Goal: Contribute content: Contribute content

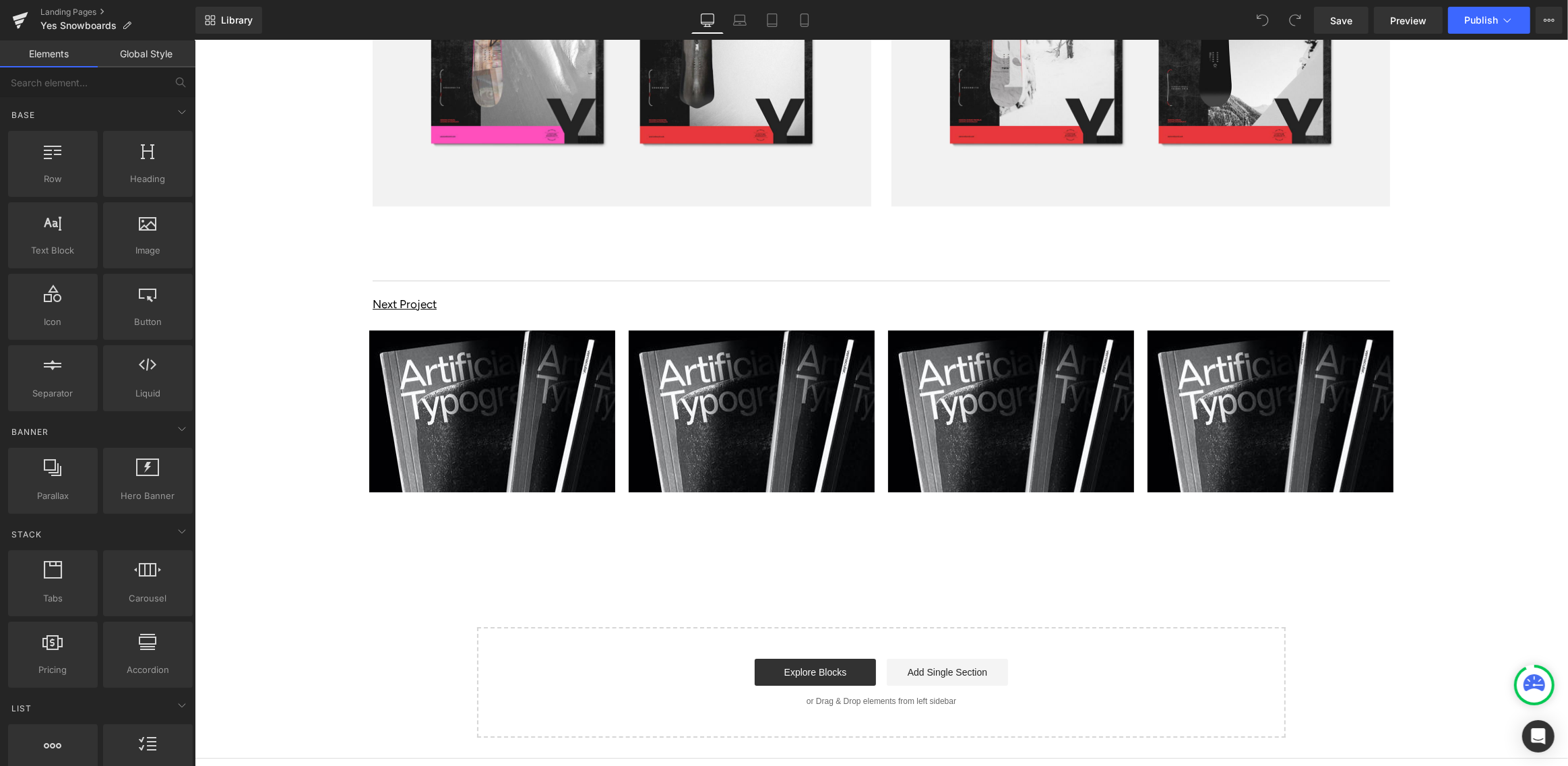
scroll to position [10270, 0]
click at [504, 420] on img at bounding box center [491, 412] width 246 height 162
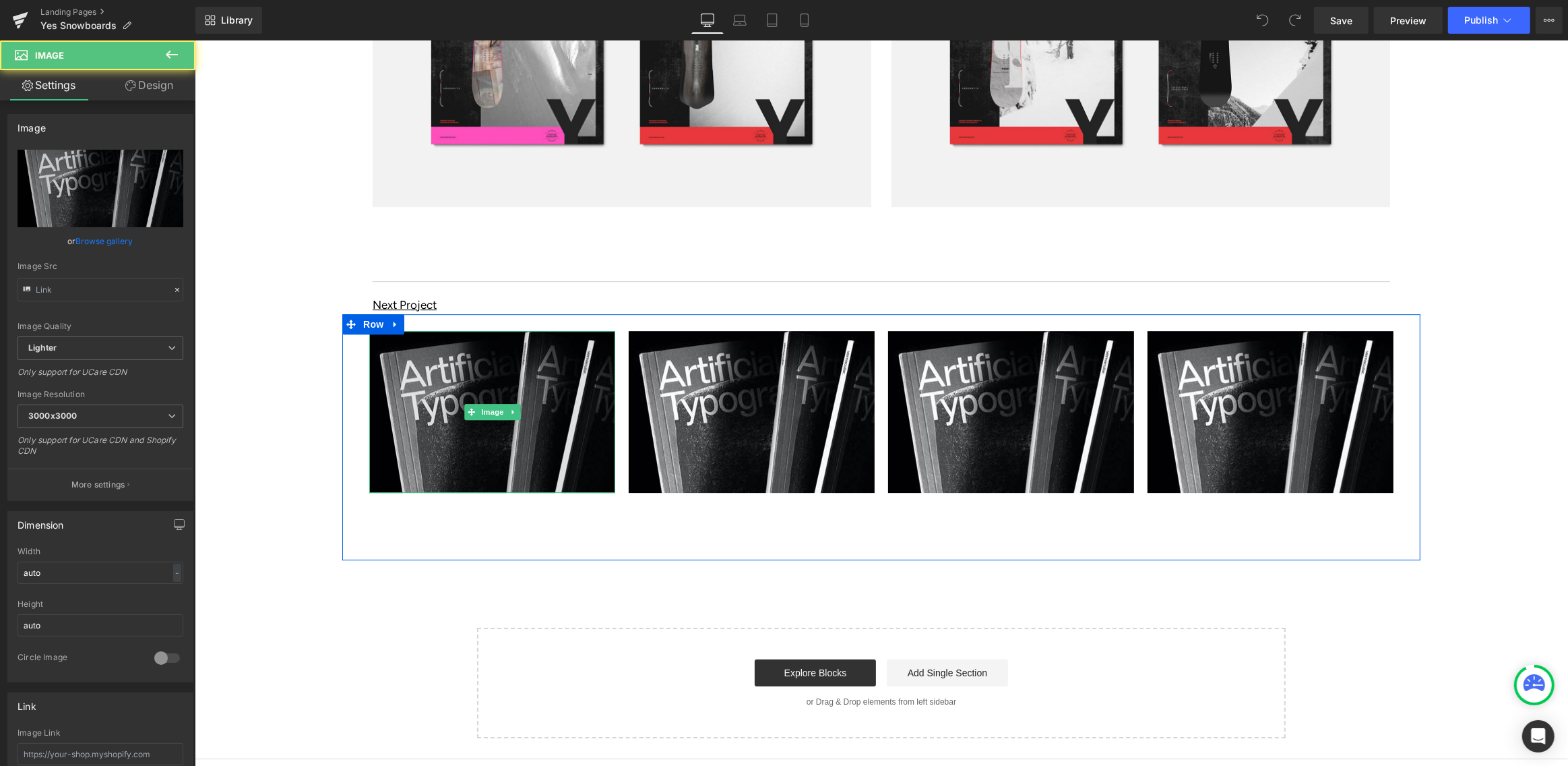
type input "https://ucarecdn.com/564d0fb1-2796-4790-a173-fbc34d555f14/-/format/auto/-/previ…"
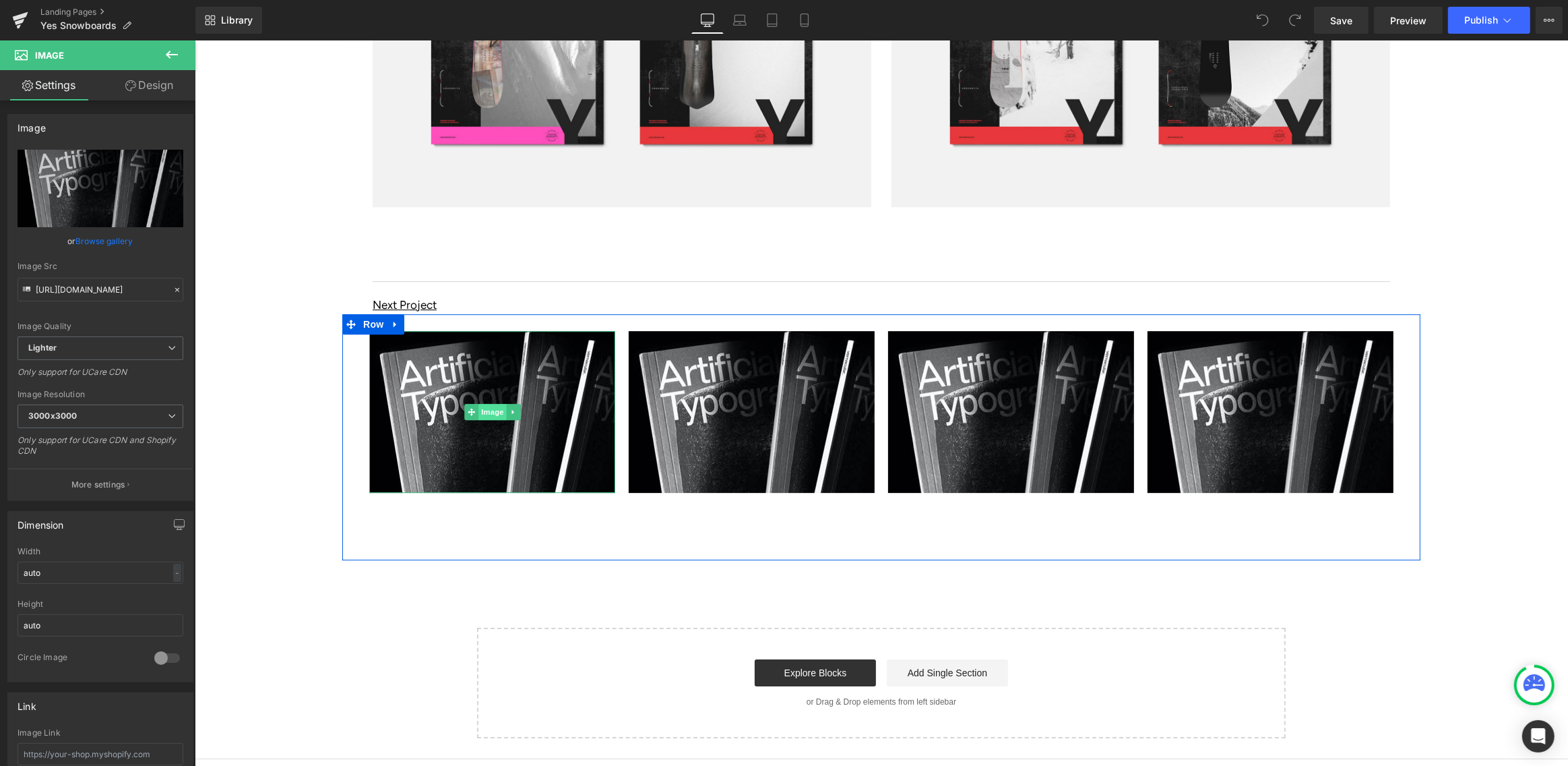
click at [492, 403] on span "Image" at bounding box center [491, 412] width 29 height 16
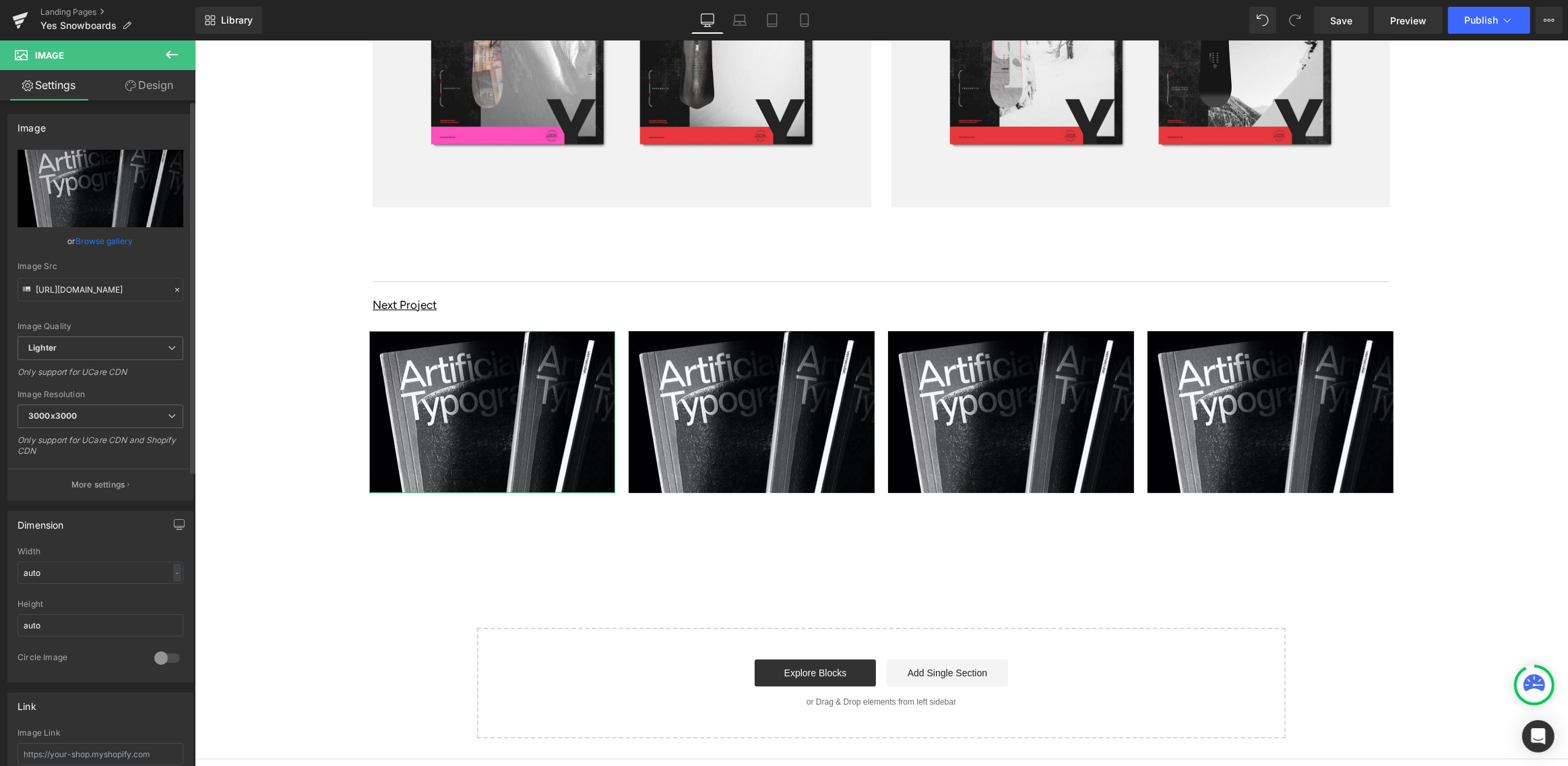
click at [97, 241] on link "Browse gallery" at bounding box center [104, 240] width 57 height 24
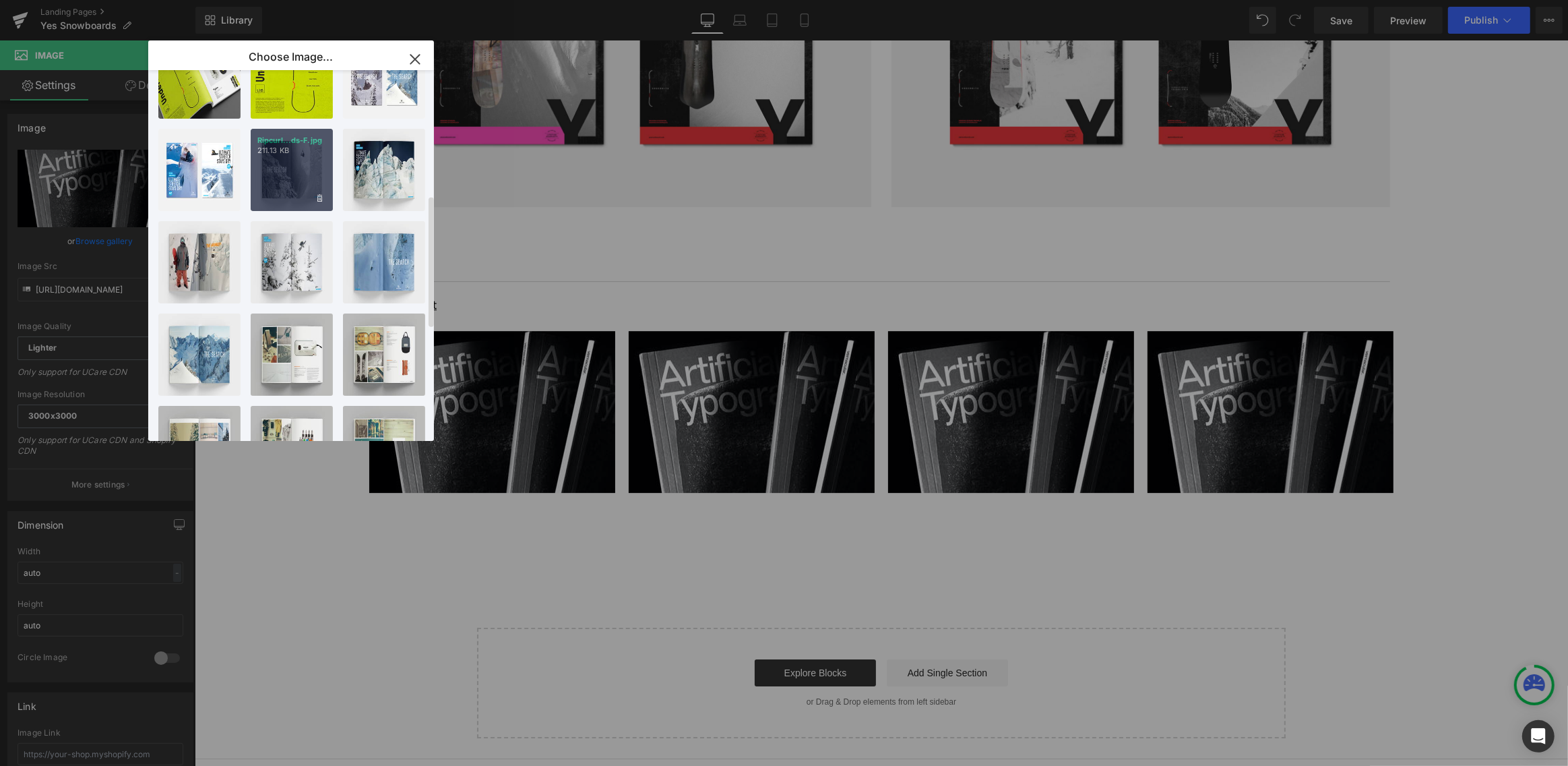
scroll to position [0, 0]
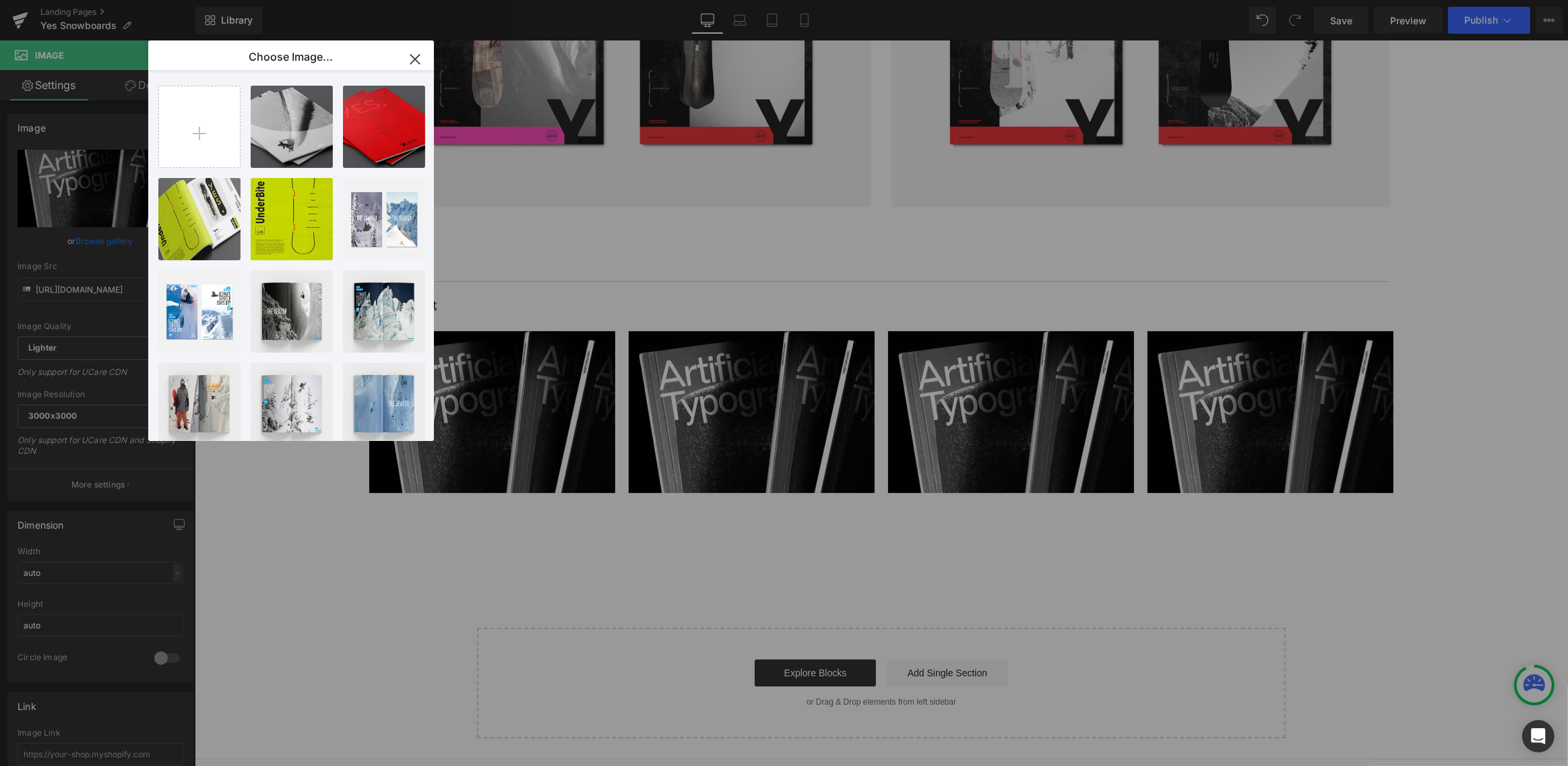
drag, startPoint x: 501, startPoint y: 587, endPoint x: 306, endPoint y: 546, distance: 199.3
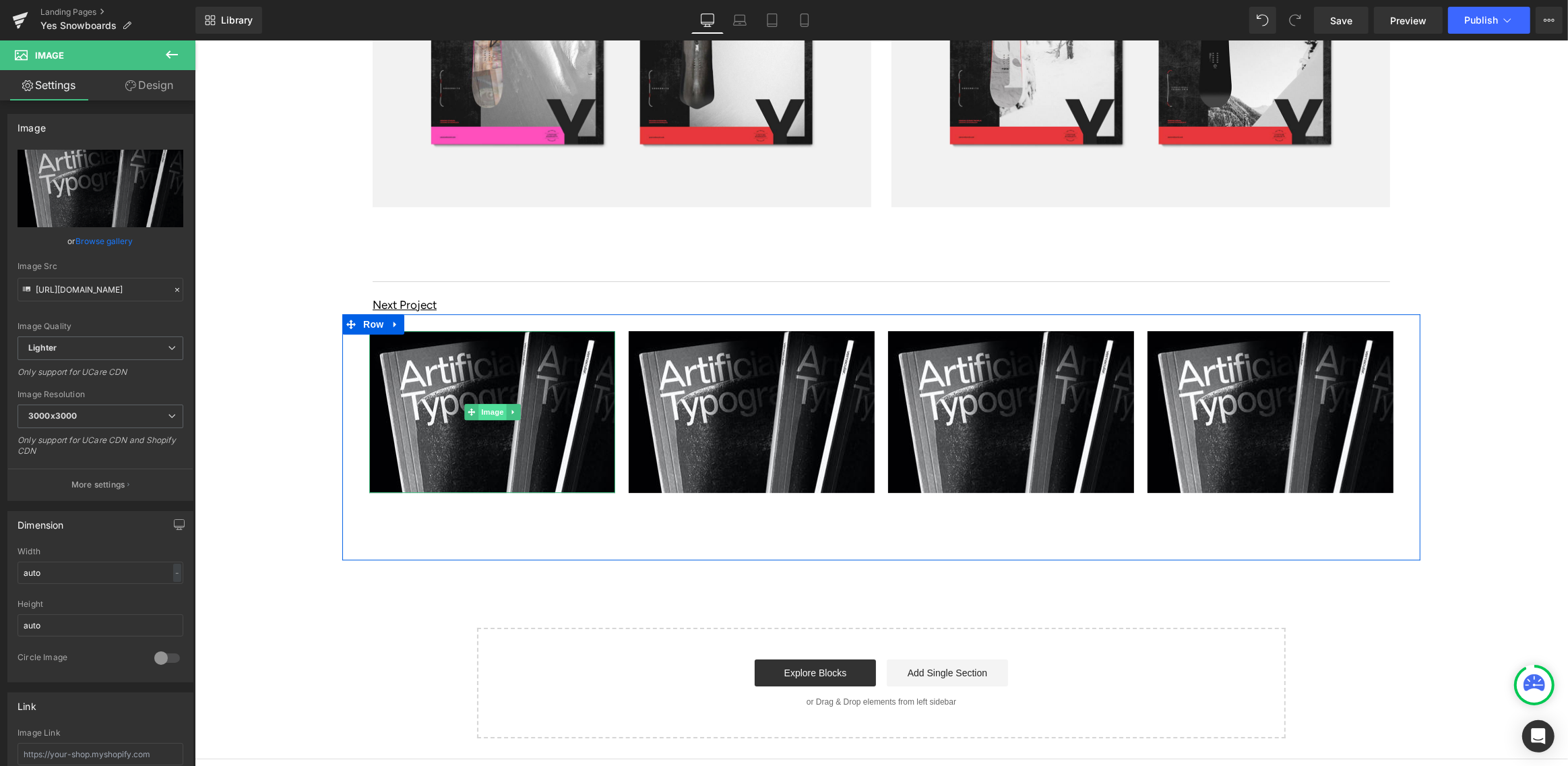
click at [489, 403] on span "Image" at bounding box center [491, 412] width 29 height 16
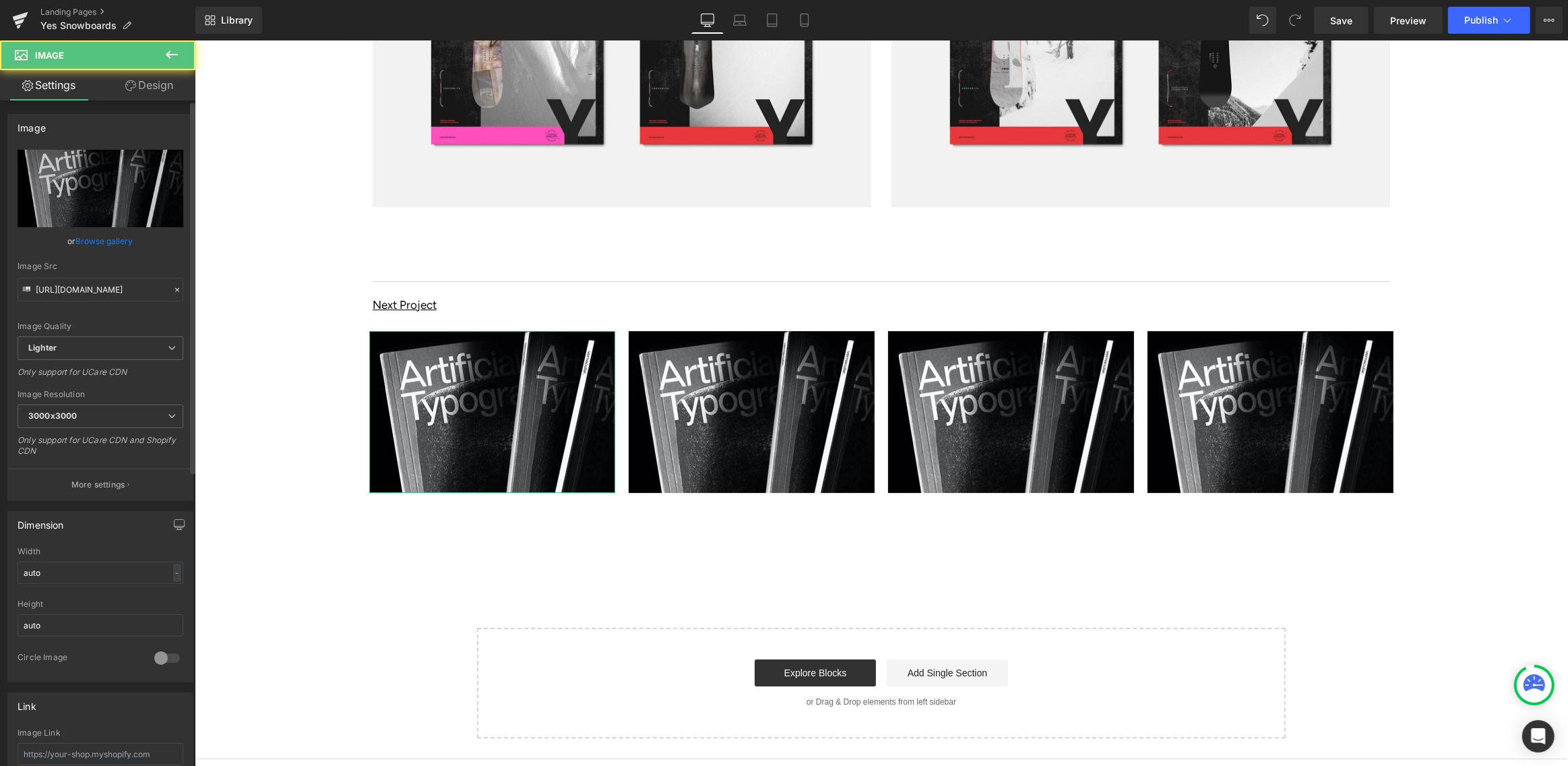
click at [103, 239] on link "Browse gallery" at bounding box center [104, 240] width 57 height 24
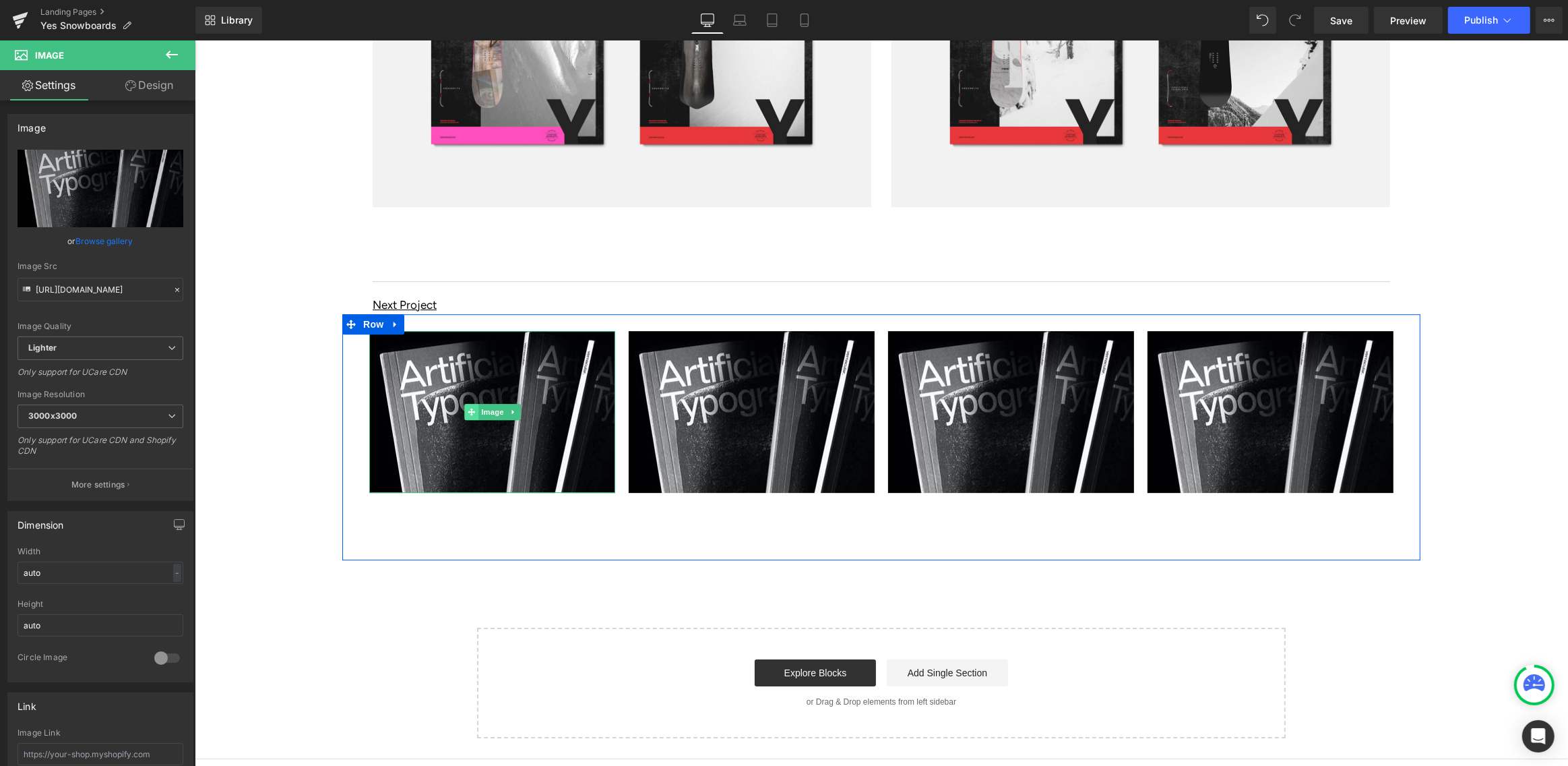
drag, startPoint x: 493, startPoint y: 382, endPoint x: 476, endPoint y: 384, distance: 17.1
click at [493, 403] on span "Image" at bounding box center [491, 412] width 29 height 16
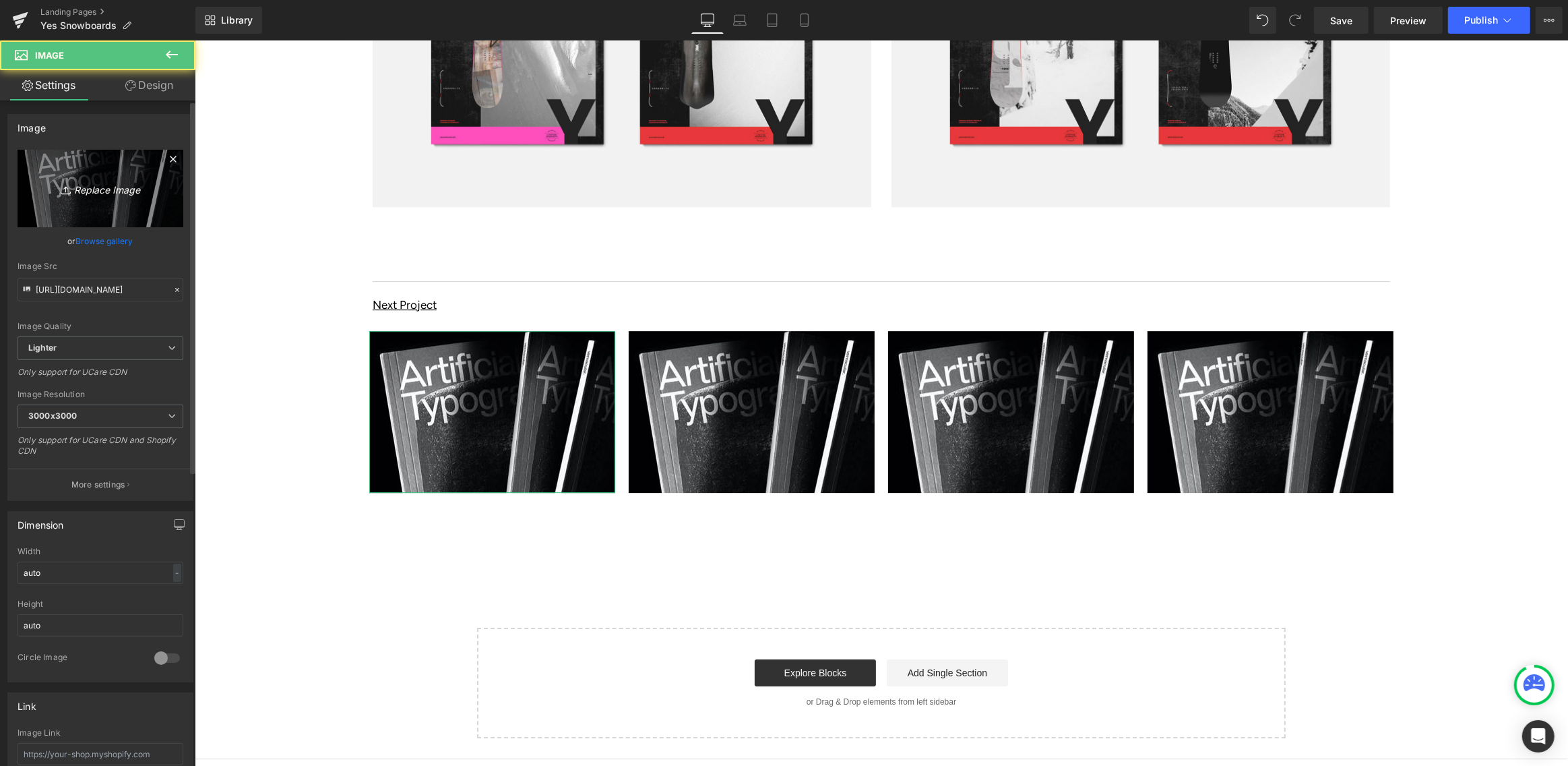
click at [103, 193] on icon "Replace Image" at bounding box center [100, 188] width 108 height 17
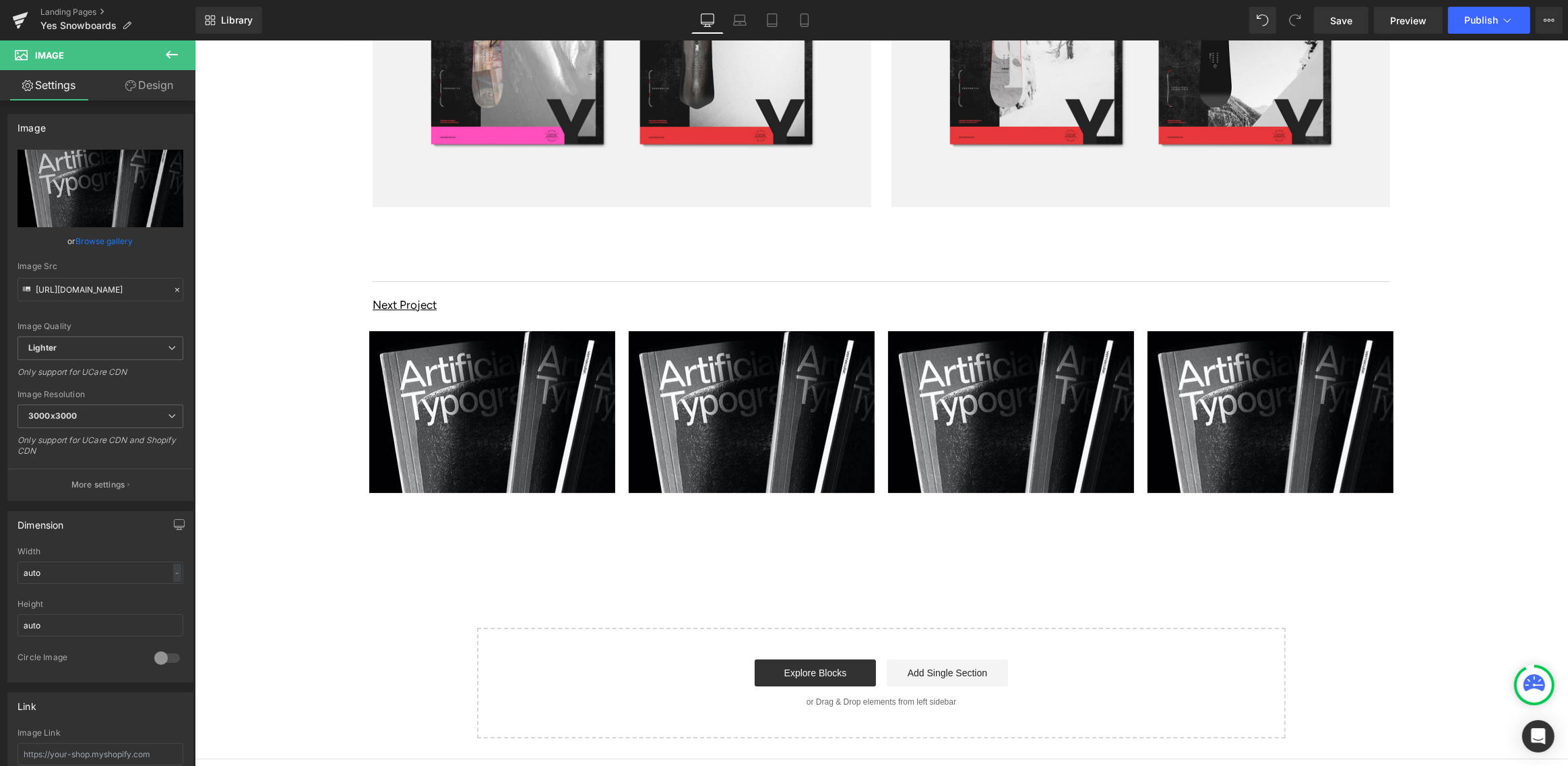
type input "C:\fakepath\Bakoda-Hero-Image.jpg"
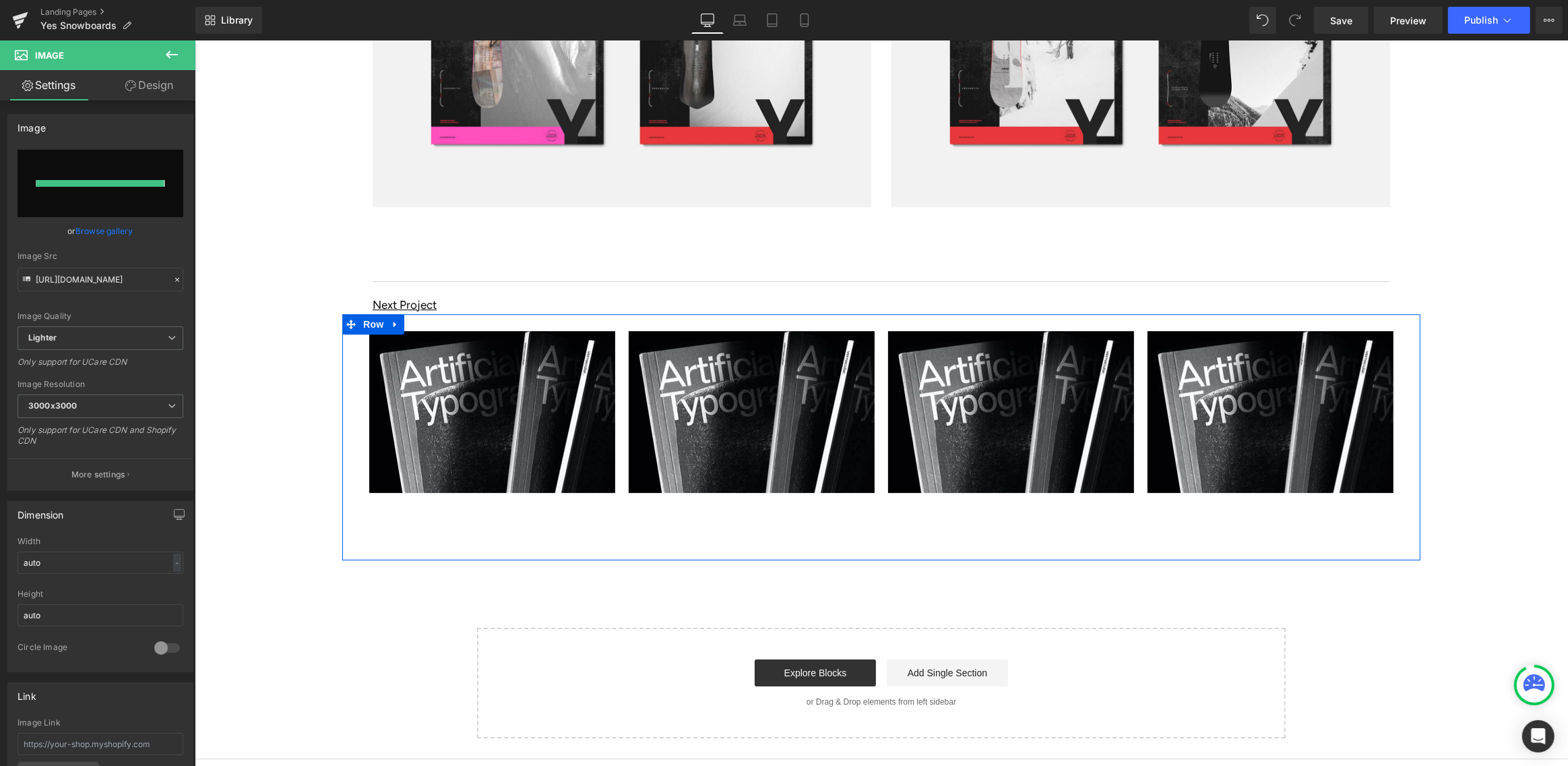
type input "https://ucarecdn.com/9b8decab-d805-47a3-be47-c544fb5f3795/-/format/auto/-/previ…"
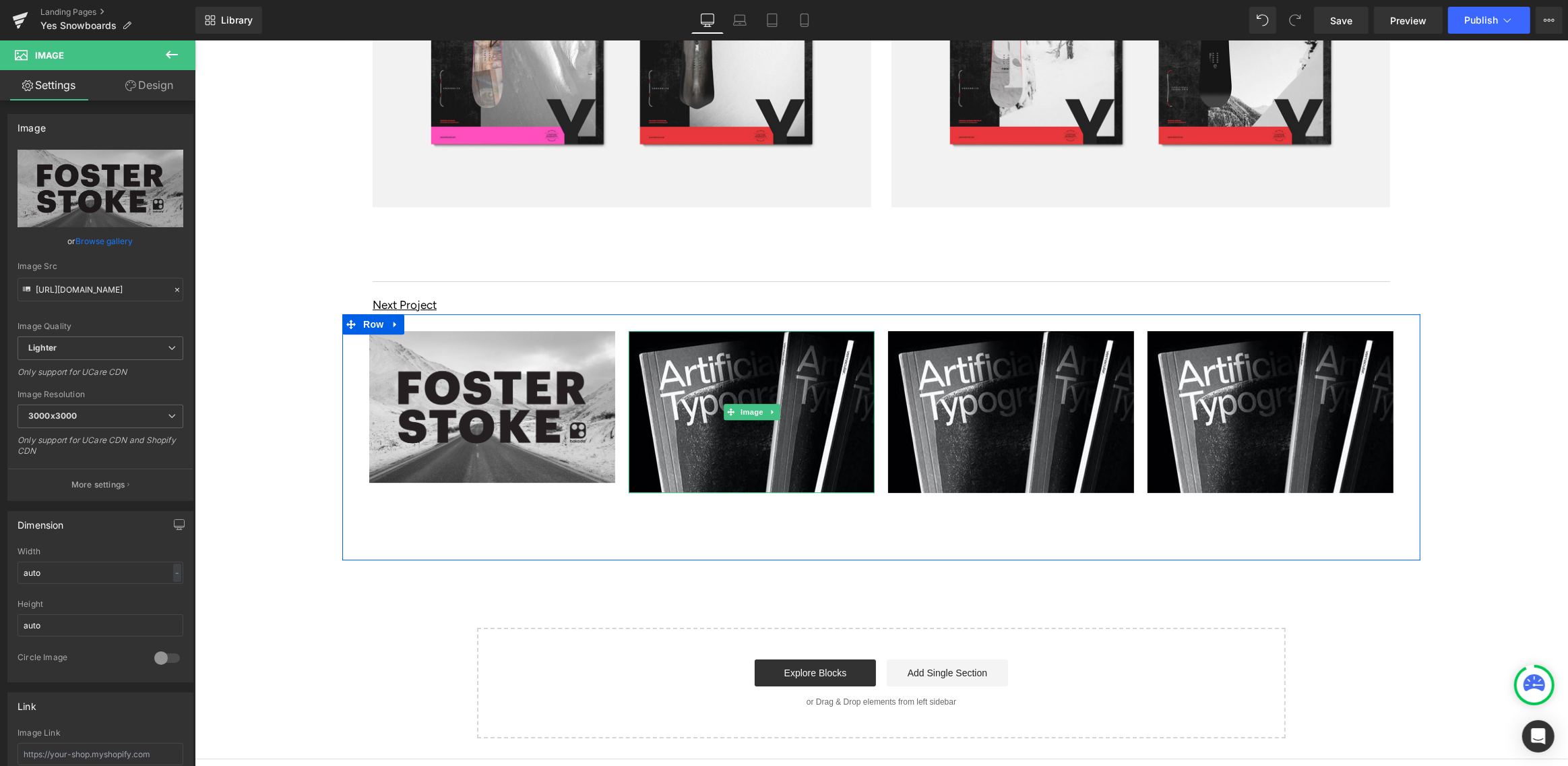
drag, startPoint x: 752, startPoint y: 383, endPoint x: 306, endPoint y: 284, distance: 456.9
click at [751, 403] on span "Image" at bounding box center [751, 412] width 29 height 16
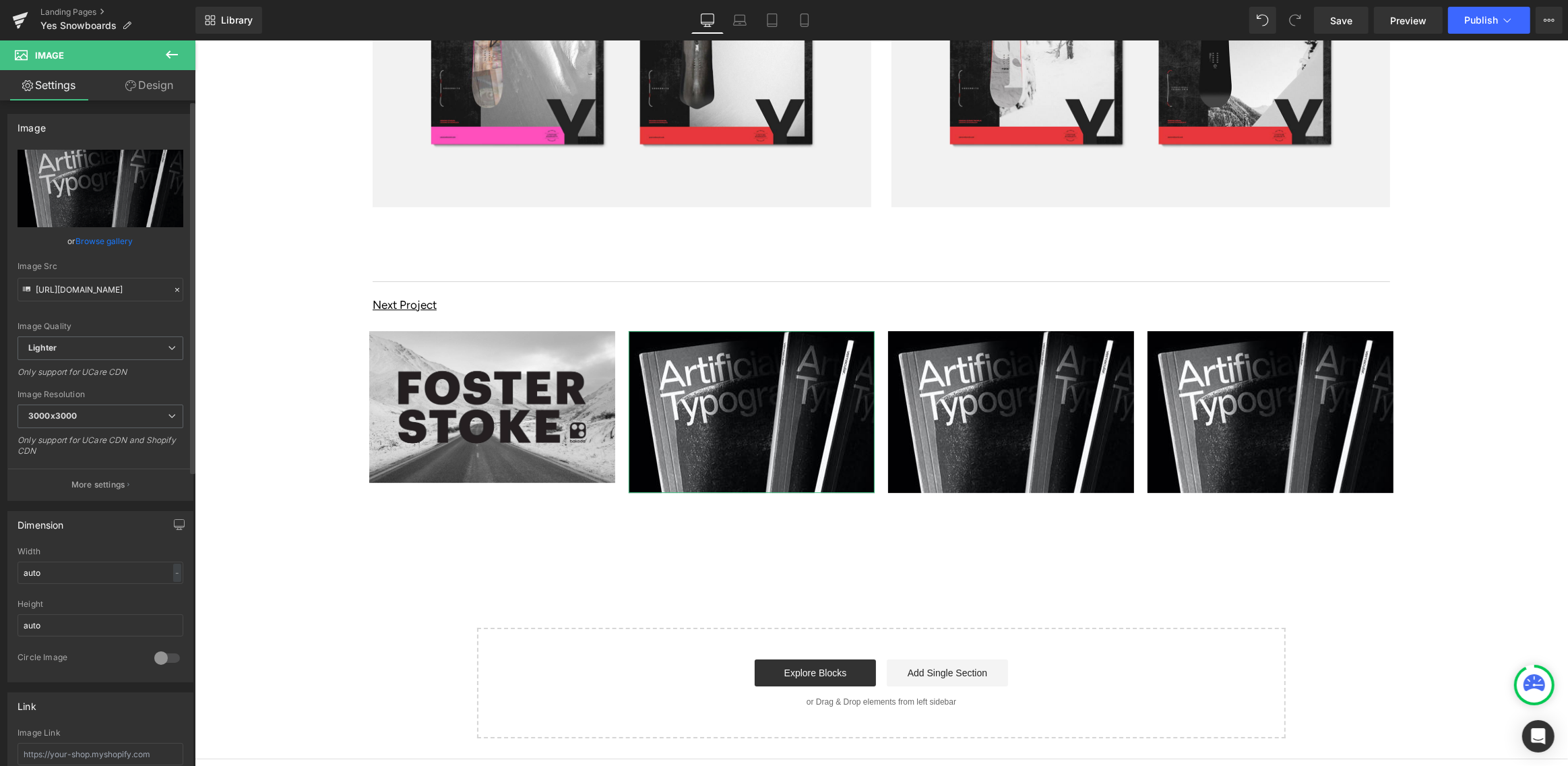
click at [108, 244] on link "Browse gallery" at bounding box center [104, 240] width 57 height 24
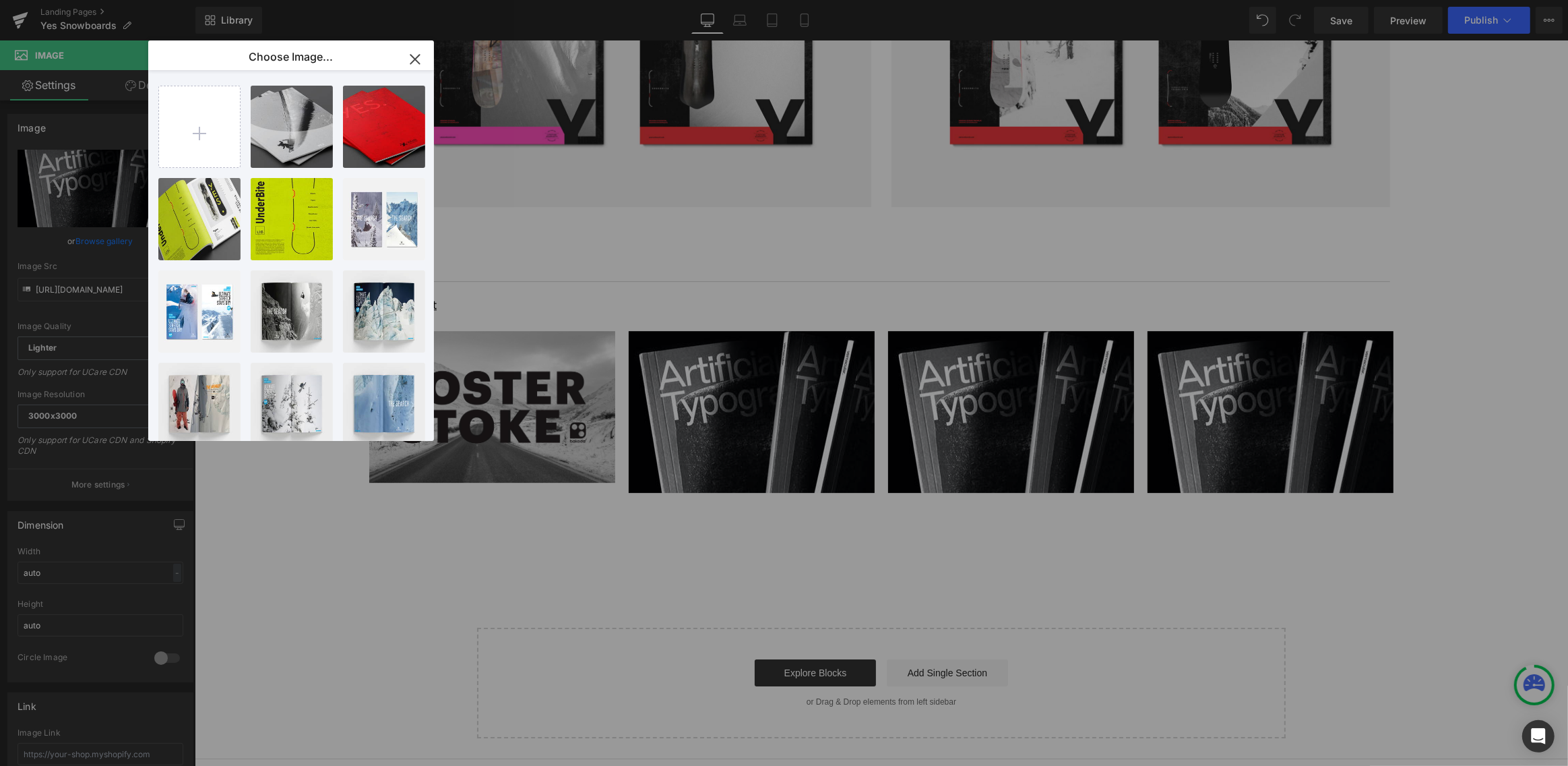
click at [414, 60] on icon "button" at bounding box center [415, 59] width 9 height 9
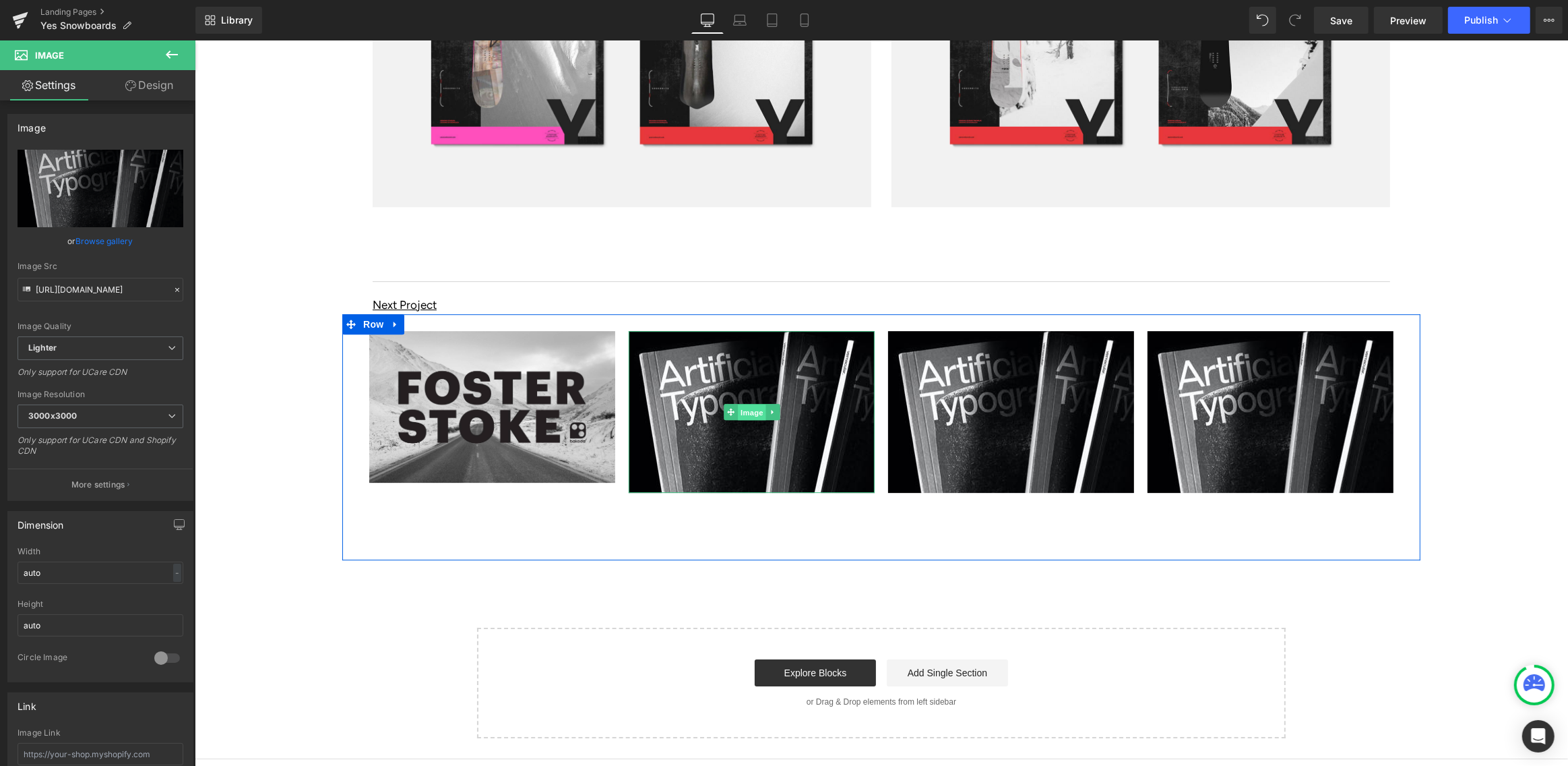
click at [745, 403] on span "Image" at bounding box center [751, 412] width 29 height 16
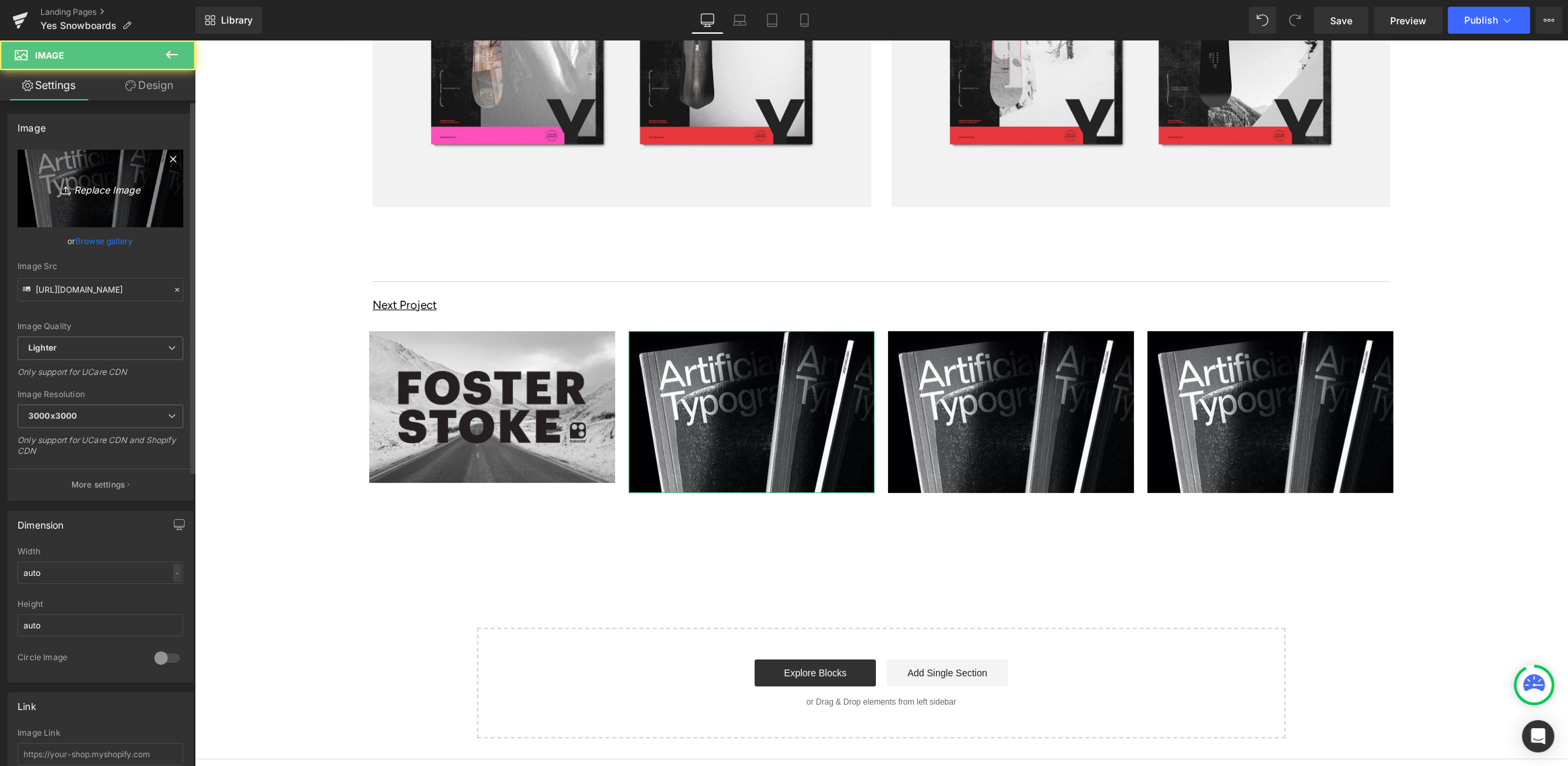
click at [90, 184] on icon "Replace Image" at bounding box center [100, 188] width 108 height 17
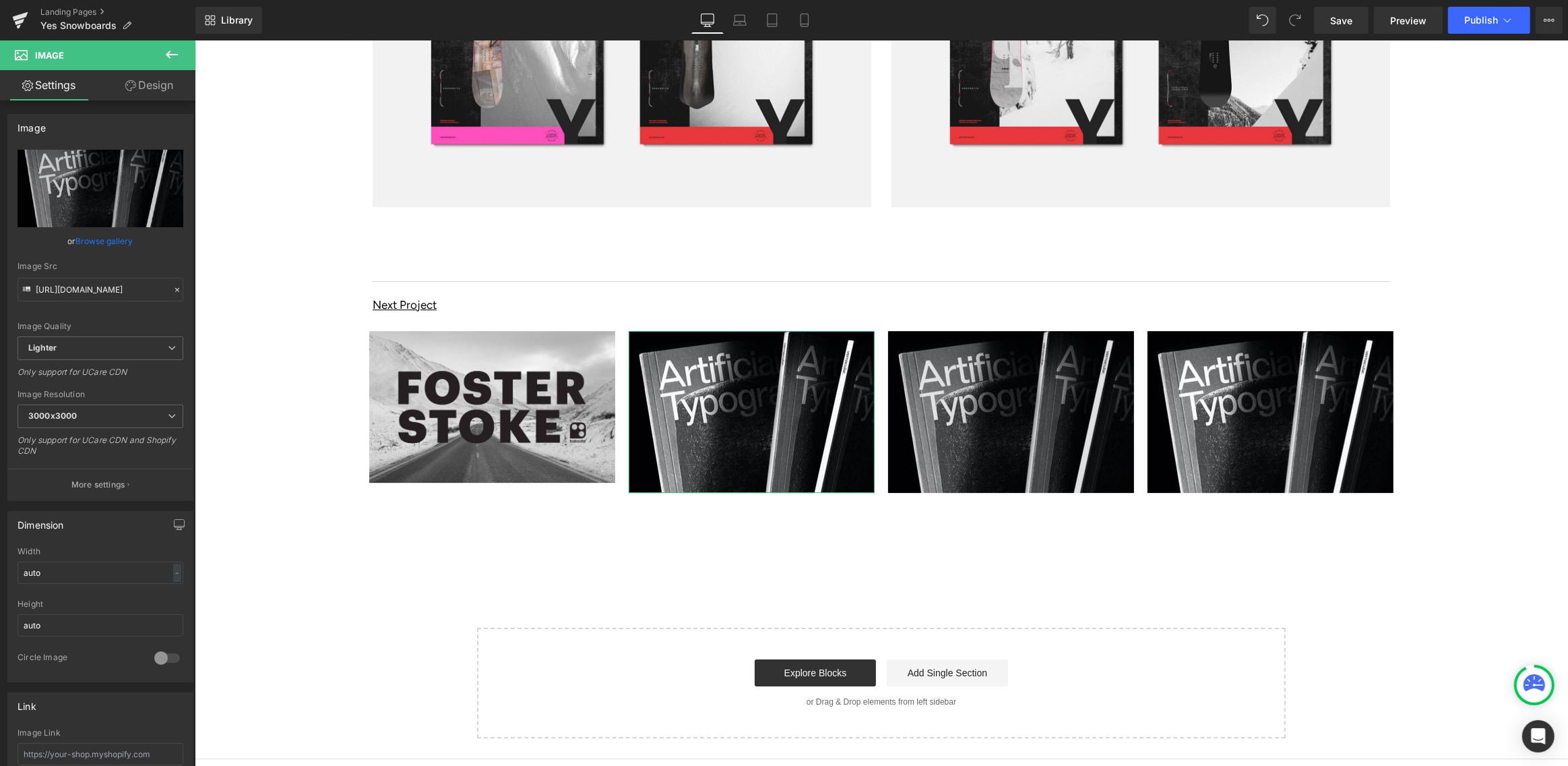
type input "C:\fakepath\RDS-Lifestyle-A.jpg"
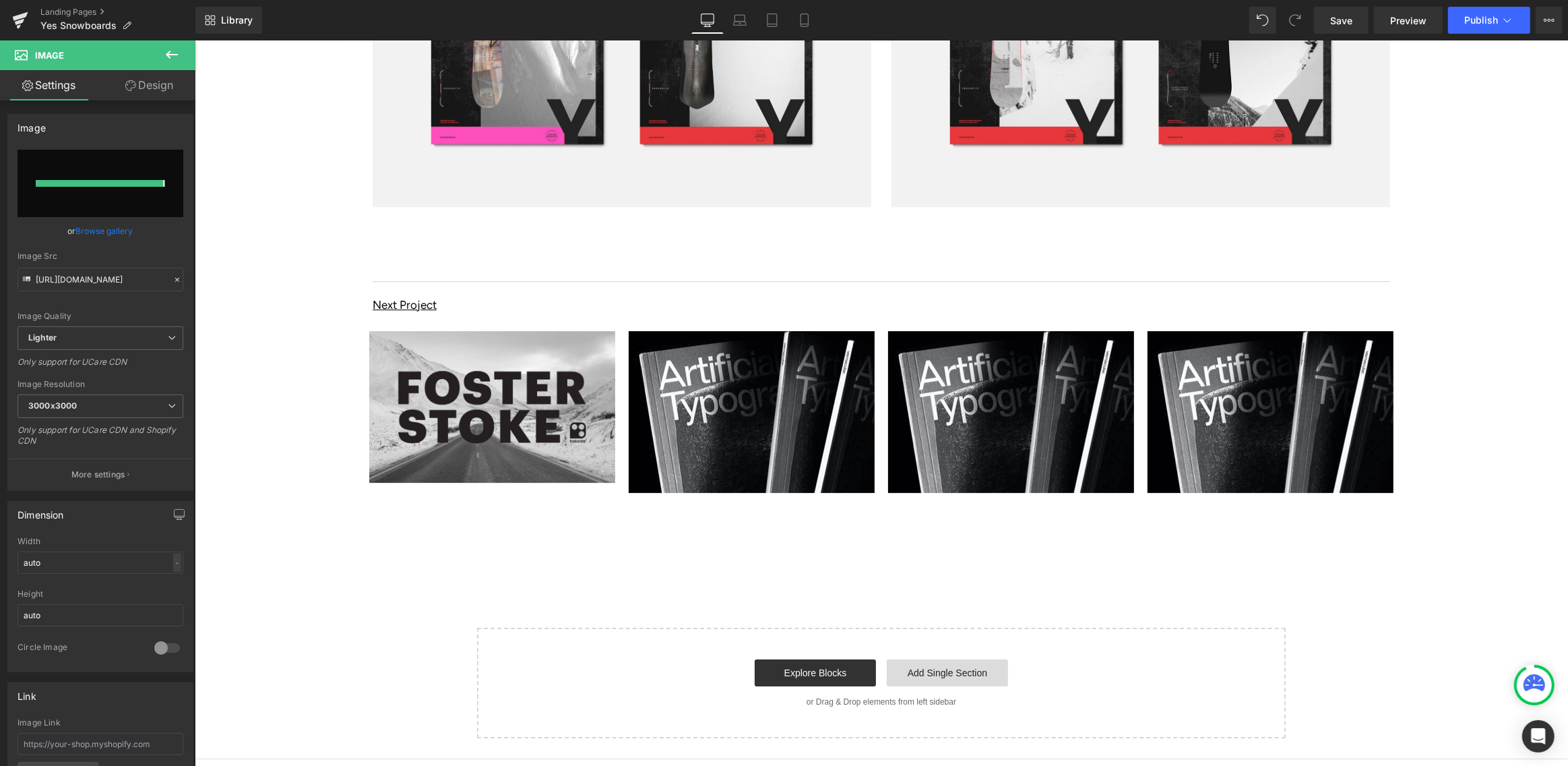
type input "https://ucarecdn.com/e2f053f1-8059-4bb8-a2ca-56b334e1ccee/-/format/auto/-/previ…"
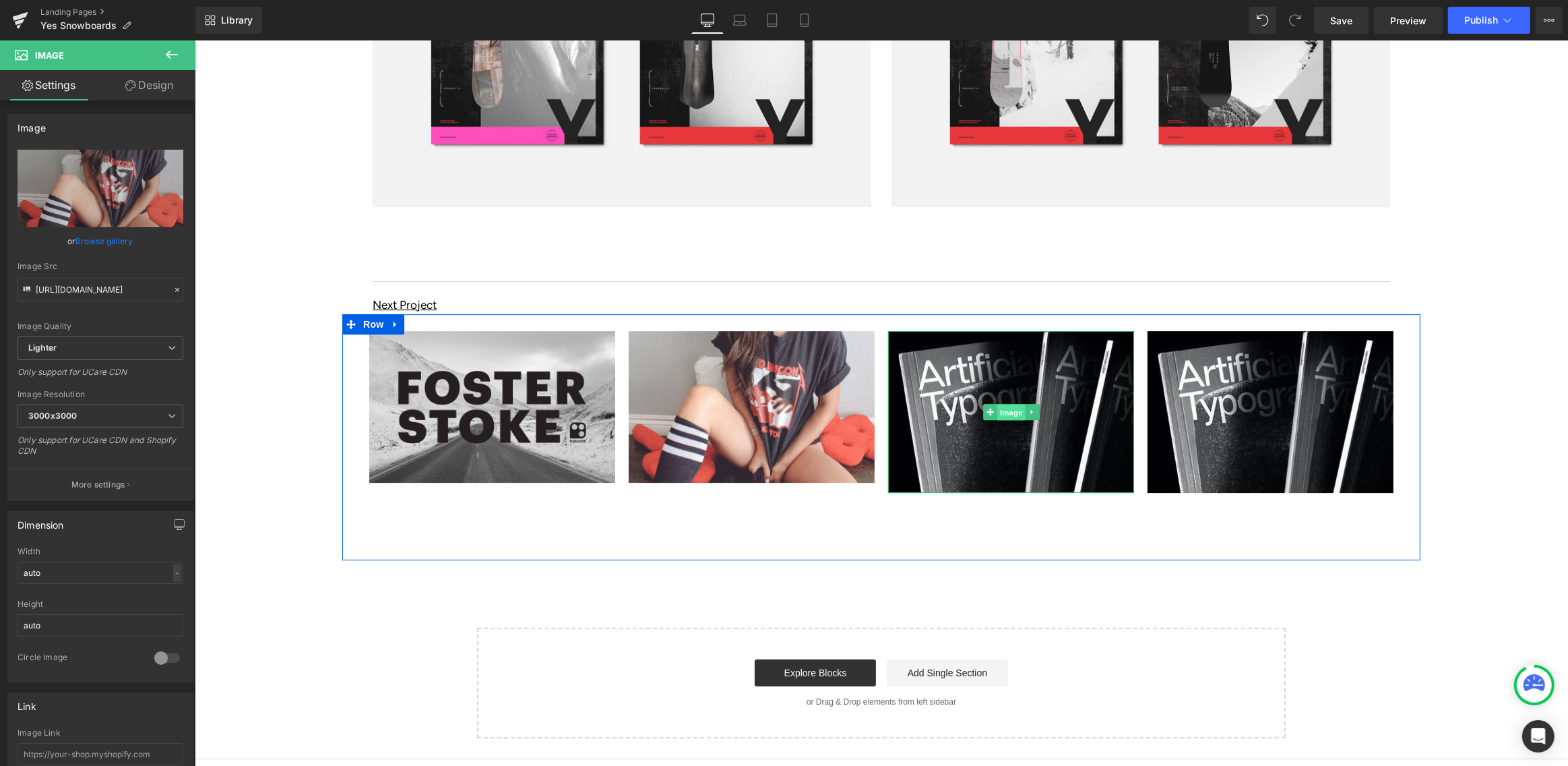
click at [1004, 403] on span "Image" at bounding box center [1010, 412] width 29 height 16
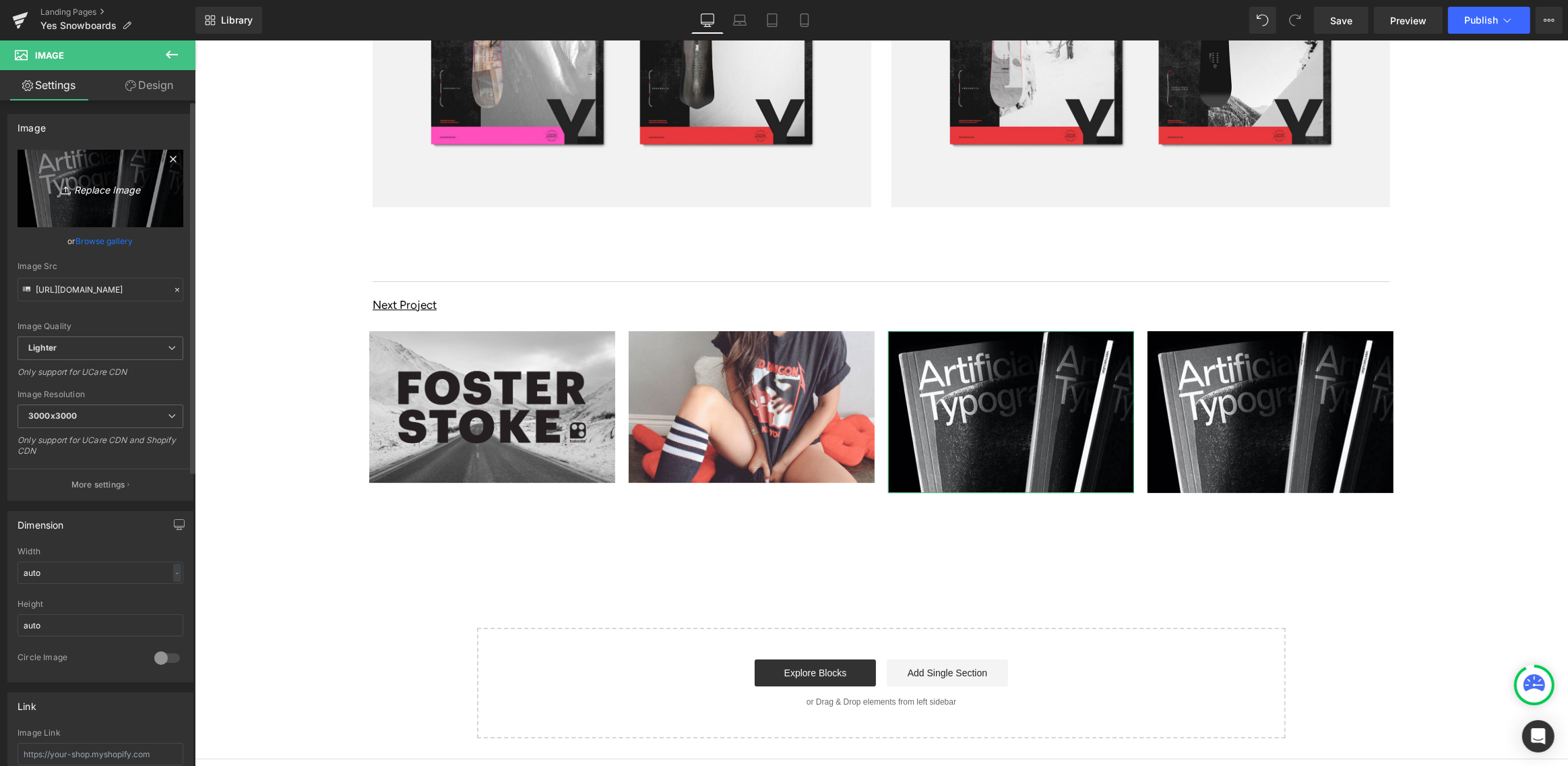
click at [108, 187] on icon "Replace Image" at bounding box center [100, 188] width 108 height 17
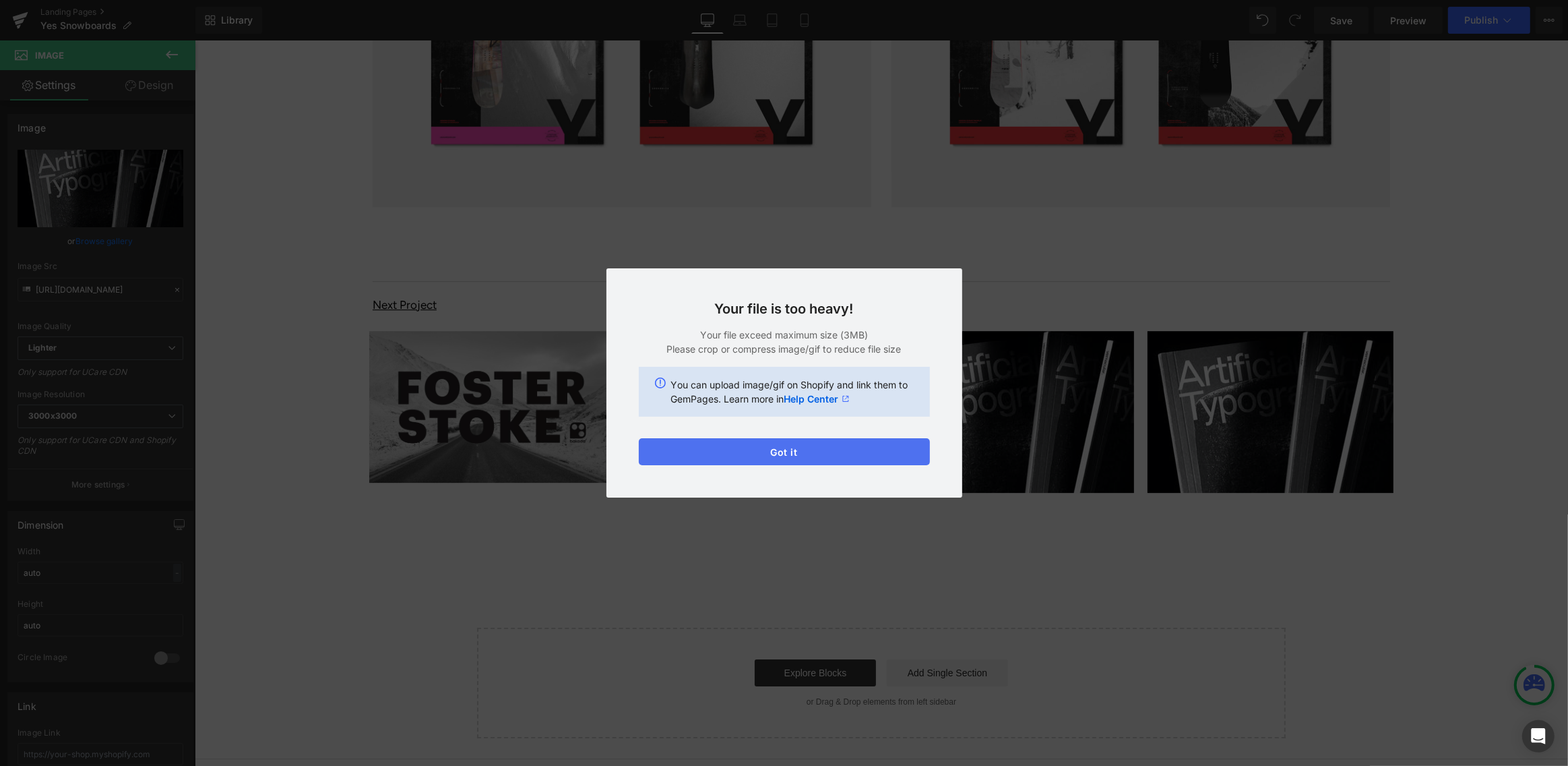
click at [815, 453] on button "Got it" at bounding box center [784, 451] width 291 height 27
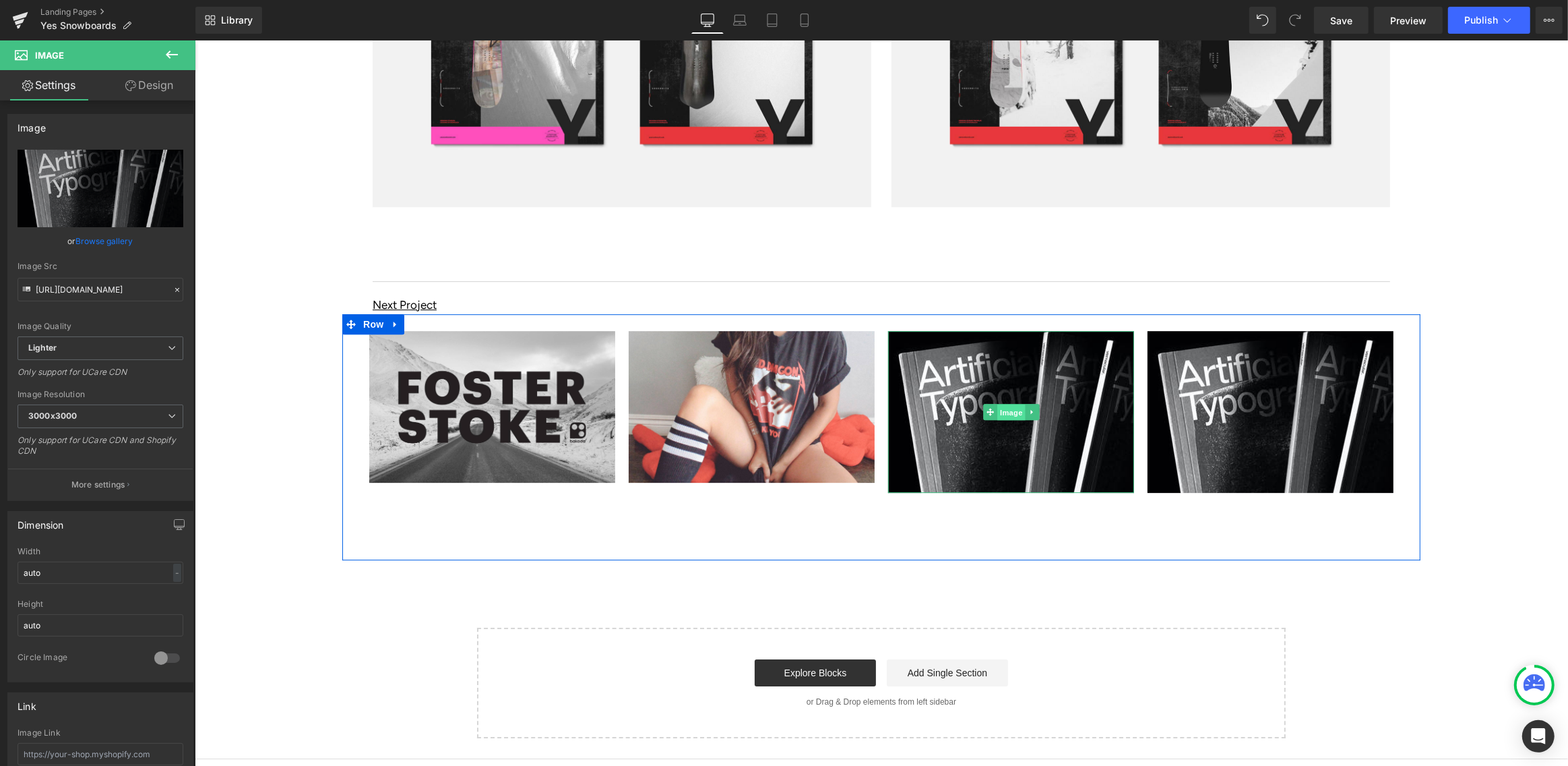
click at [1006, 403] on span "Image" at bounding box center [1010, 412] width 29 height 16
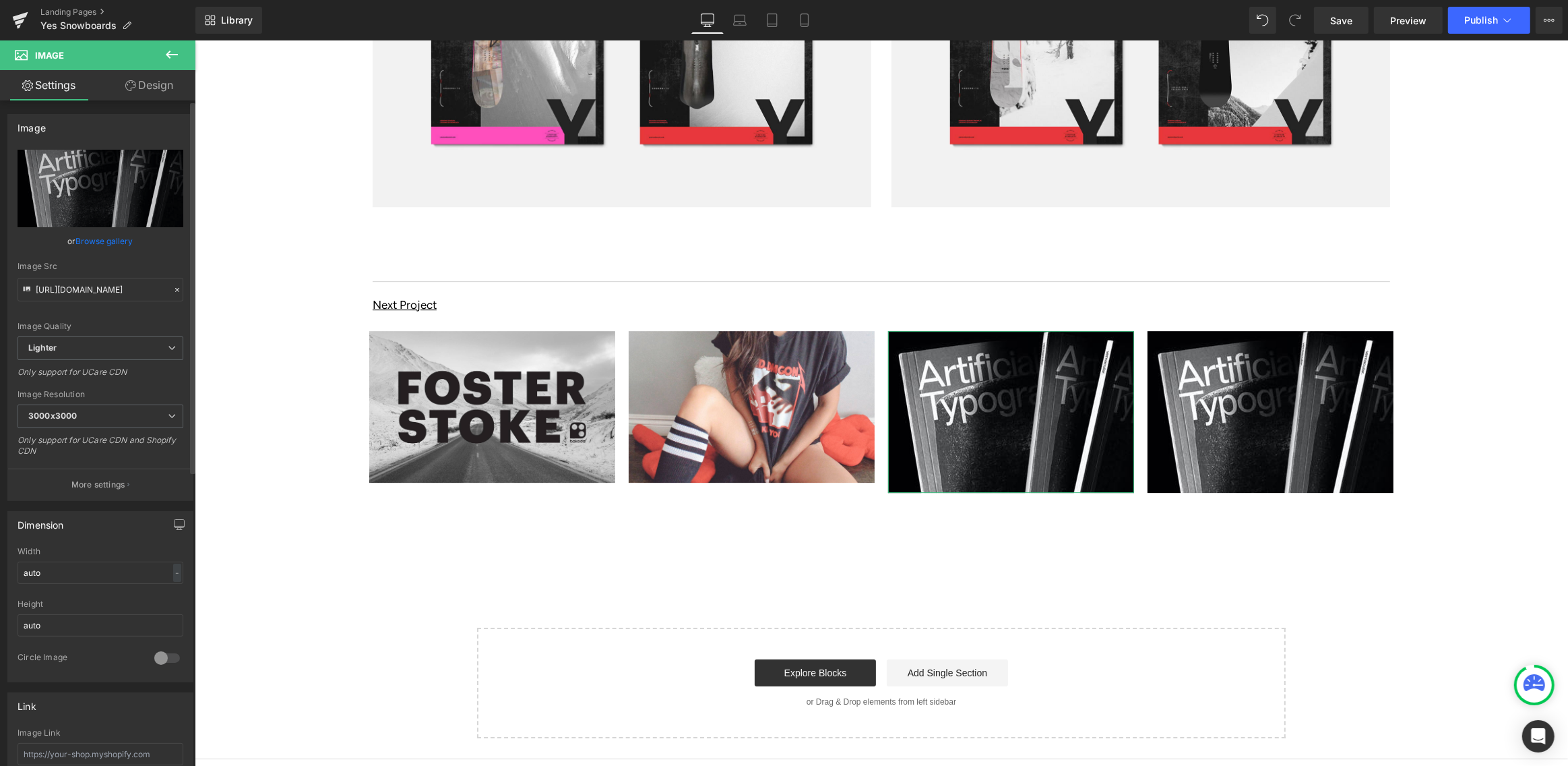
click at [105, 240] on link "Browse gallery" at bounding box center [104, 240] width 57 height 24
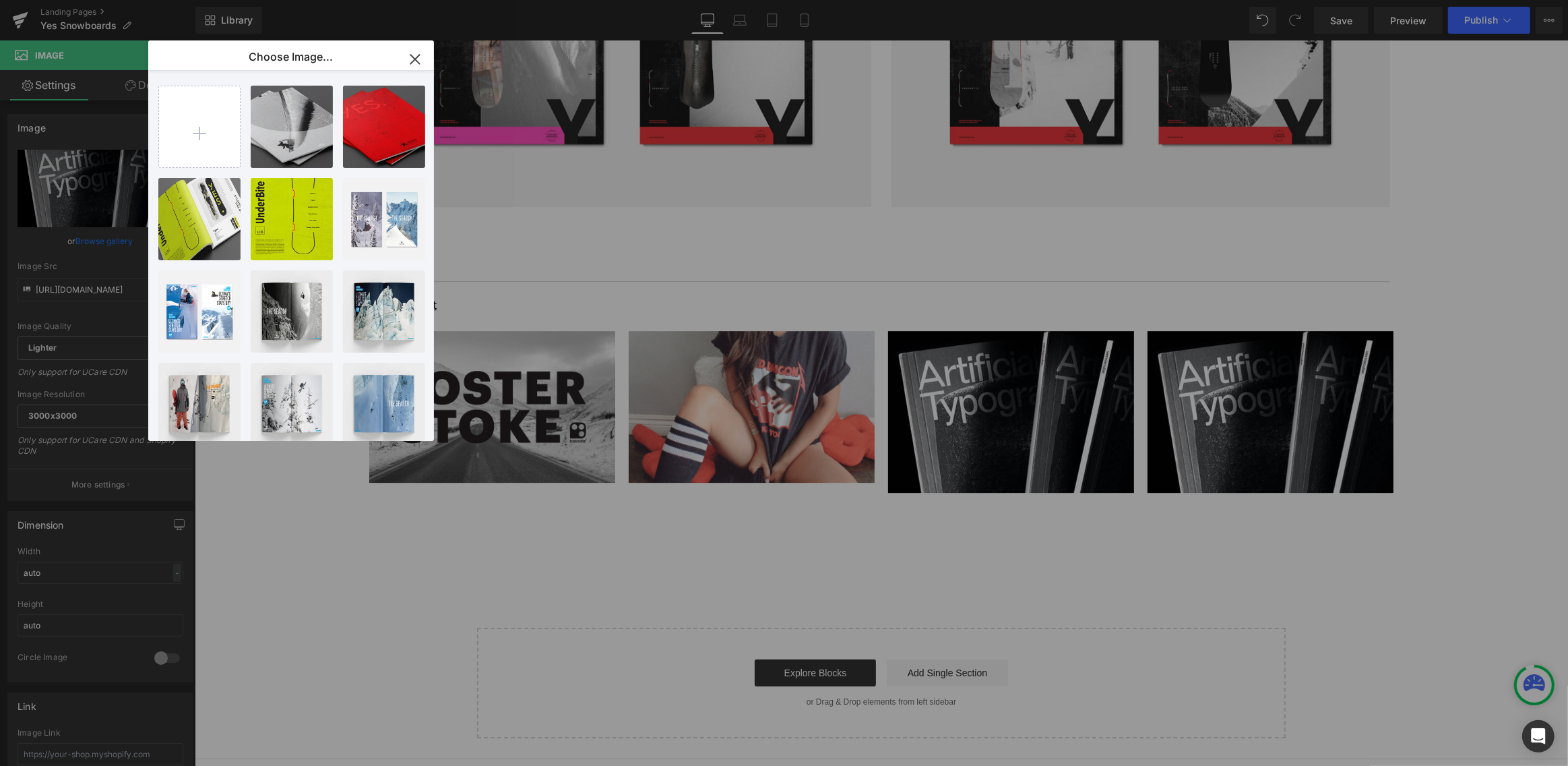
click at [415, 59] on icon "button" at bounding box center [415, 59] width 9 height 9
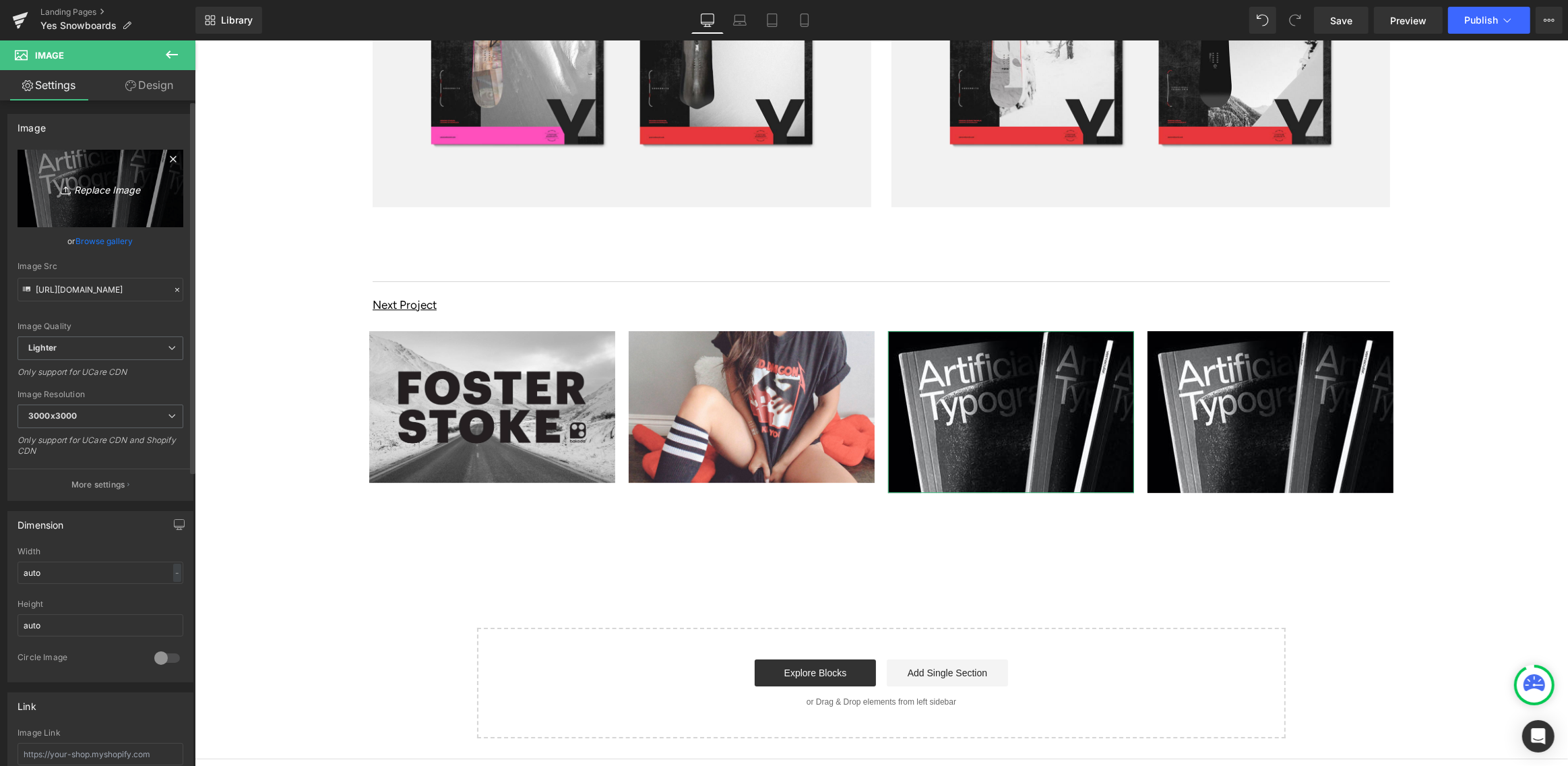
click at [109, 193] on icon "Replace Image" at bounding box center [100, 188] width 108 height 17
type input "C:\fakepath\Rip-Curl-Hero-Image.jpg"
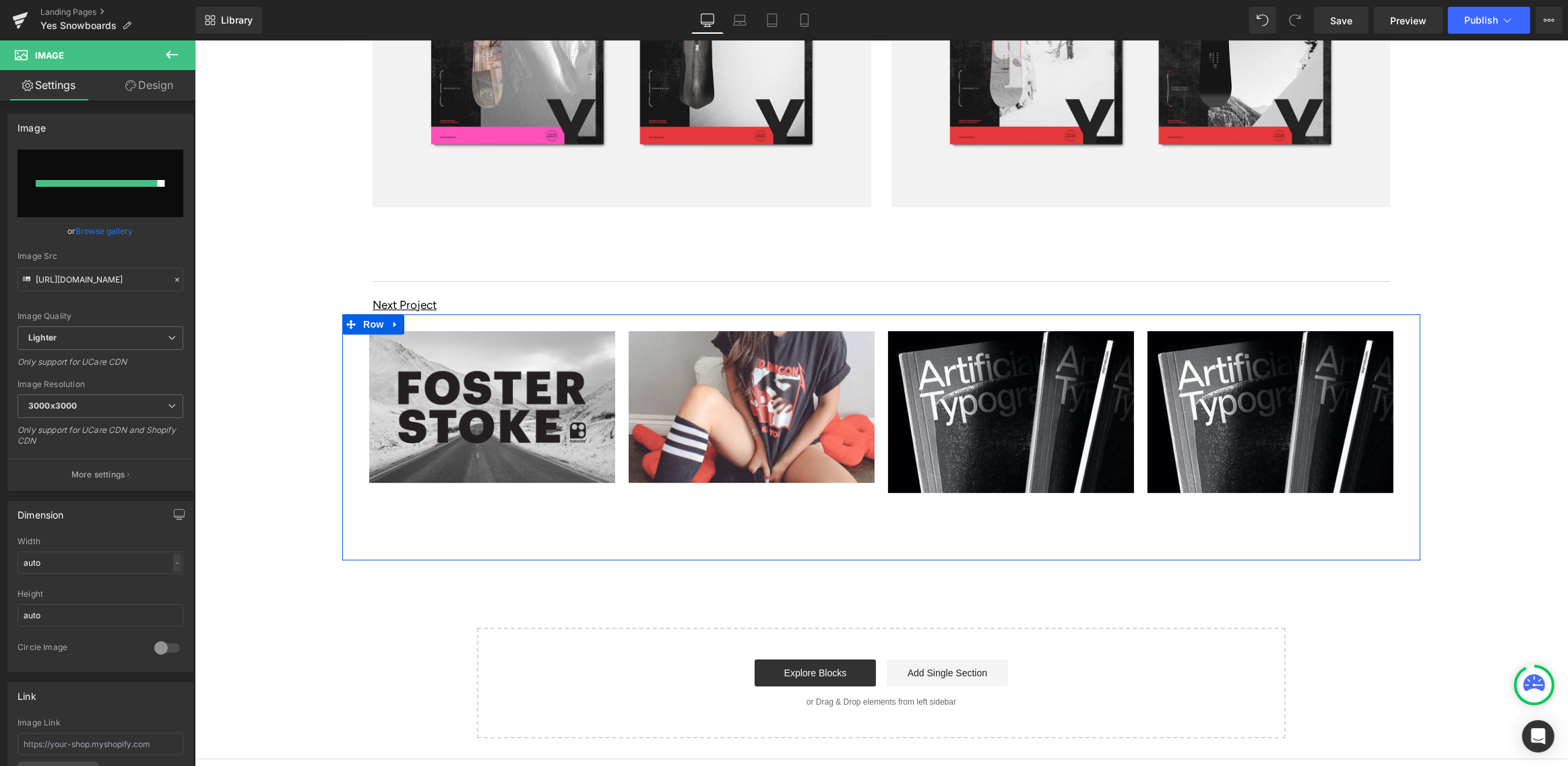
type input "https://ucarecdn.com/bc82af84-17f9-430f-8e2d-00df61ff69c5/-/format/auto/-/previ…"
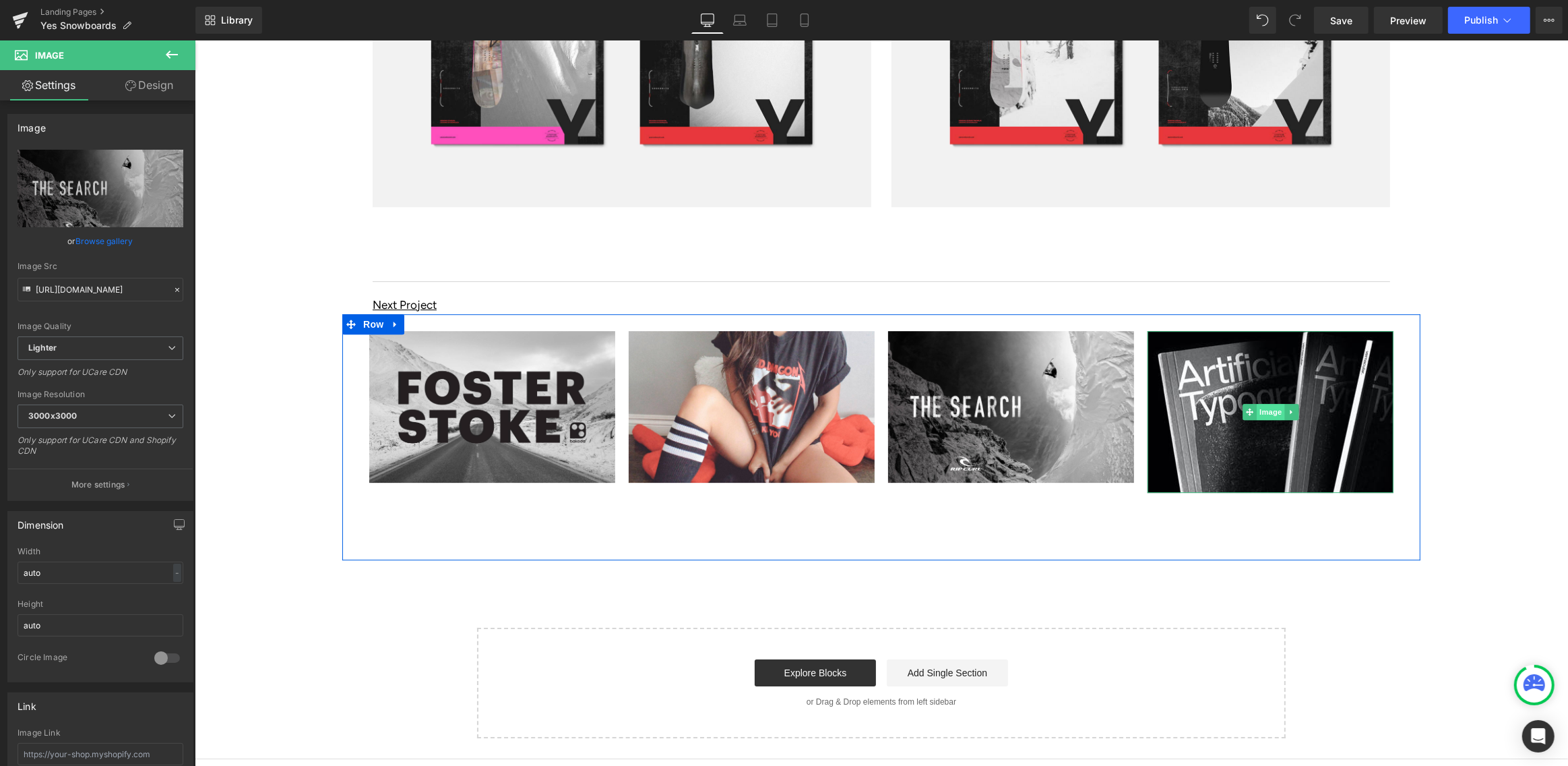
click at [1272, 403] on span "Image" at bounding box center [1270, 412] width 29 height 16
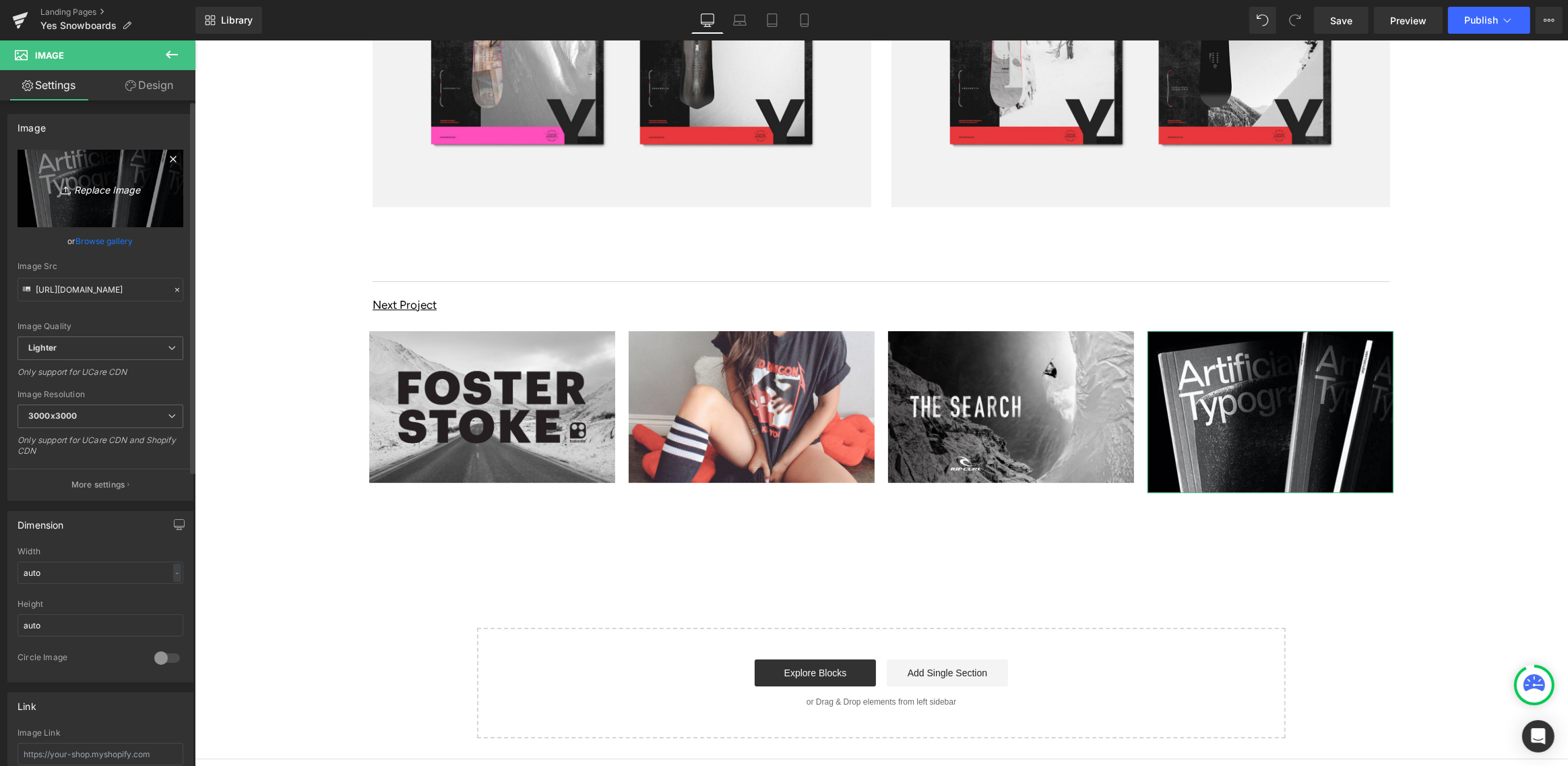
click at [102, 189] on icon "Replace Image" at bounding box center [100, 188] width 108 height 17
click at [1339, 21] on span "Save" at bounding box center [1341, 20] width 22 height 14
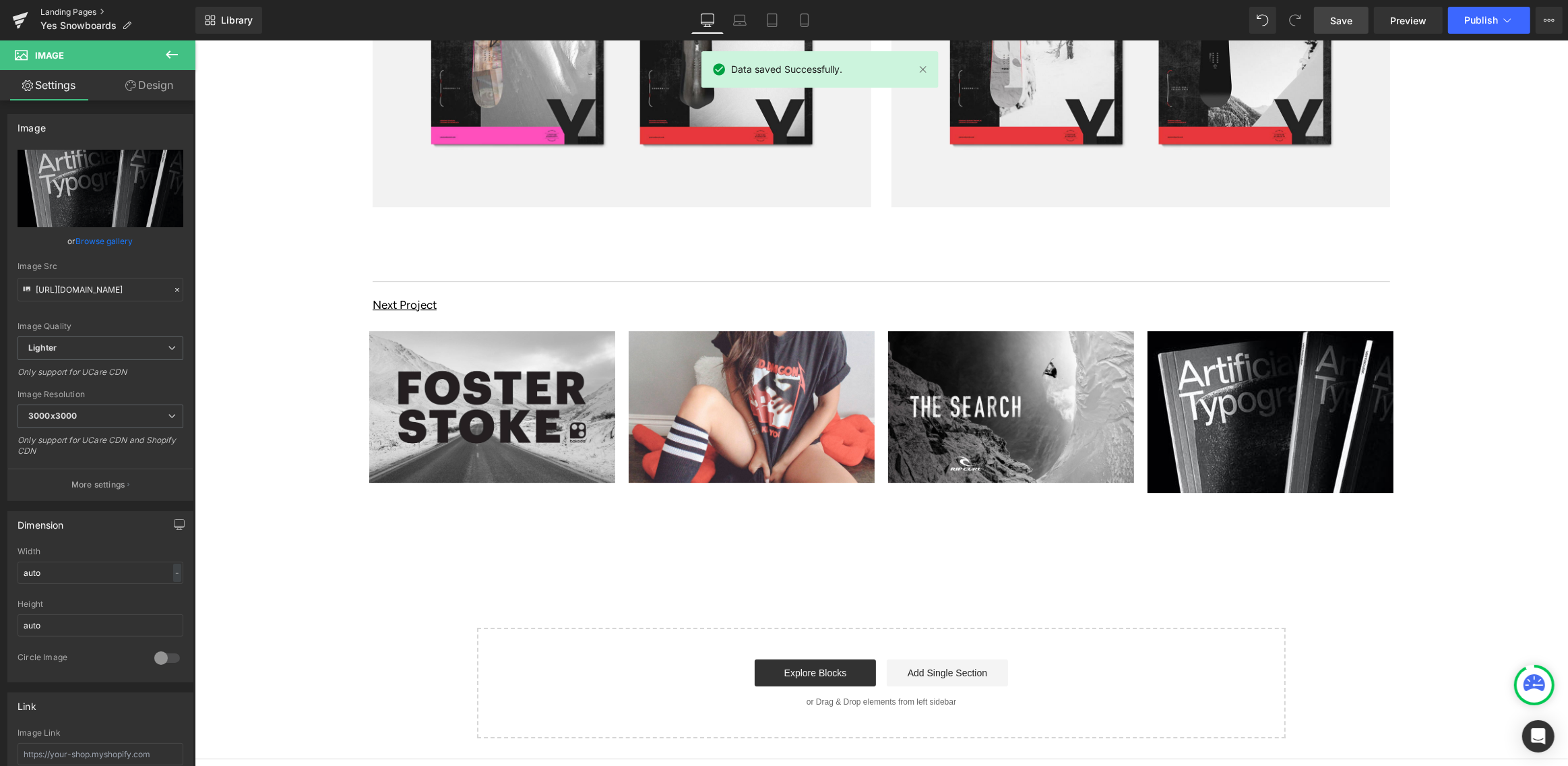
click at [60, 11] on link "Landing Pages" at bounding box center [118, 11] width 155 height 11
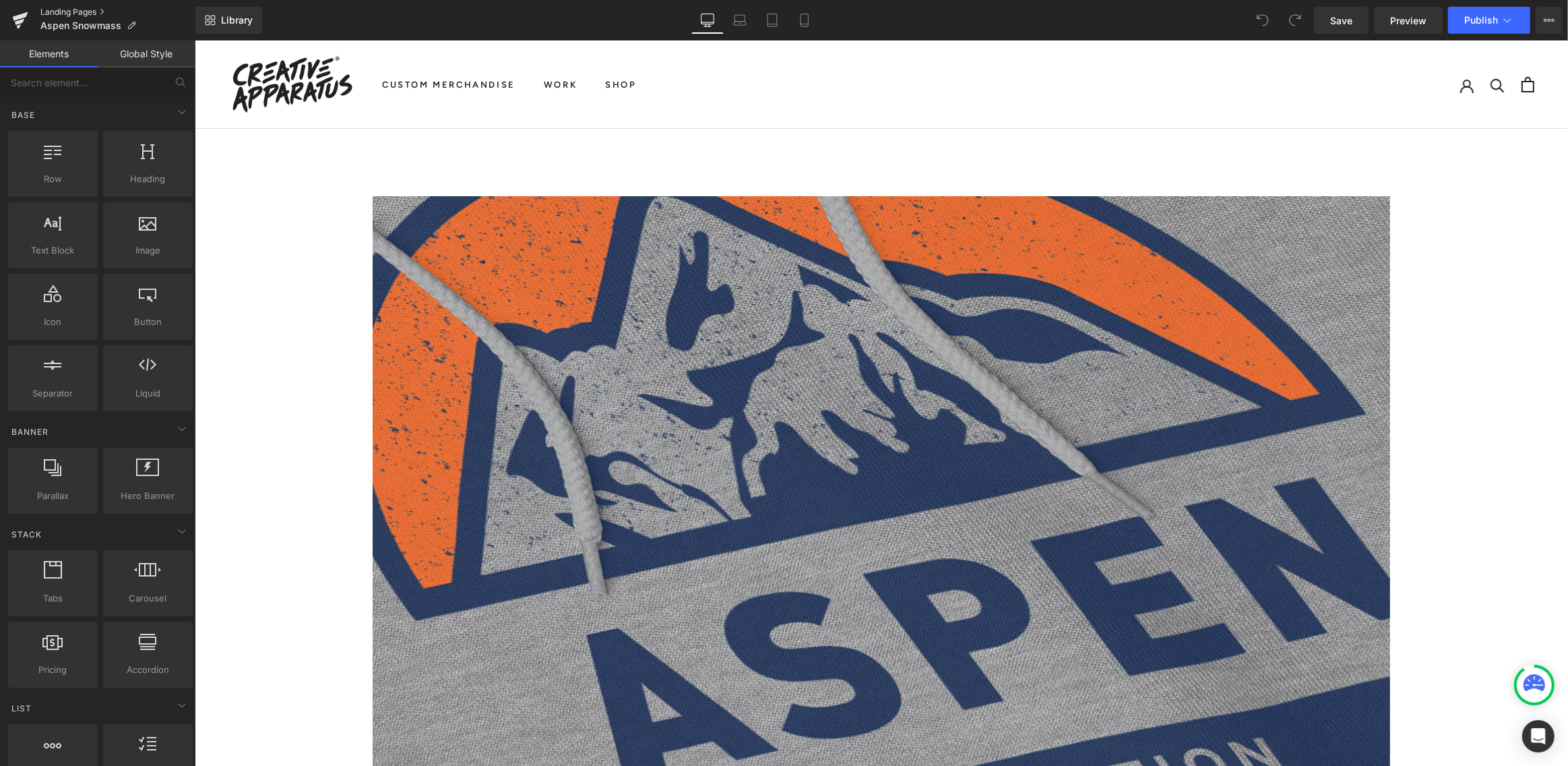
click at [65, 7] on link "Landing Pages" at bounding box center [118, 11] width 155 height 11
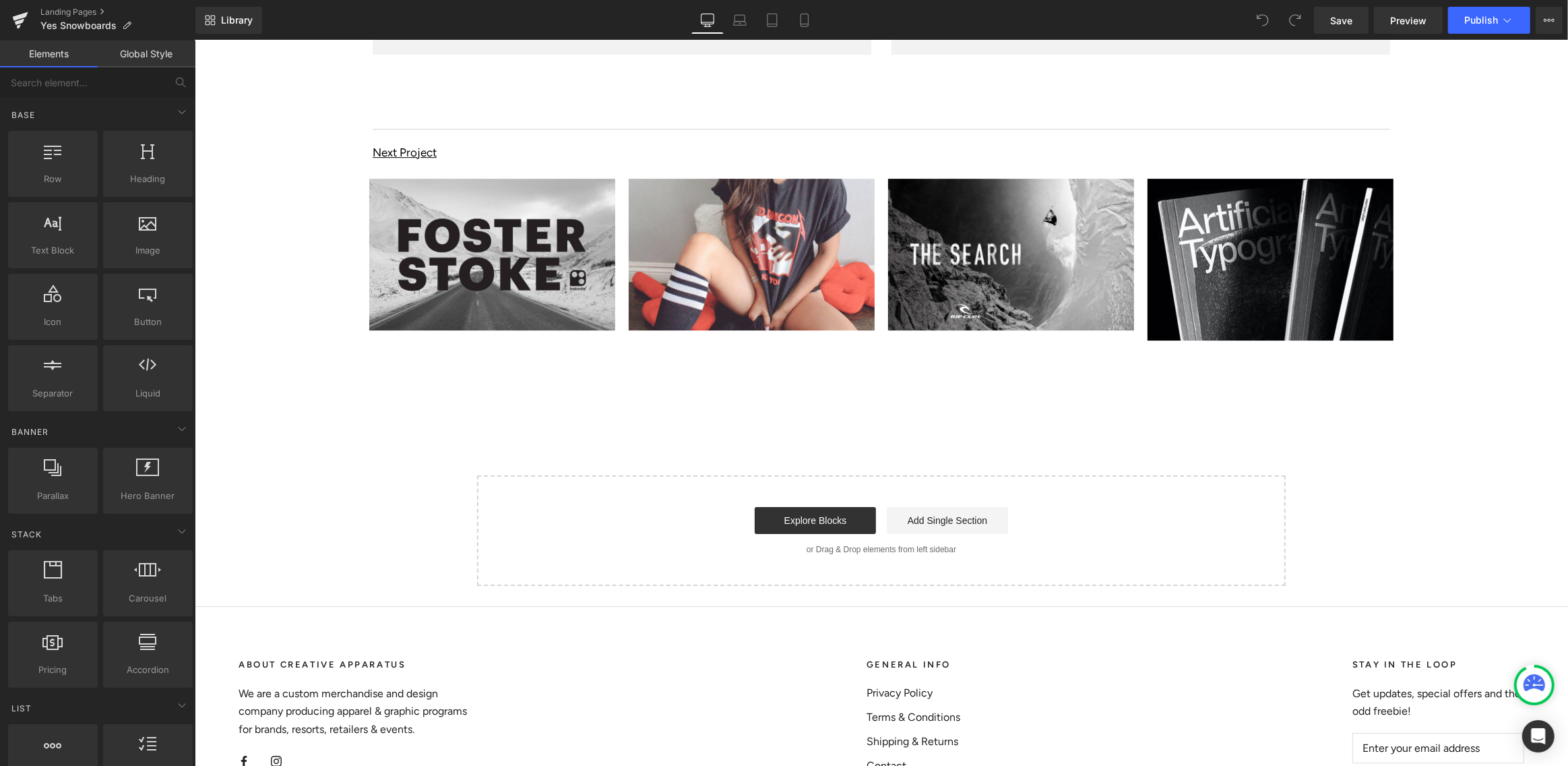
scroll to position [10322, 0]
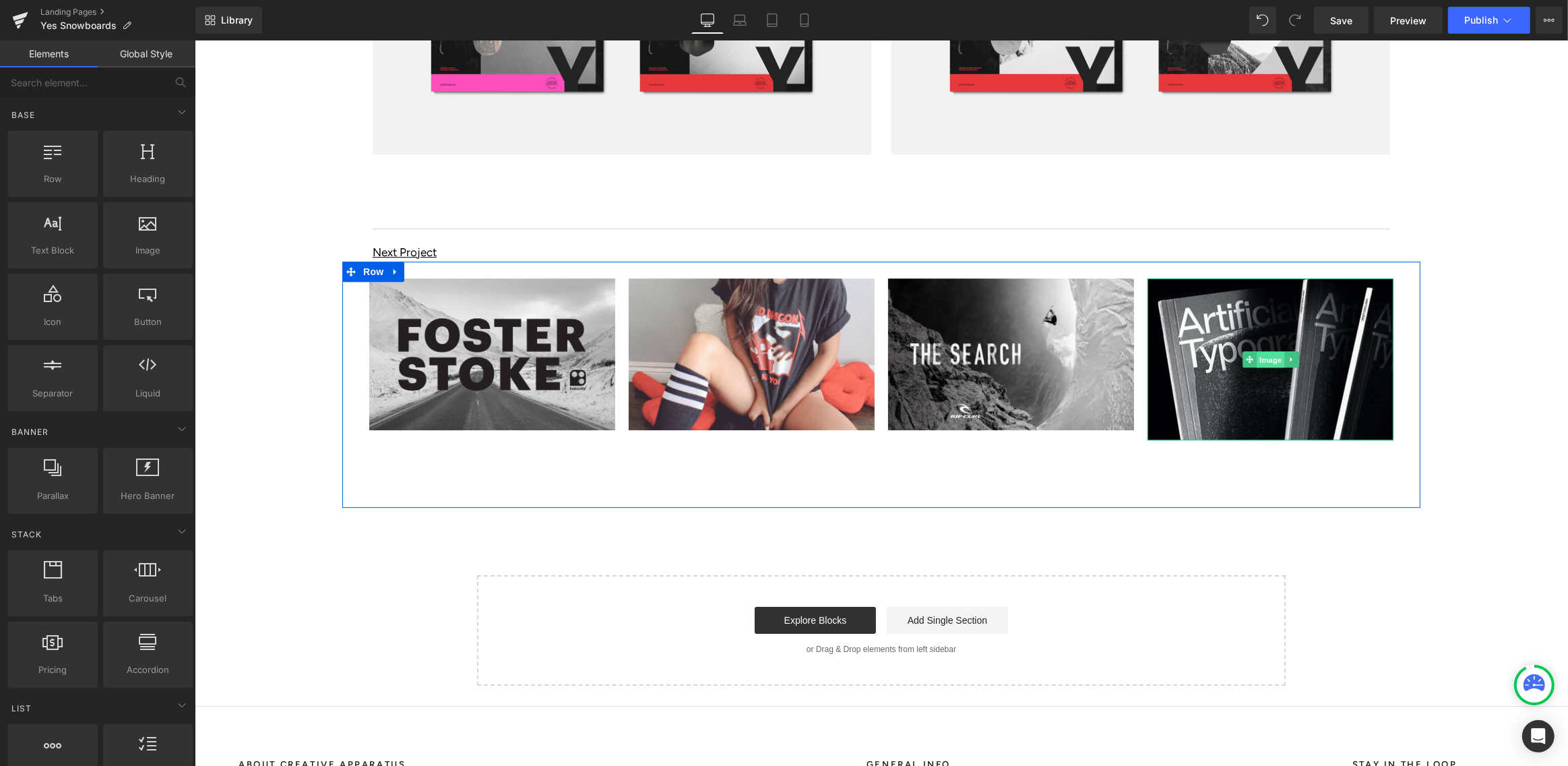
click at [1268, 351] on span "Image" at bounding box center [1270, 359] width 29 height 16
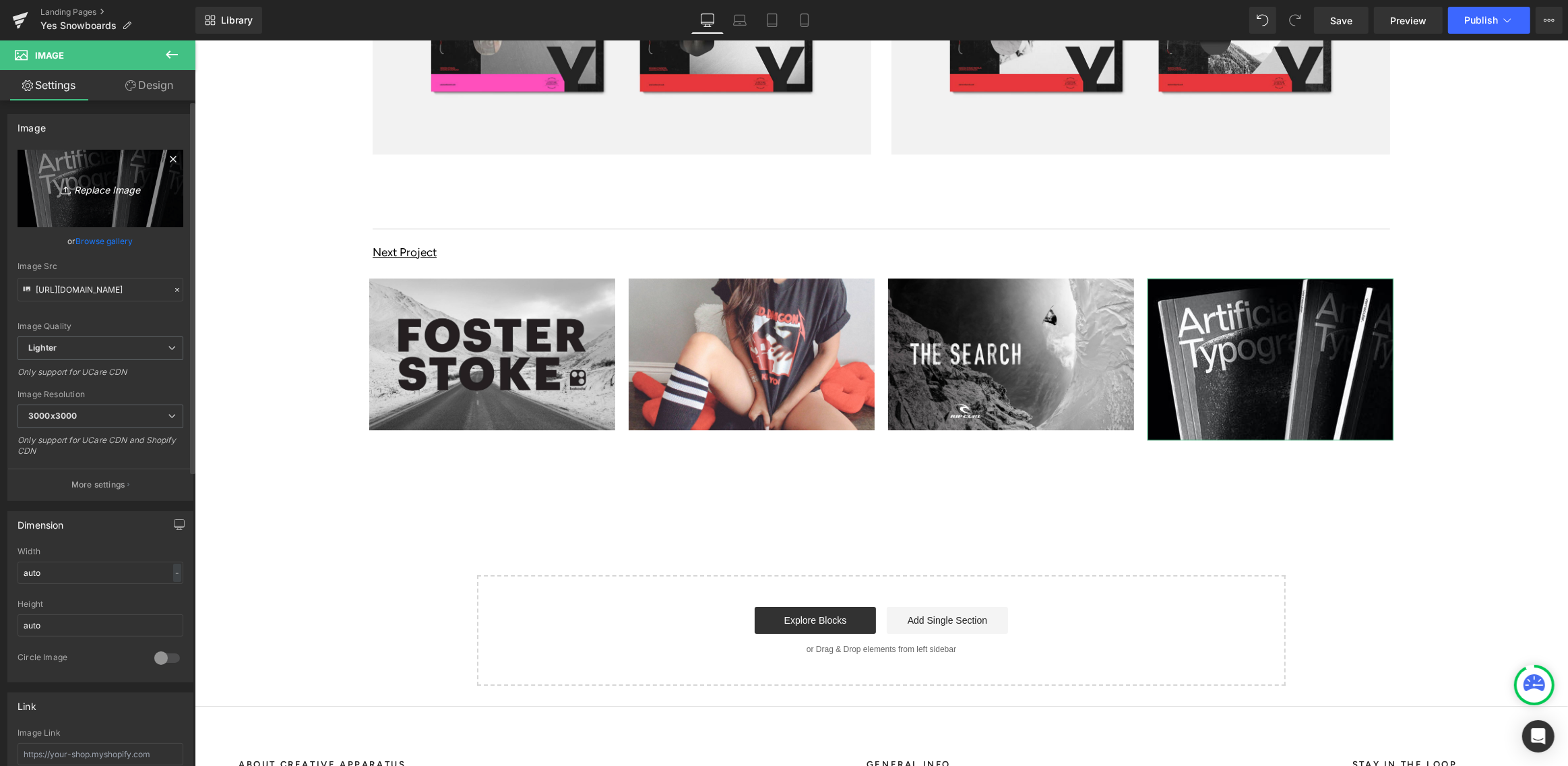
click at [105, 189] on icon "Replace Image" at bounding box center [100, 188] width 108 height 17
type input "C:\fakepath\Aspen-Snowmass..jpg"
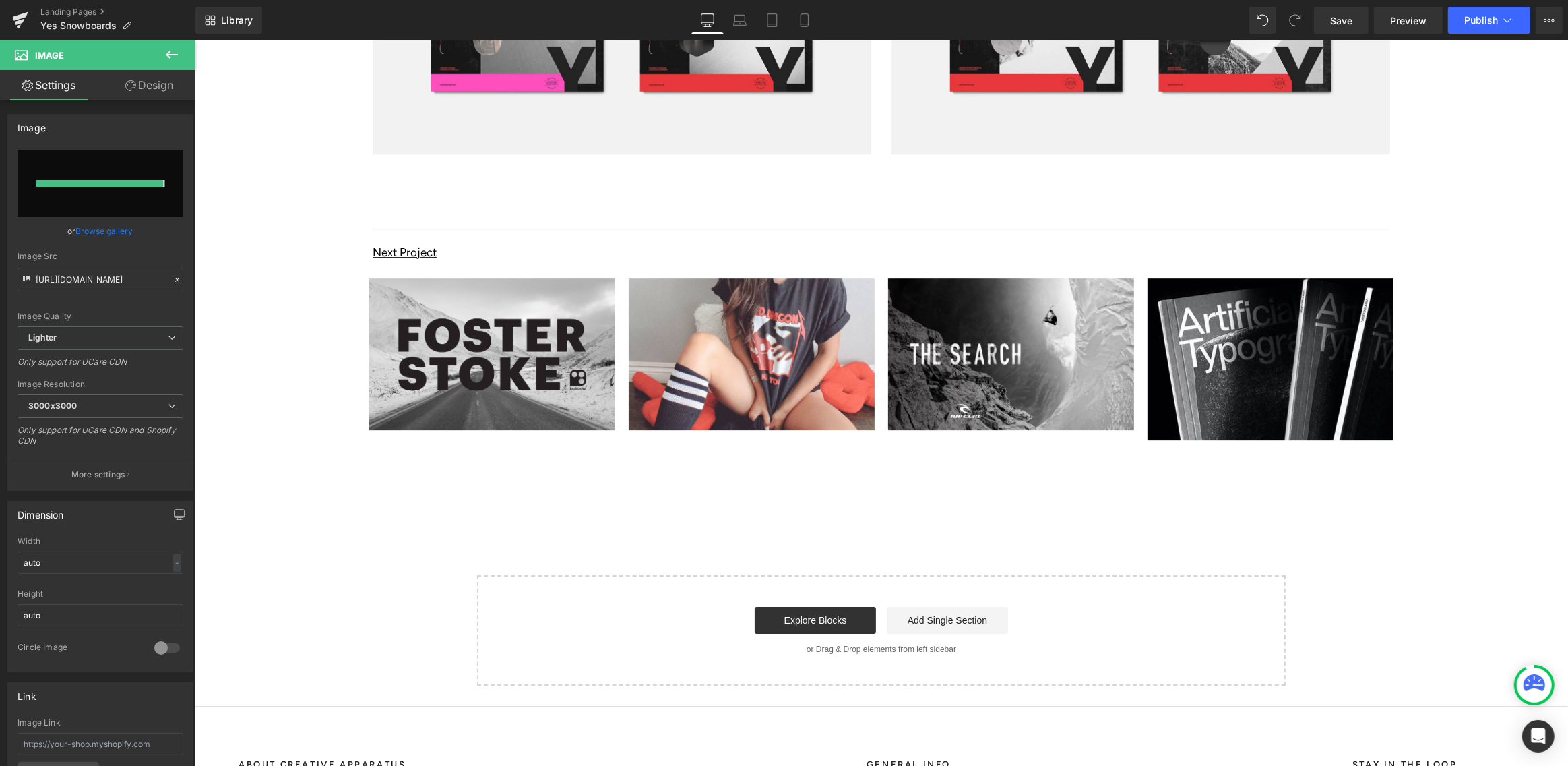
type input "https://ucarecdn.com/39529ee1-93e0-40fa-a7b8-444166c06412/-/format/auto/-/previ…"
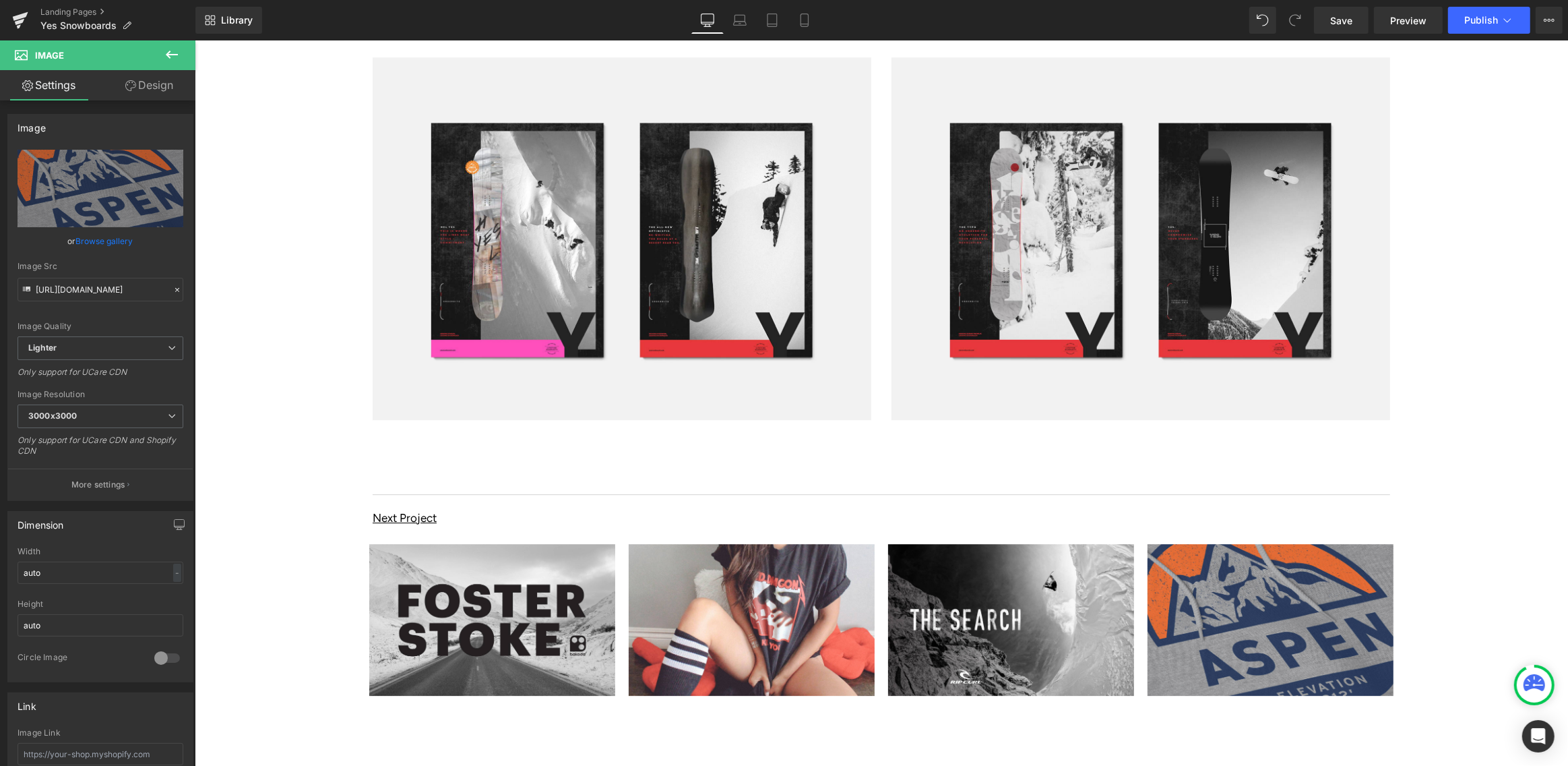
scroll to position [10089, 0]
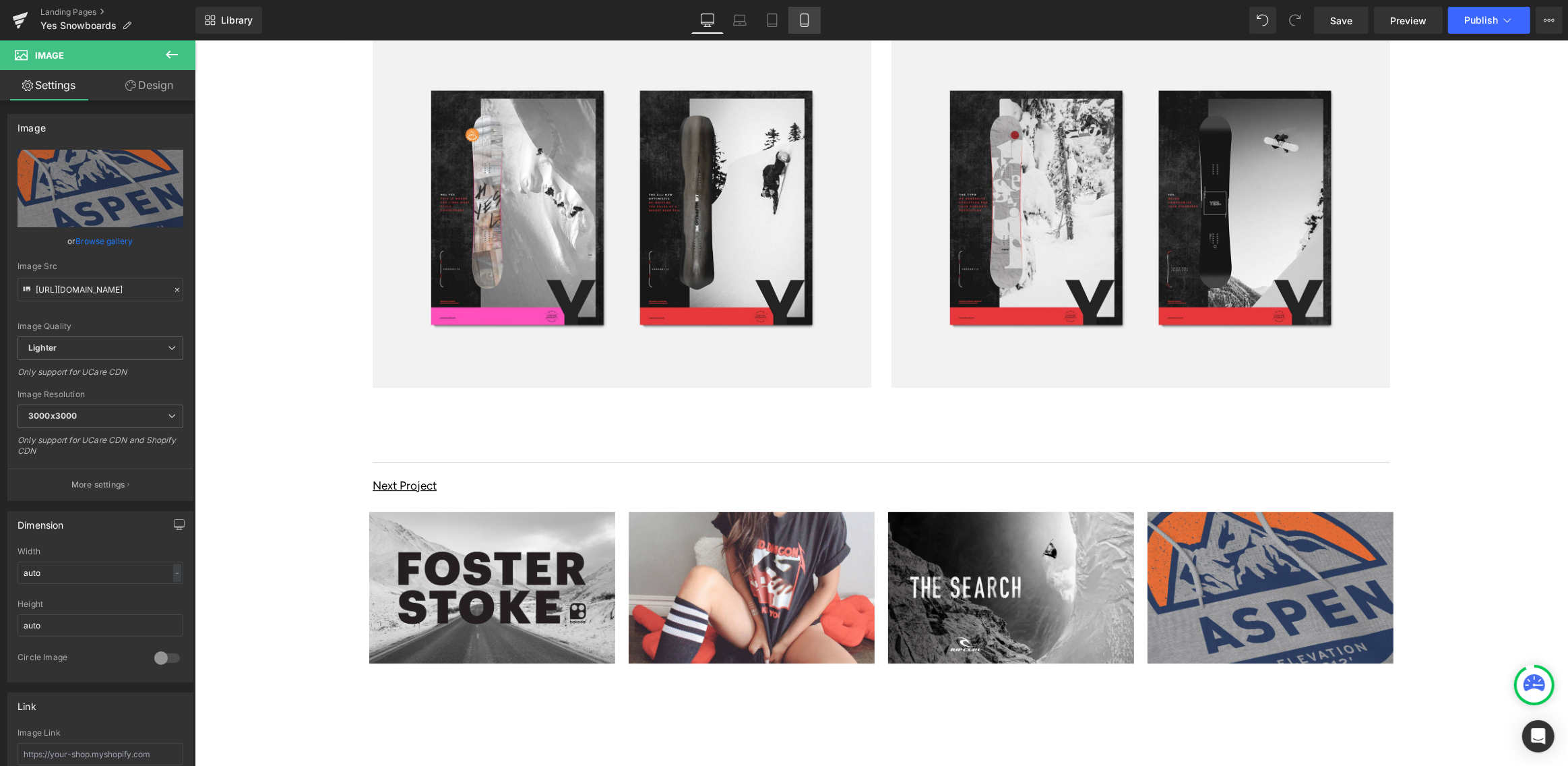
click at [802, 17] on icon at bounding box center [804, 20] width 14 height 14
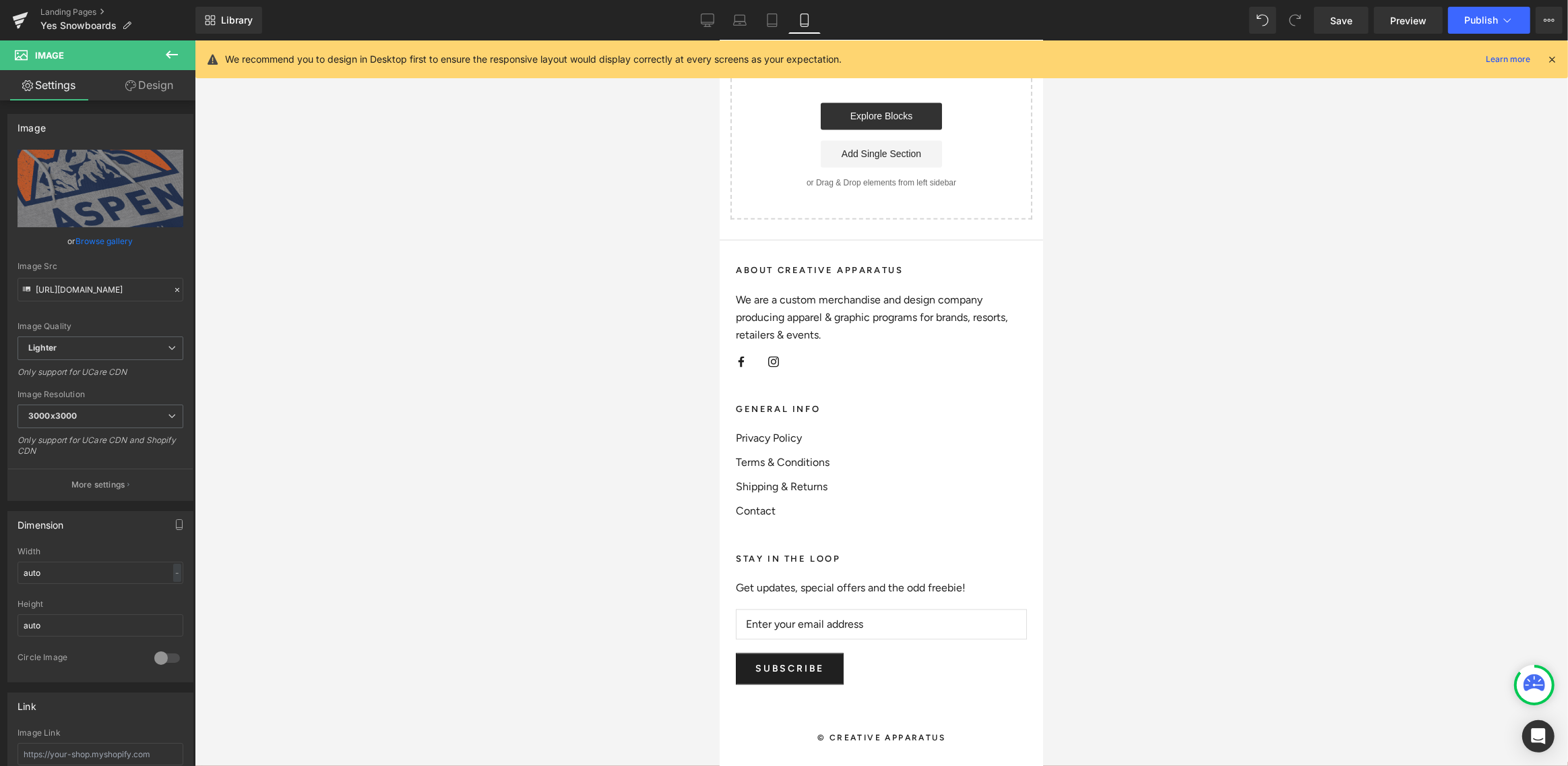
scroll to position [8150, 0]
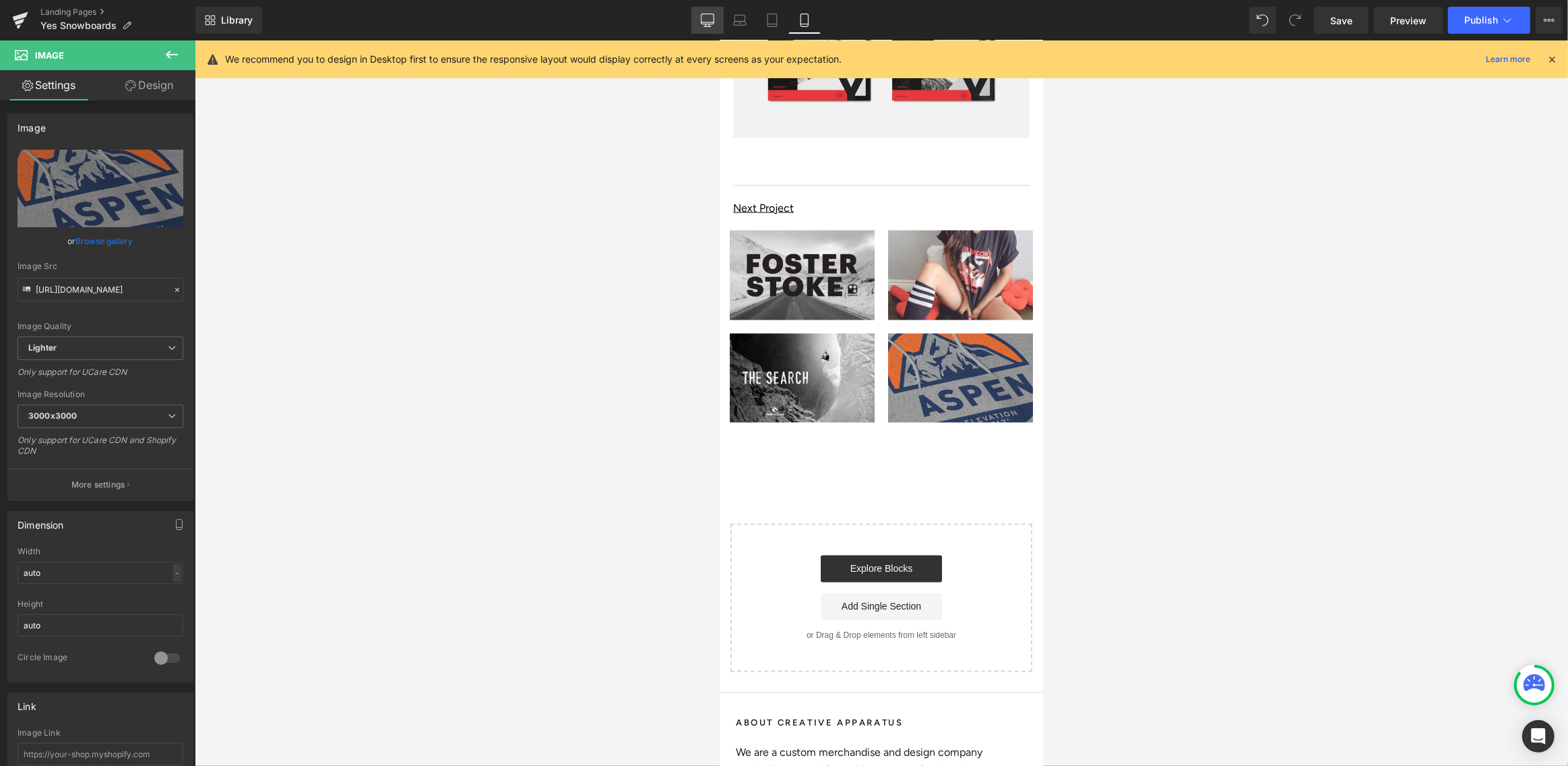
click at [702, 21] on icon at bounding box center [707, 20] width 14 height 14
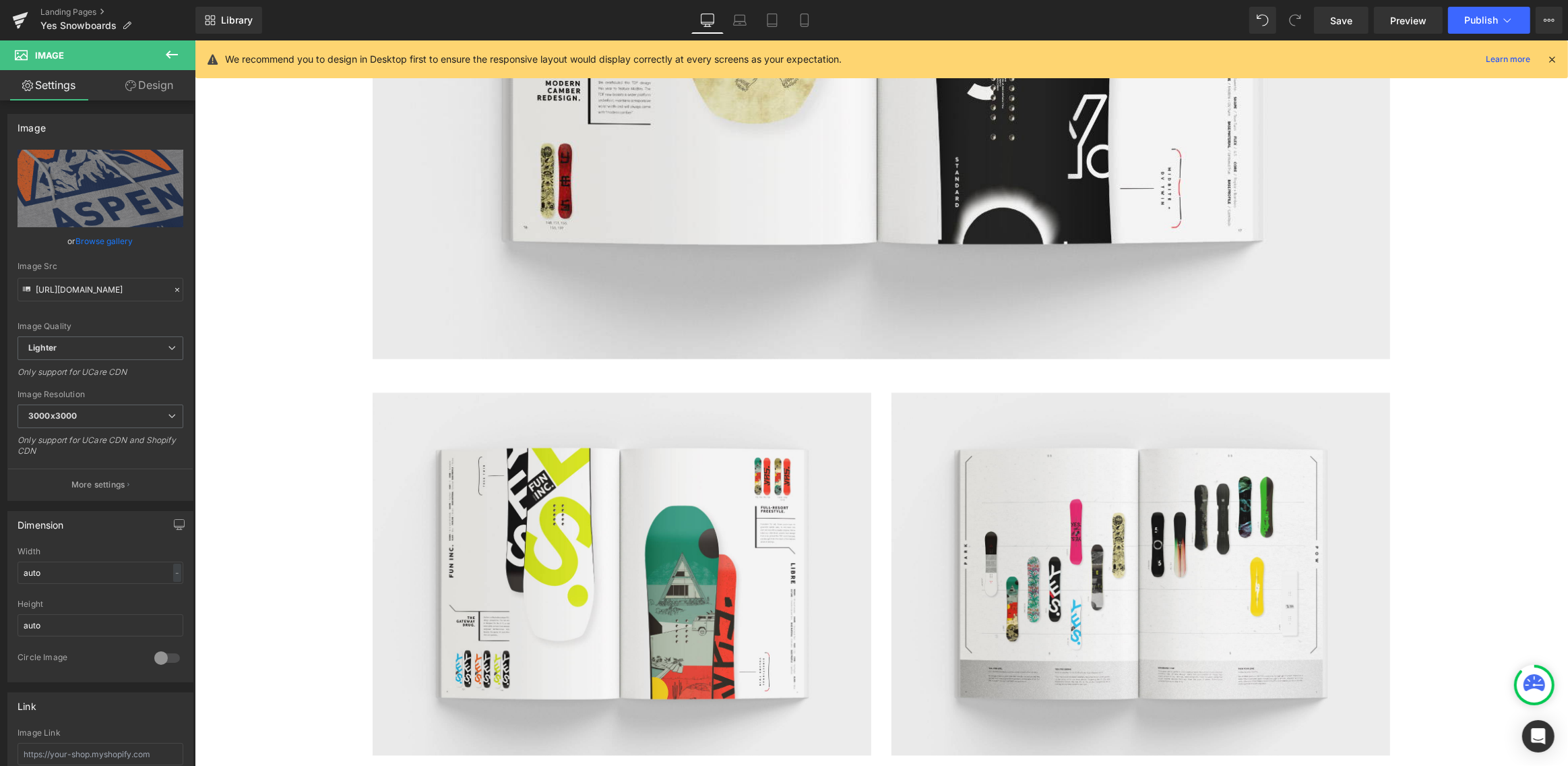
scroll to position [10450, 0]
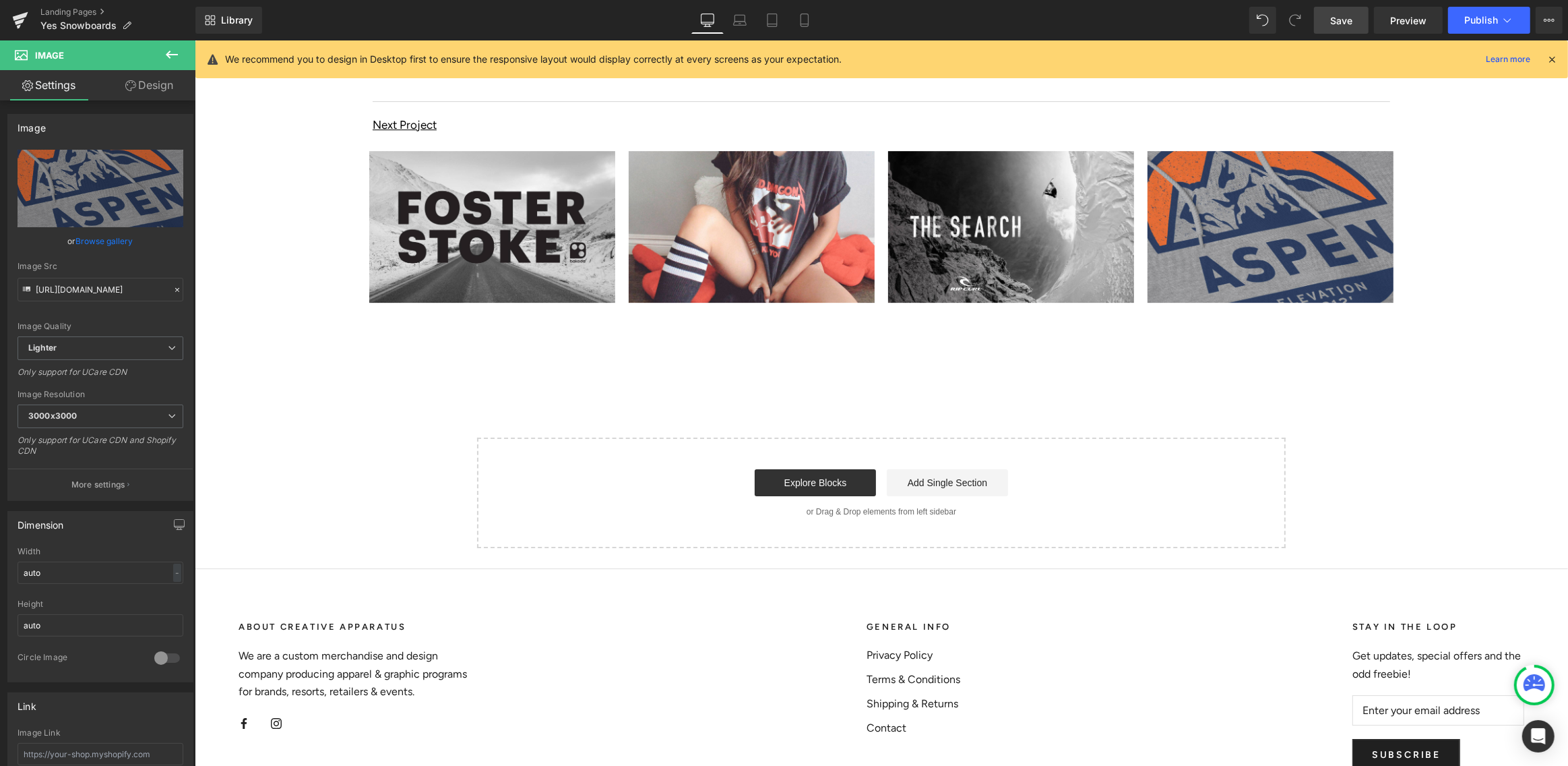
click at [1341, 21] on span "Save" at bounding box center [1341, 20] width 22 height 14
click at [1408, 18] on span "Preview" at bounding box center [1408, 20] width 37 height 14
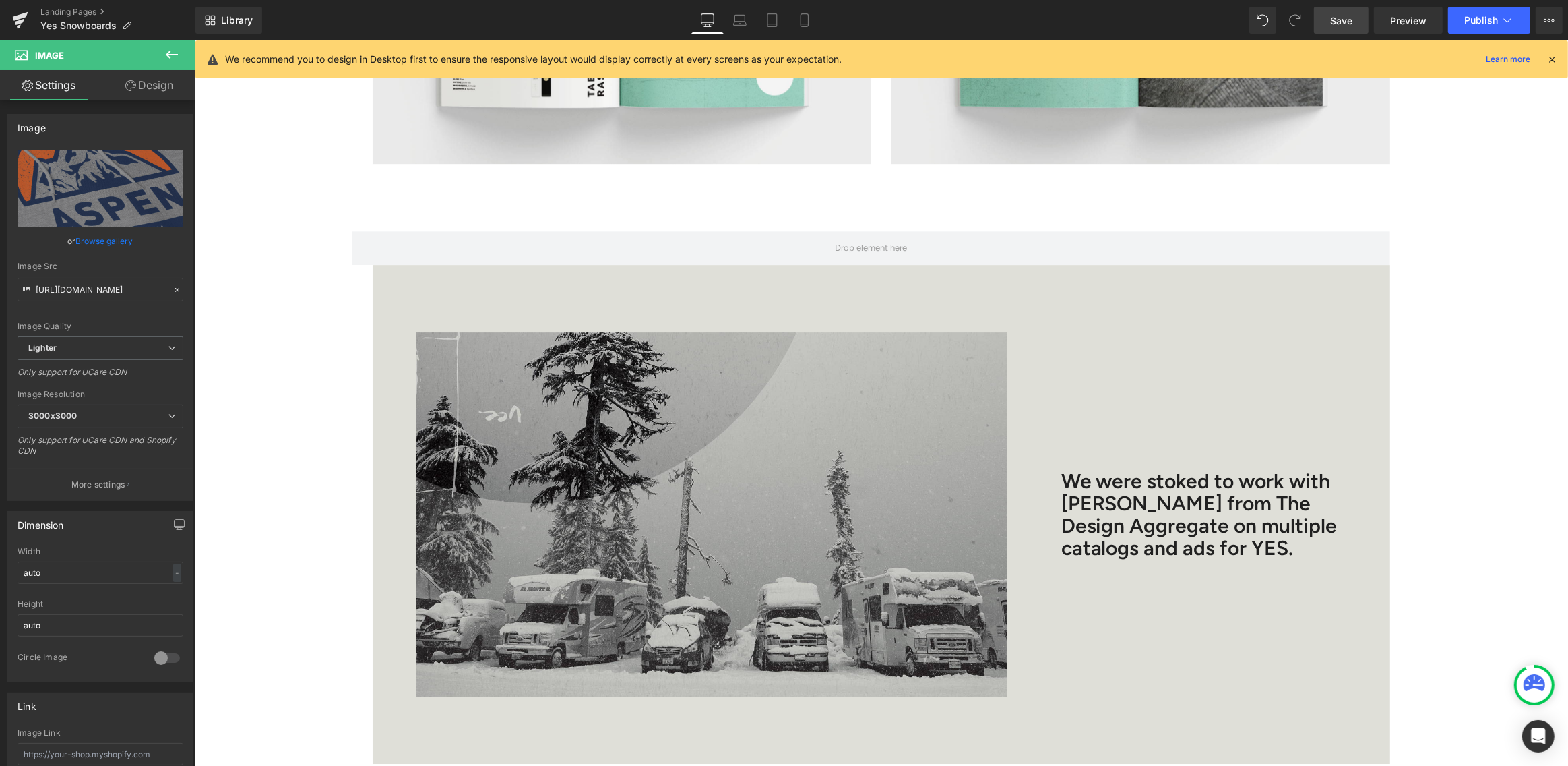
scroll to position [4822, 0]
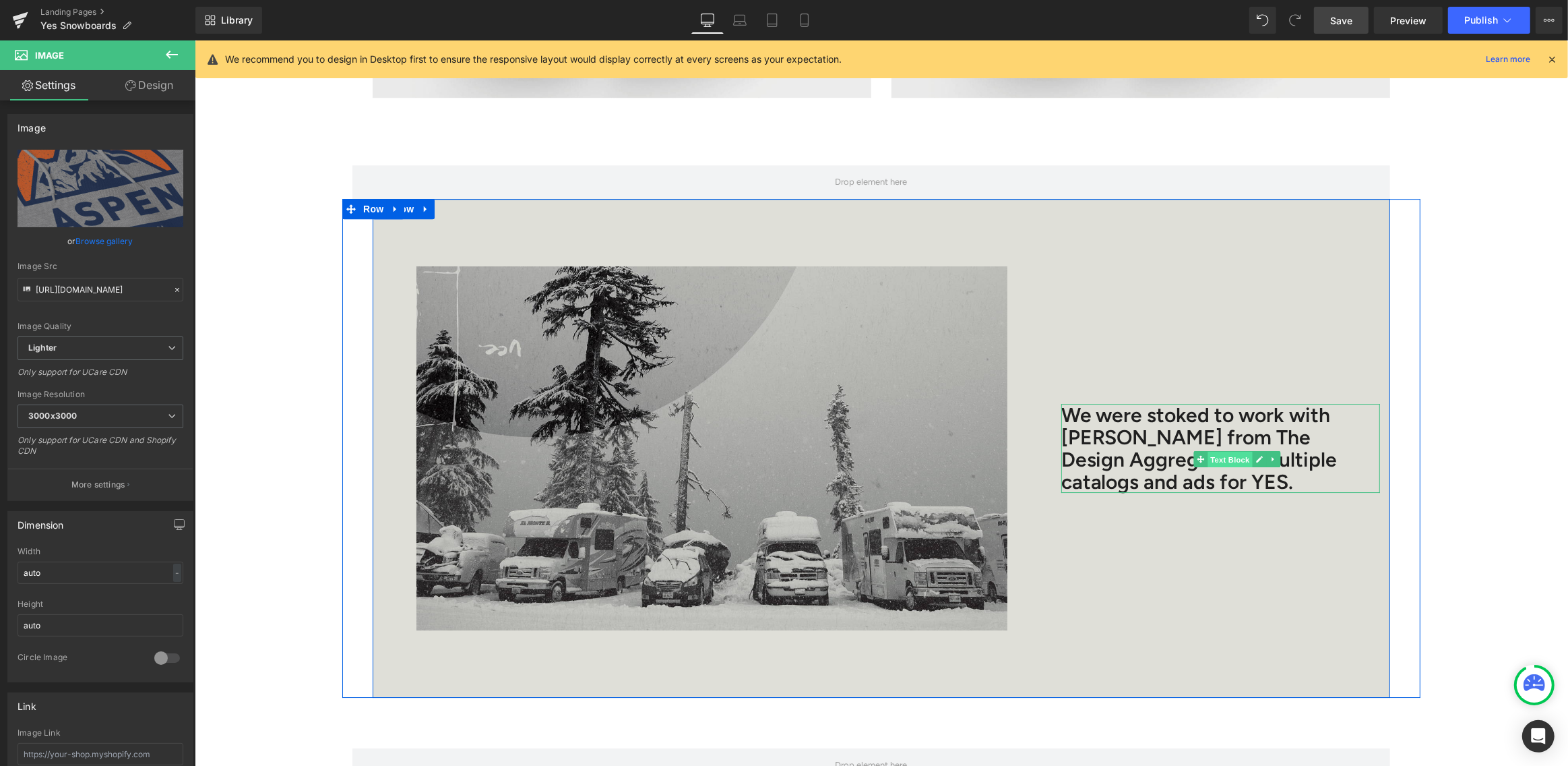
click at [1232, 451] on span "Text Block" at bounding box center [1229, 460] width 45 height 16
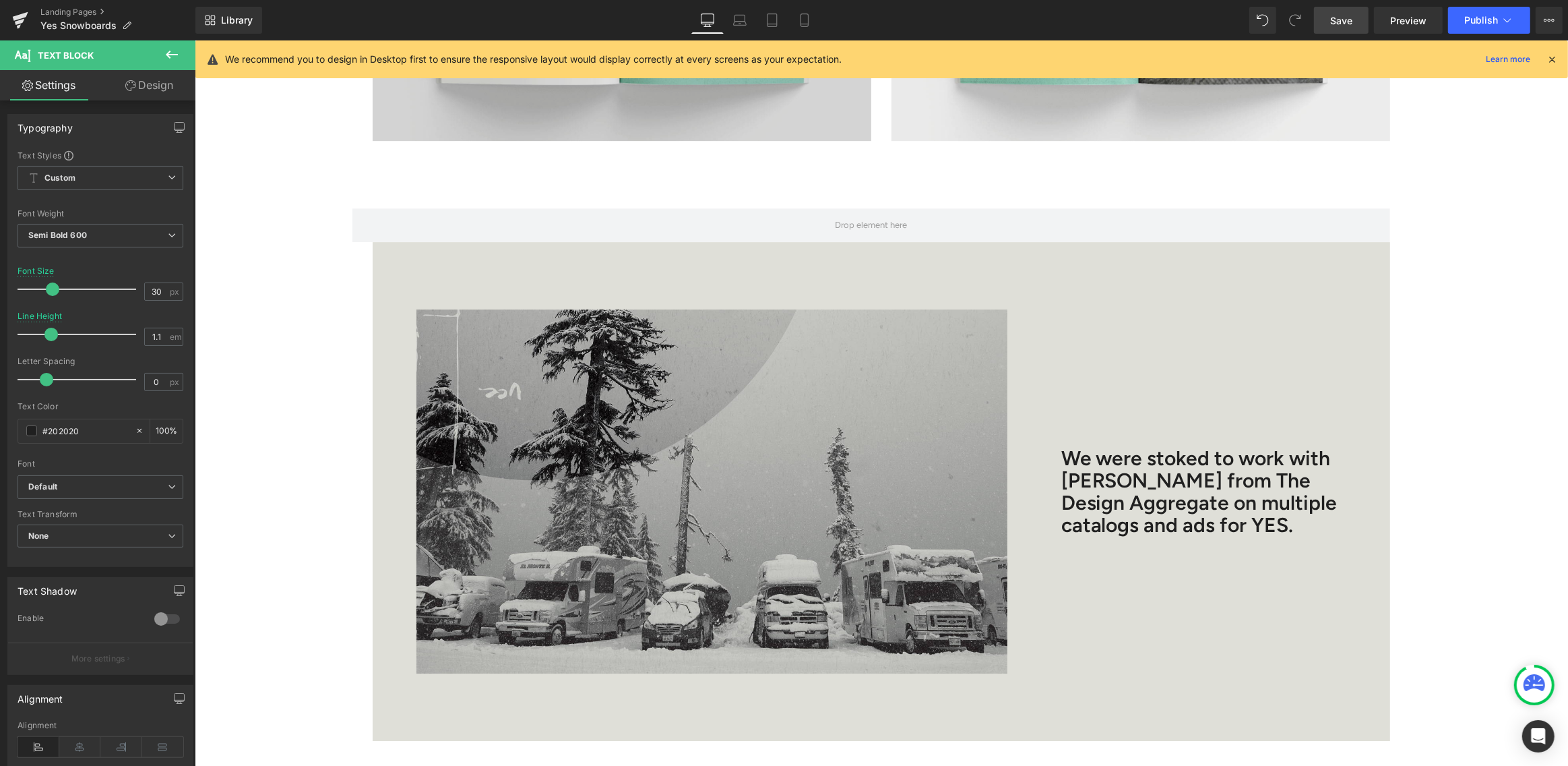
scroll to position [4779, 0]
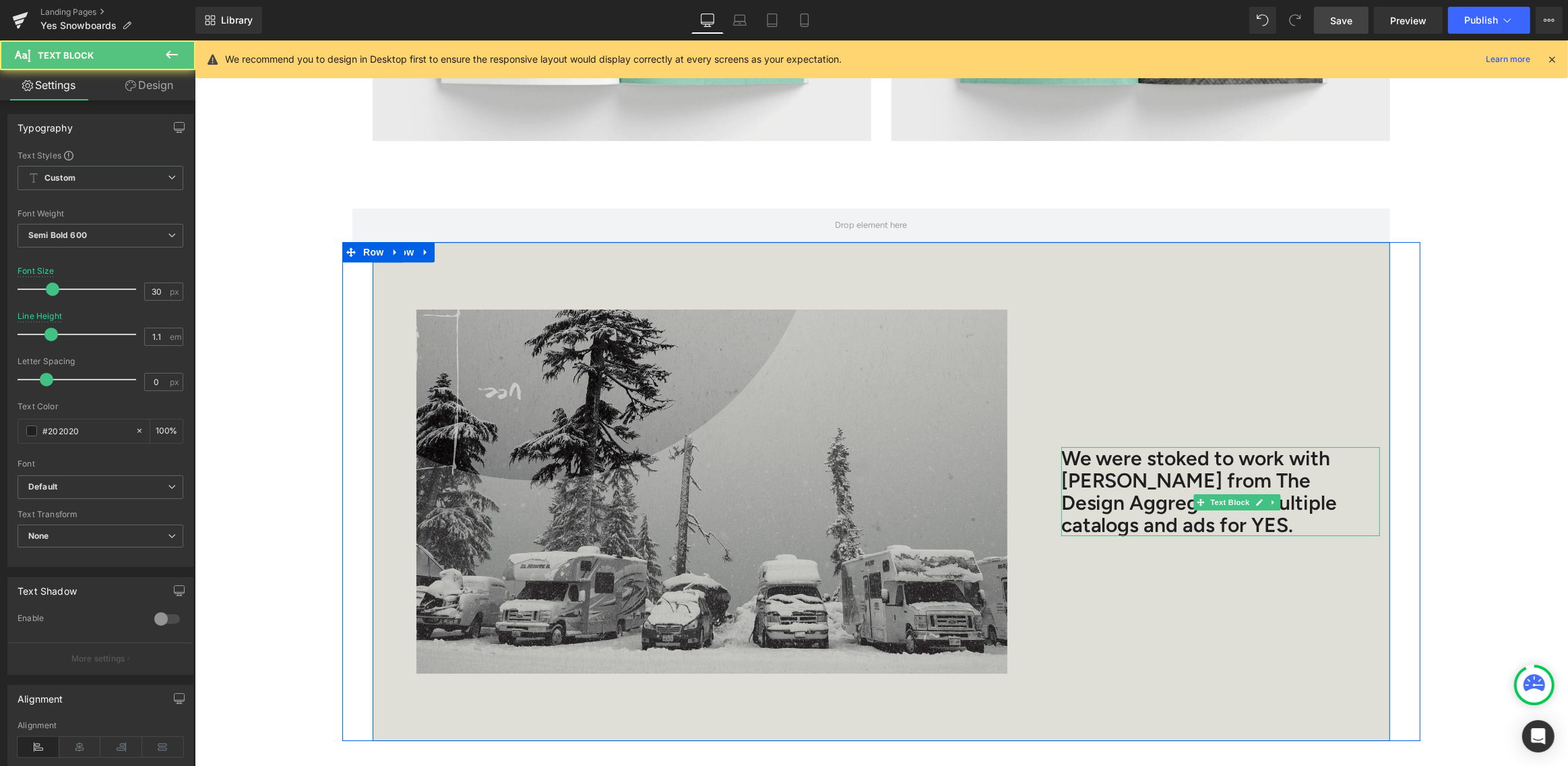
click at [1100, 447] on p "We were stoked to work with Alex Warburton from The Design Aggregate on multipl…" at bounding box center [1203, 491] width 285 height 89
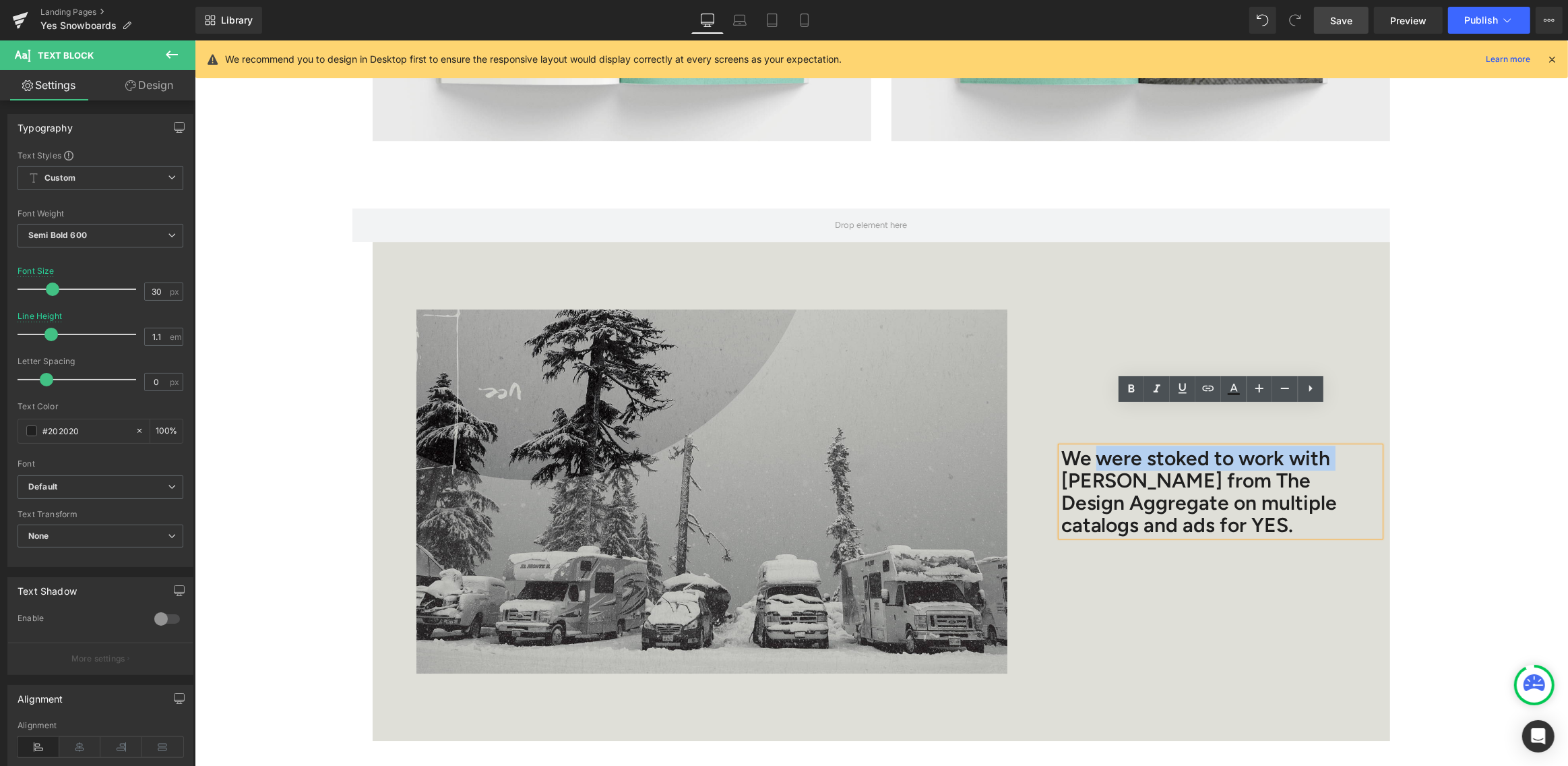
drag, startPoint x: 1061, startPoint y: 442, endPoint x: 1096, endPoint y: 423, distance: 39.8
click at [1096, 447] on p "We were stoked to work with Alex Warburton from The Design Aggregate on multipl…" at bounding box center [1203, 491] width 285 height 89
click at [1144, 447] on p "We were stoked to work with Alex Warburton from The Design Aggregate on multipl…" at bounding box center [1203, 491] width 285 height 89
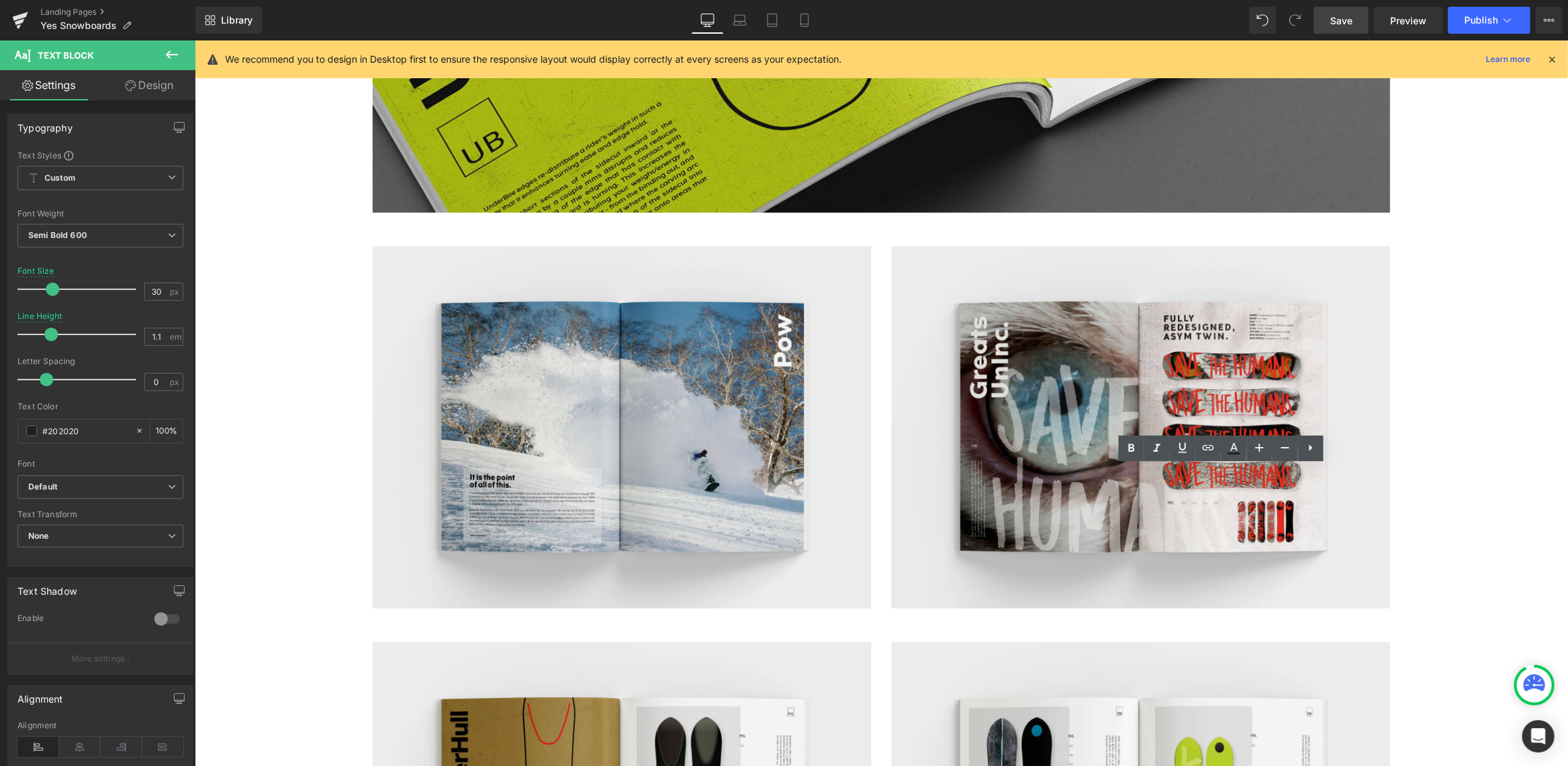
scroll to position [4889, 0]
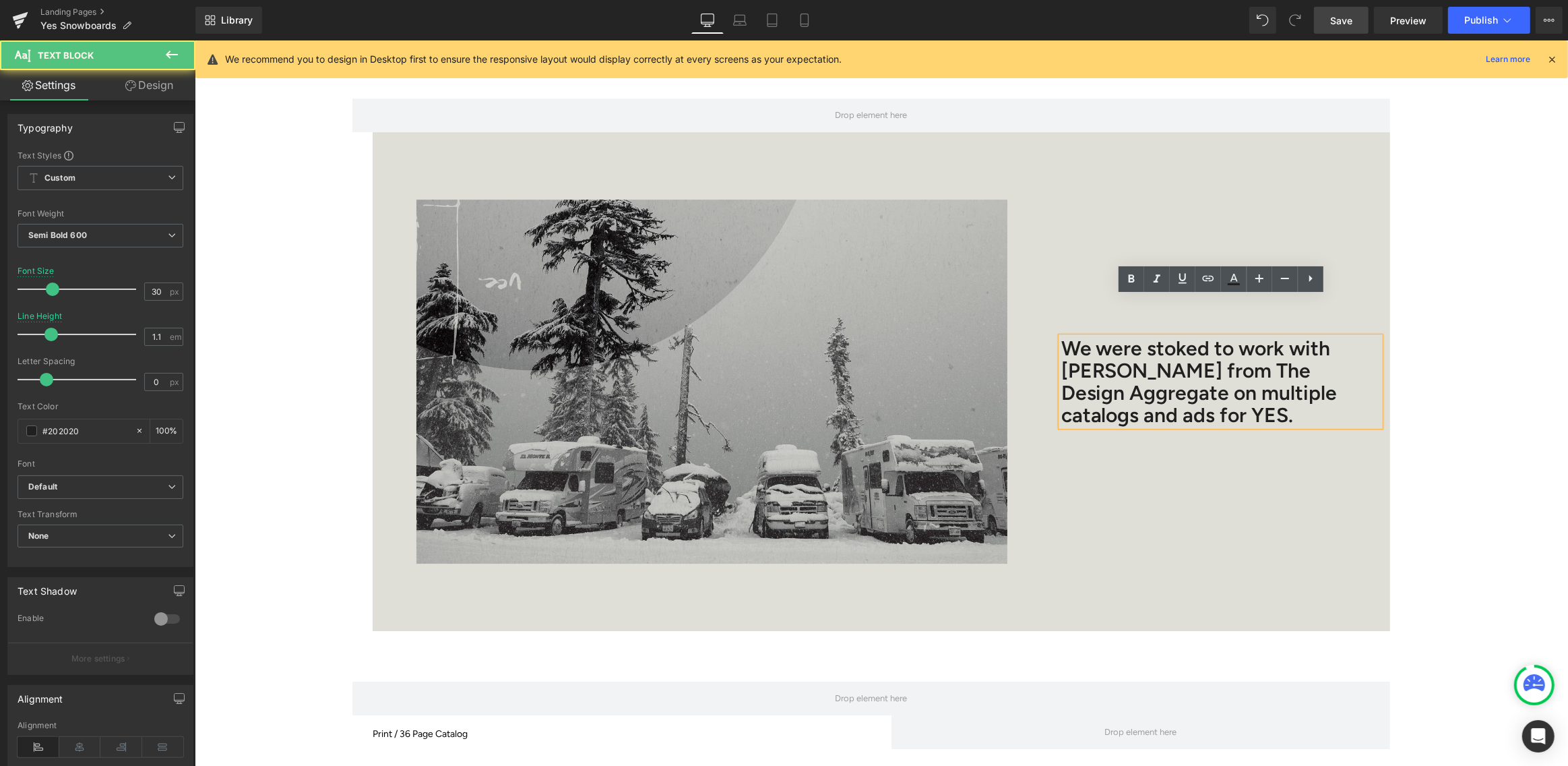
click at [1234, 376] on p "We were stoked to work with Alex Warburton from The Design Aggregate on multipl…" at bounding box center [1203, 381] width 285 height 89
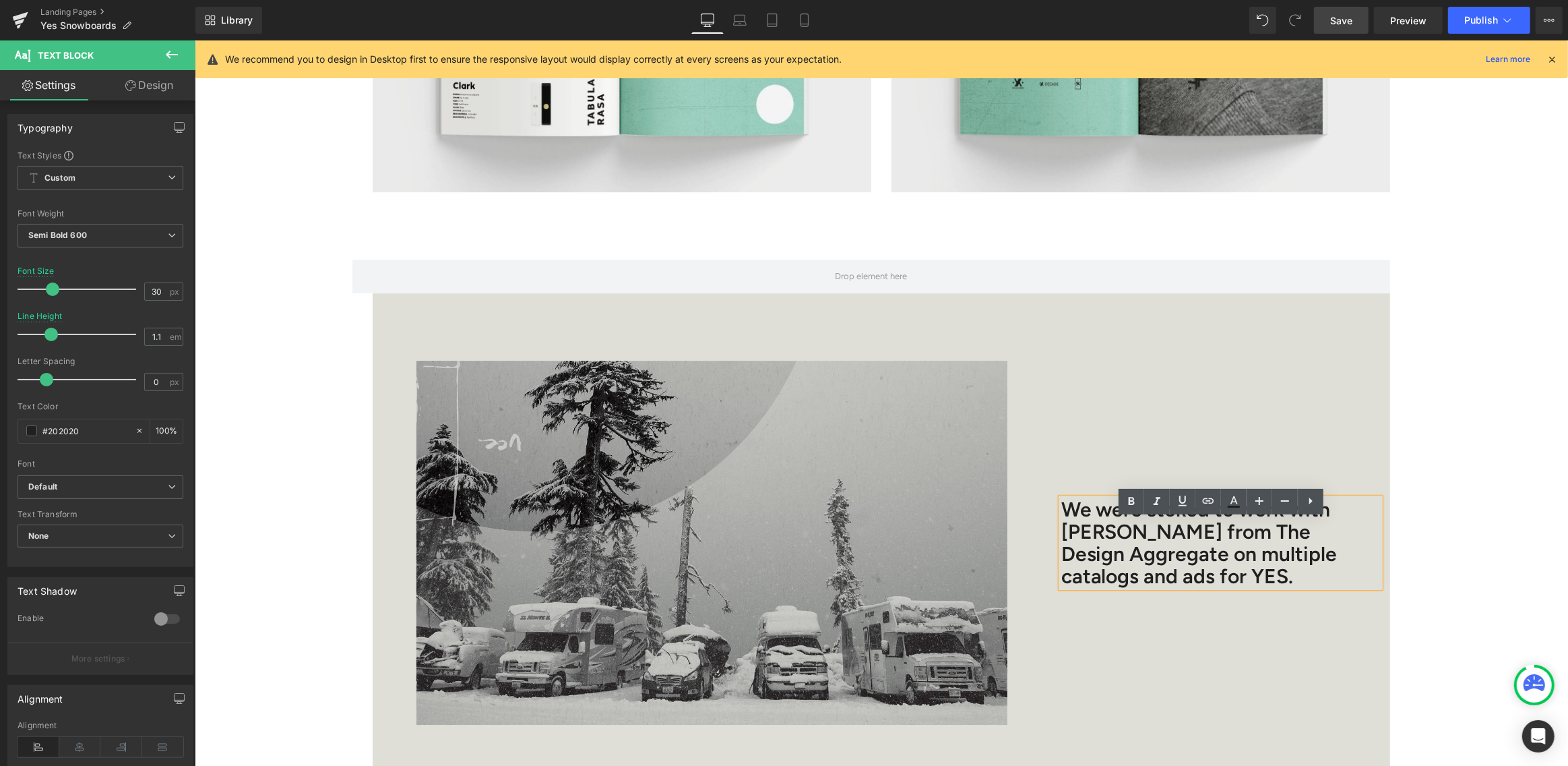
scroll to position [4957, 0]
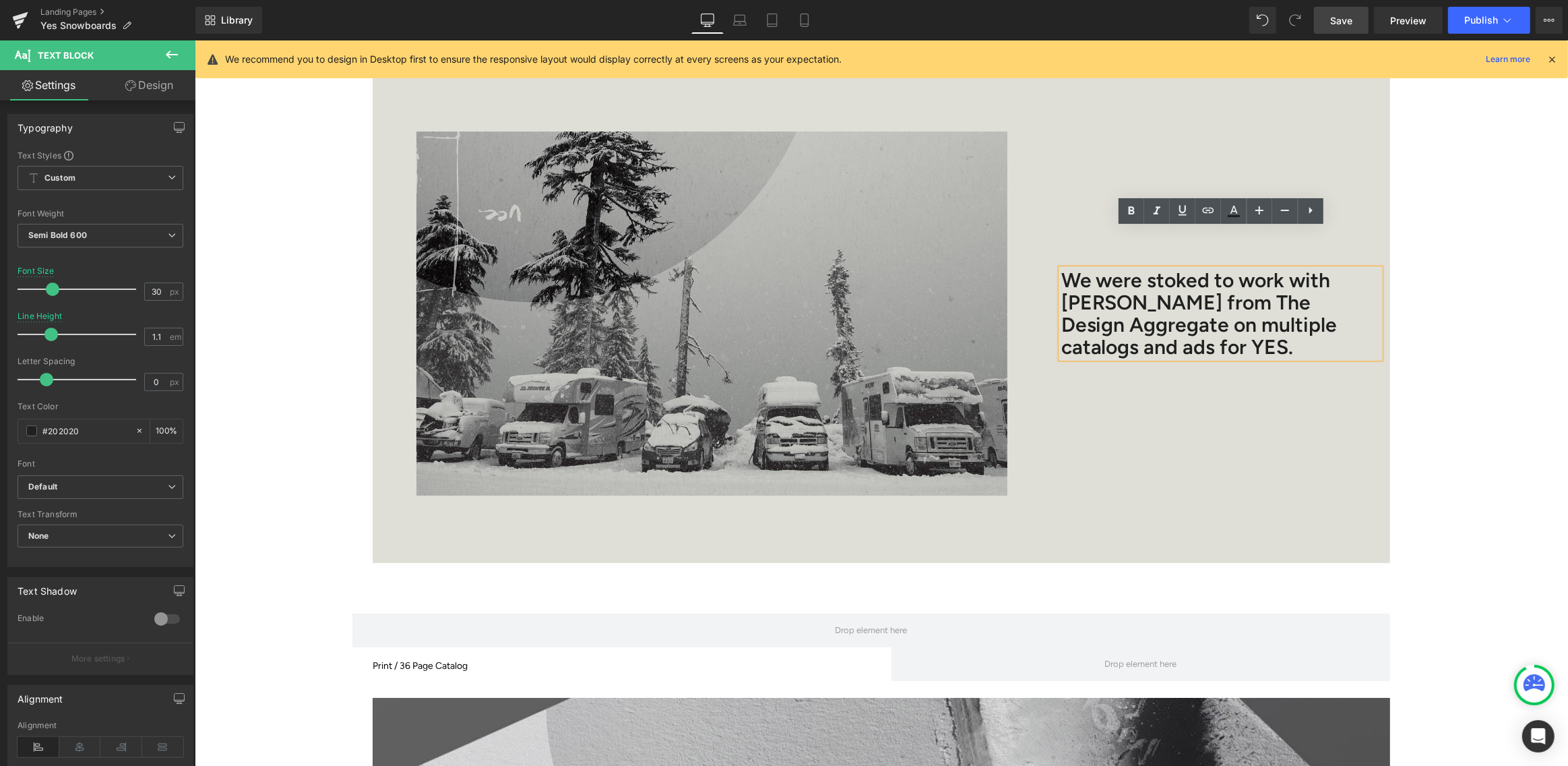
click at [1235, 304] on p "We were stoked to work with Alex Warburton from The Design Aggregate on multipl…" at bounding box center [1203, 313] width 285 height 89
drag, startPoint x: 1275, startPoint y: 302, endPoint x: 1240, endPoint y: 306, distance: 35.2
click at [1240, 306] on p "We were stoked to work with Alex Warburton from The Design Aggregate on multipl…" at bounding box center [1203, 313] width 285 height 89
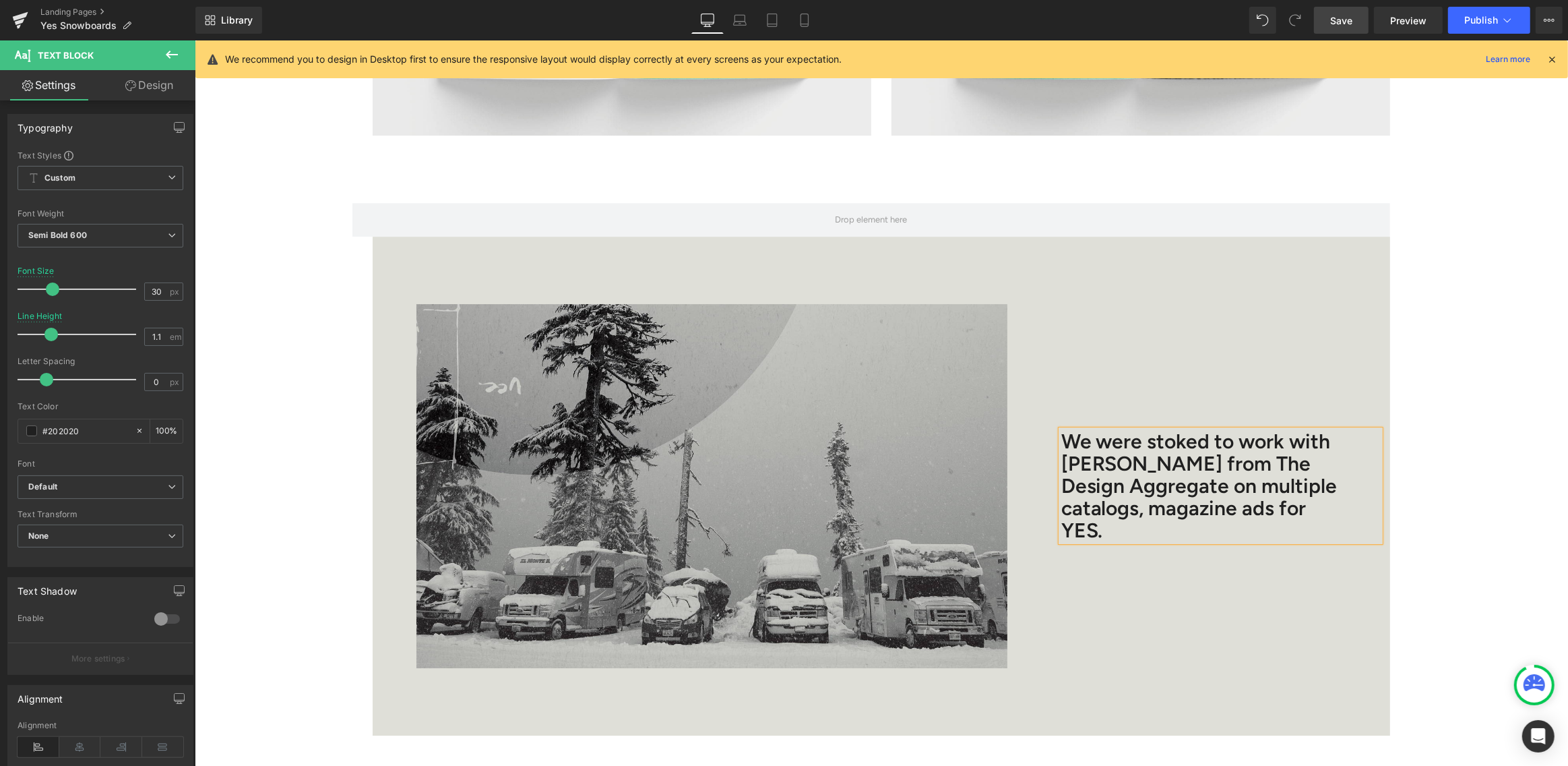
scroll to position [4786, 0]
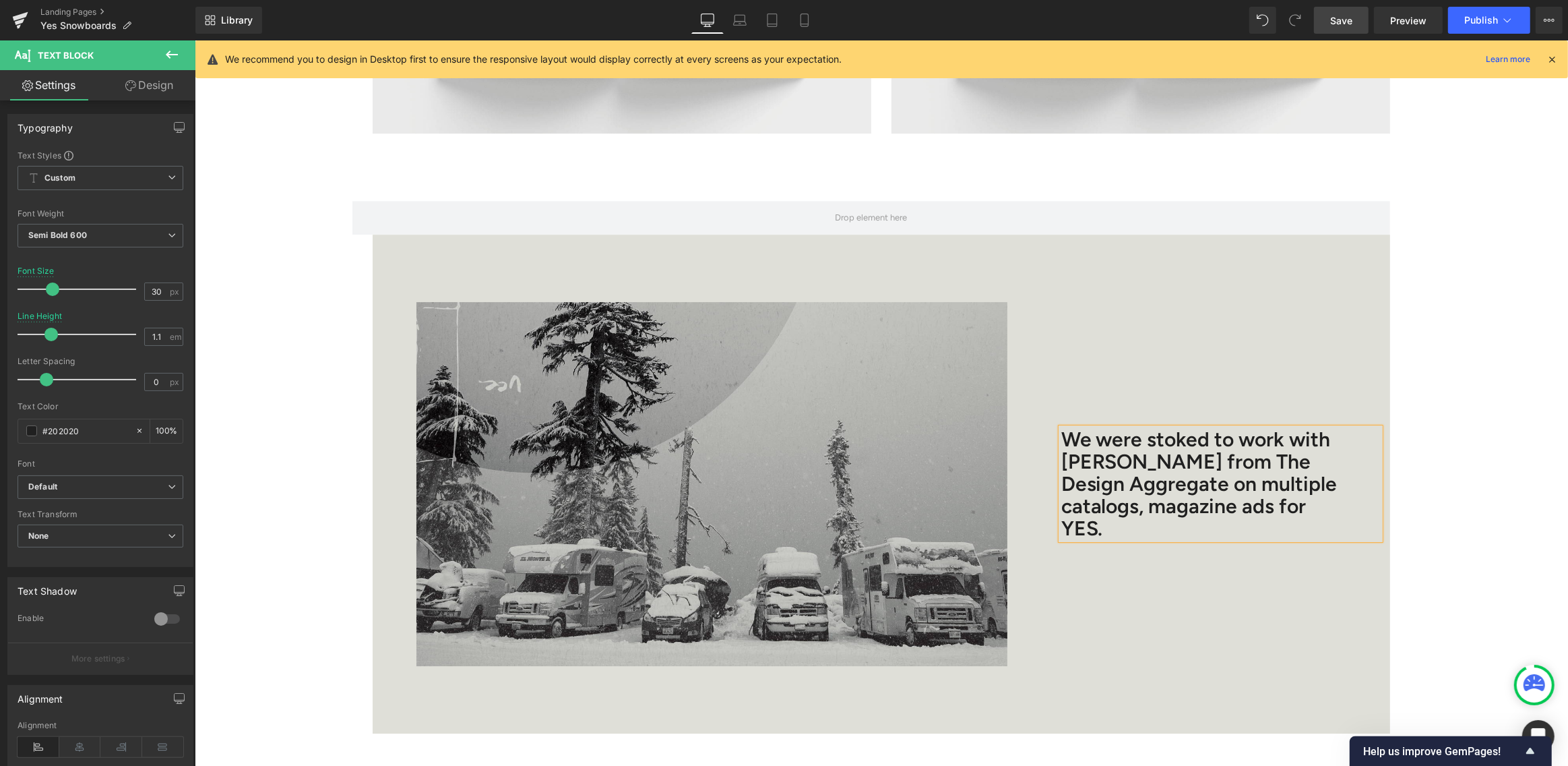
click at [1331, 19] on span "Save" at bounding box center [1341, 20] width 22 height 14
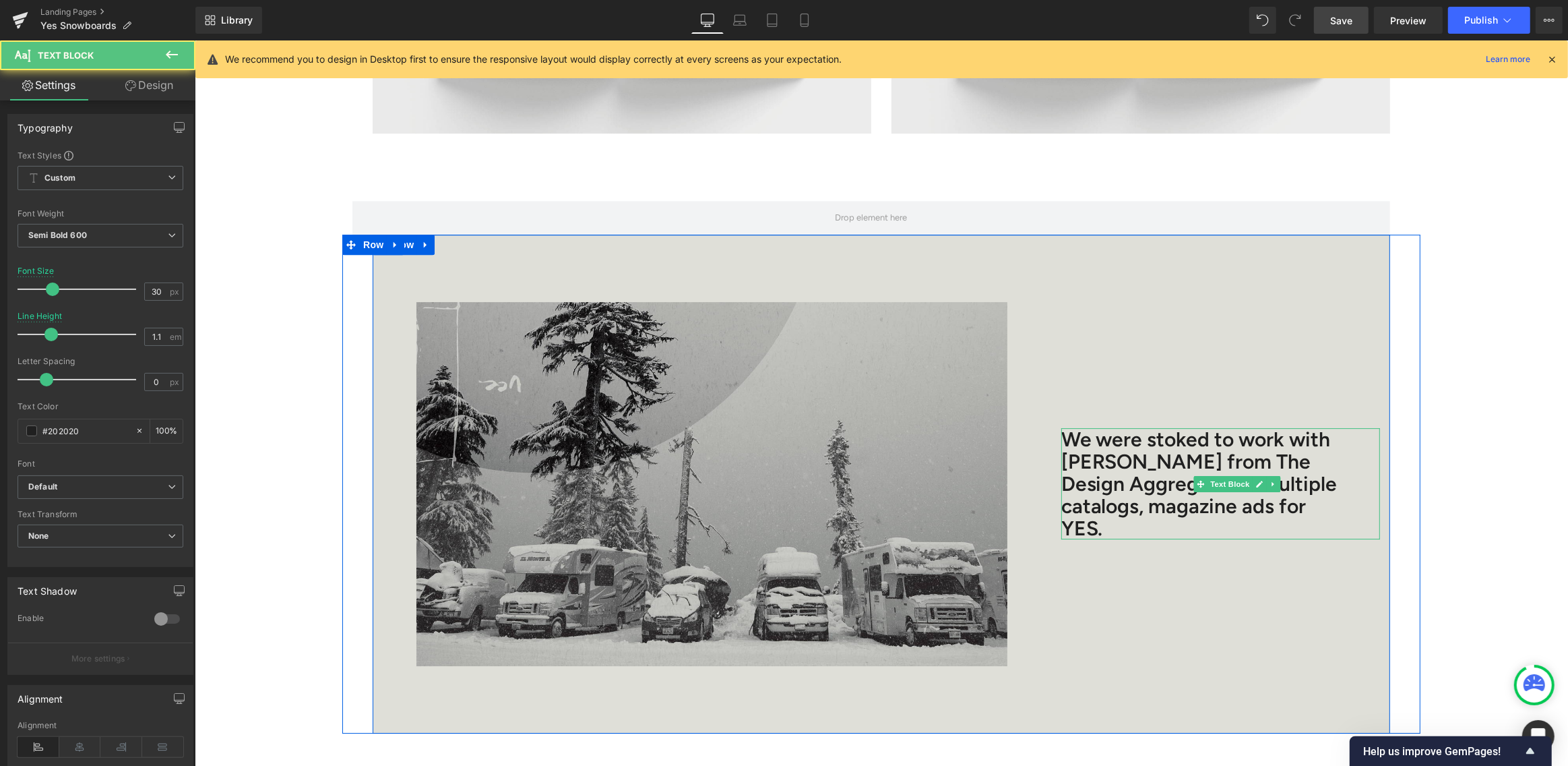
drag, startPoint x: 1172, startPoint y: 497, endPoint x: 1217, endPoint y: 484, distance: 46.8
click at [1172, 497] on p "We were stoked to work with Alex Warburton from The Design Aggregate on multipl…" at bounding box center [1203, 483] width 285 height 111
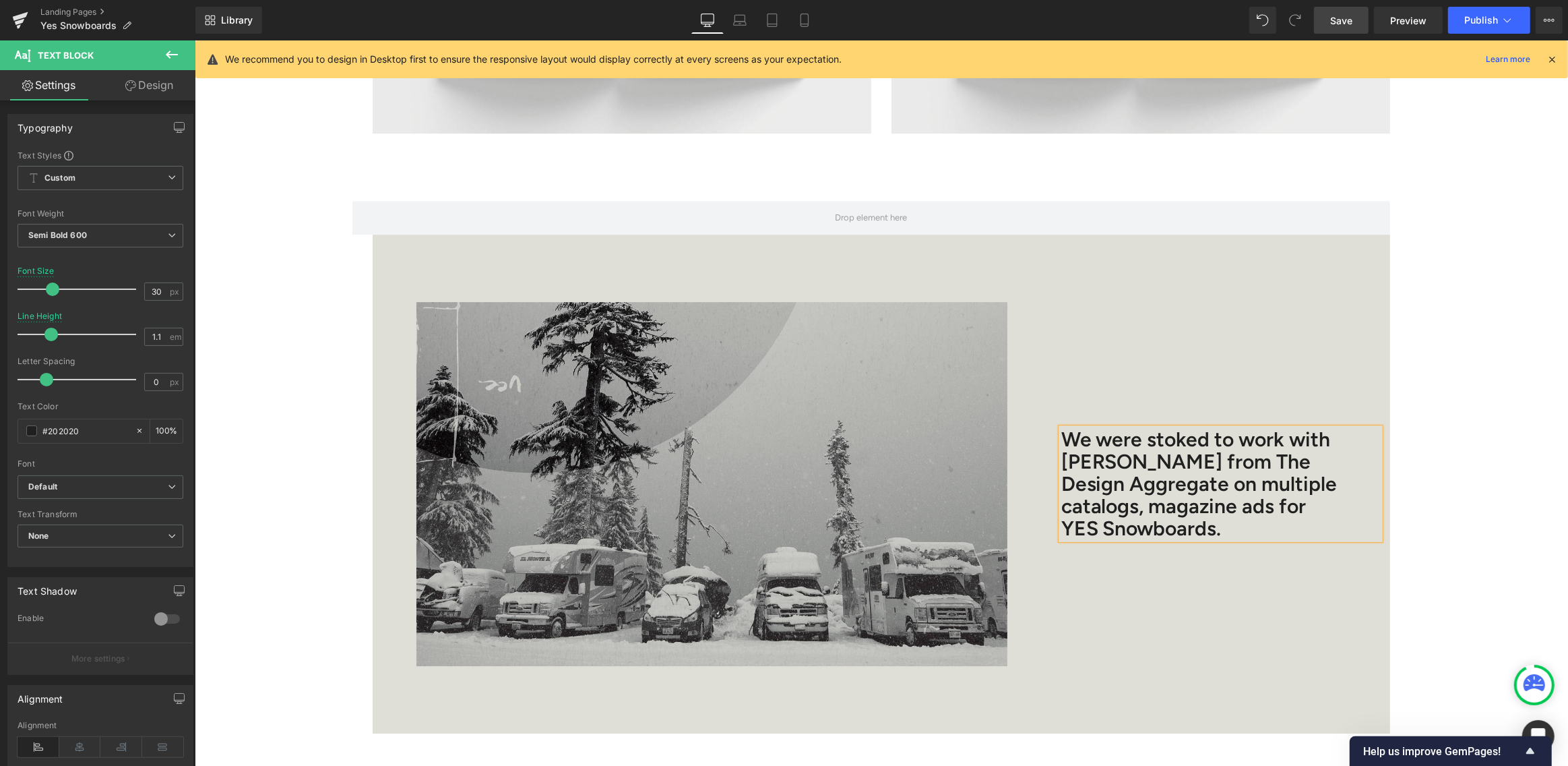
click at [1332, 18] on span "Save" at bounding box center [1341, 20] width 22 height 14
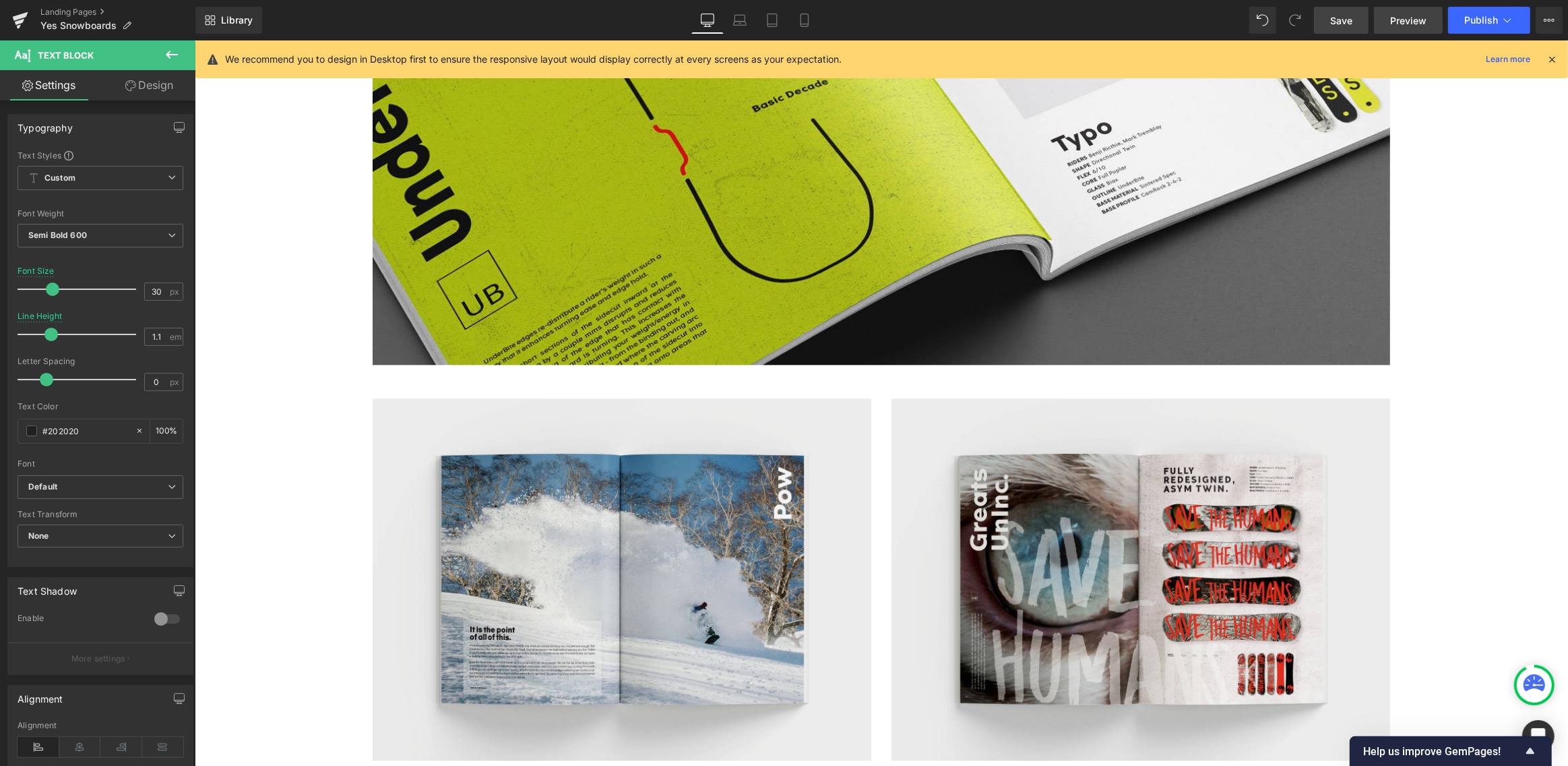
scroll to position [3225, 0]
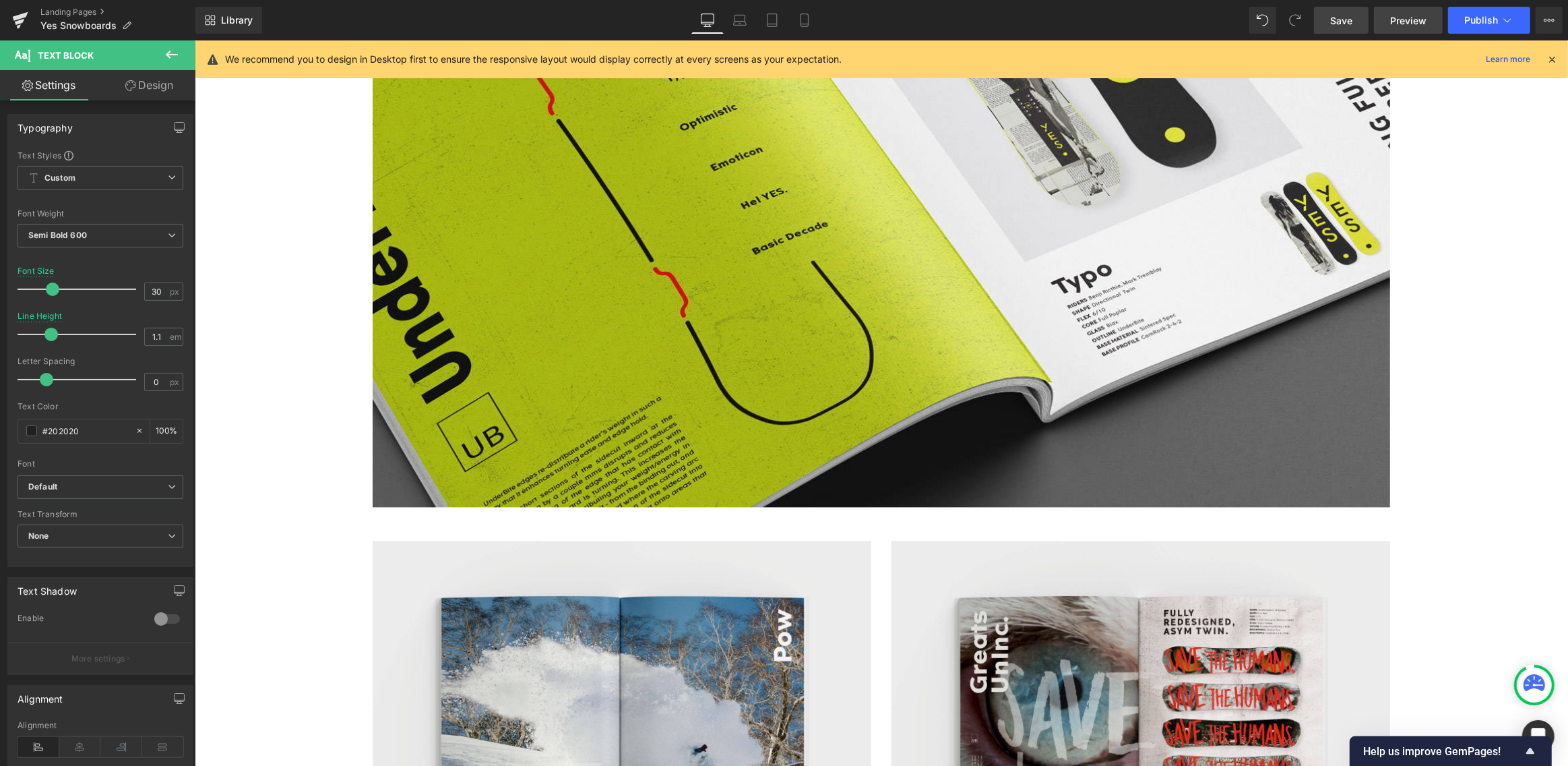
click at [1417, 21] on span "Preview" at bounding box center [1408, 20] width 37 height 14
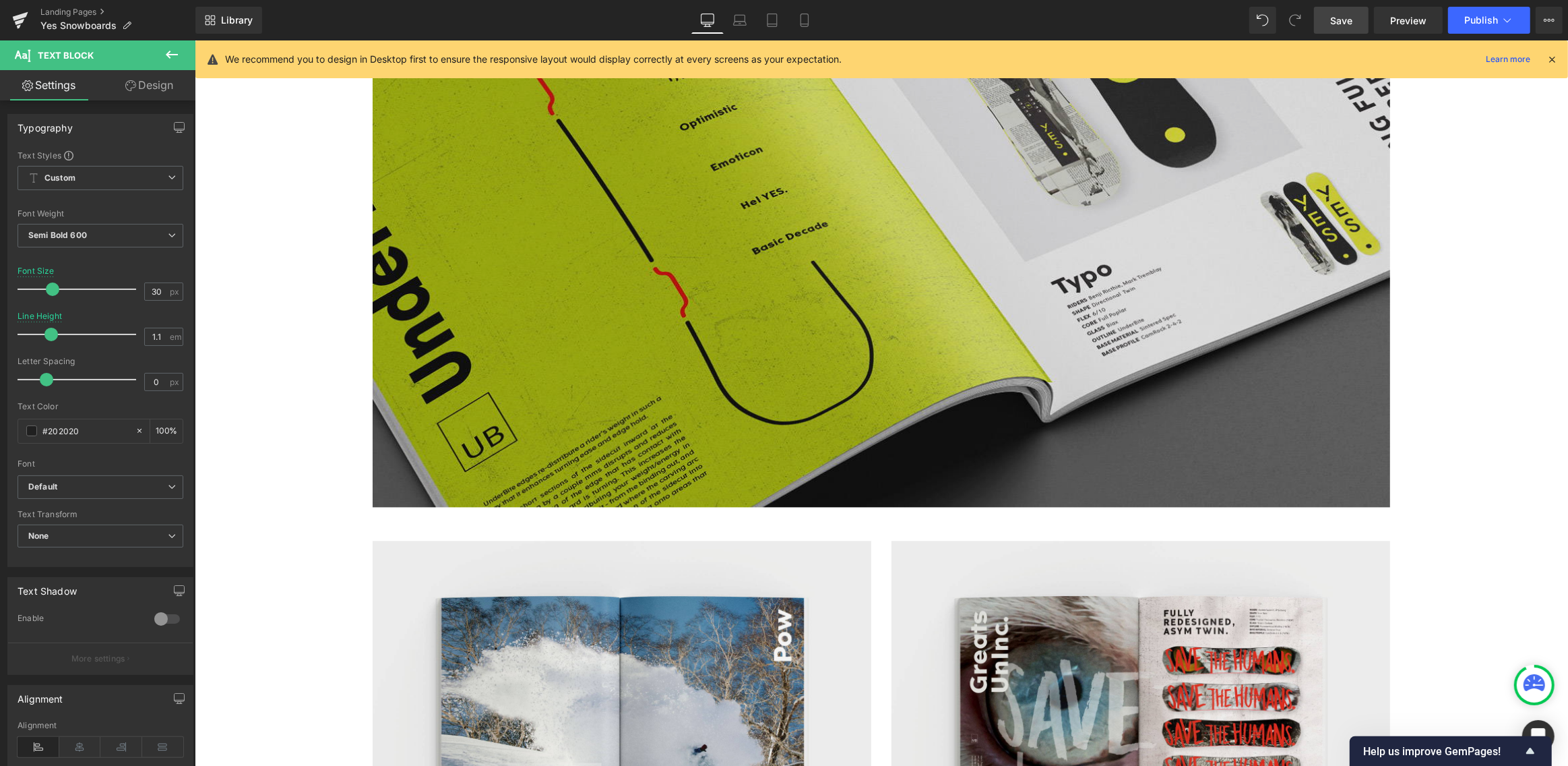
scroll to position [2965, 0]
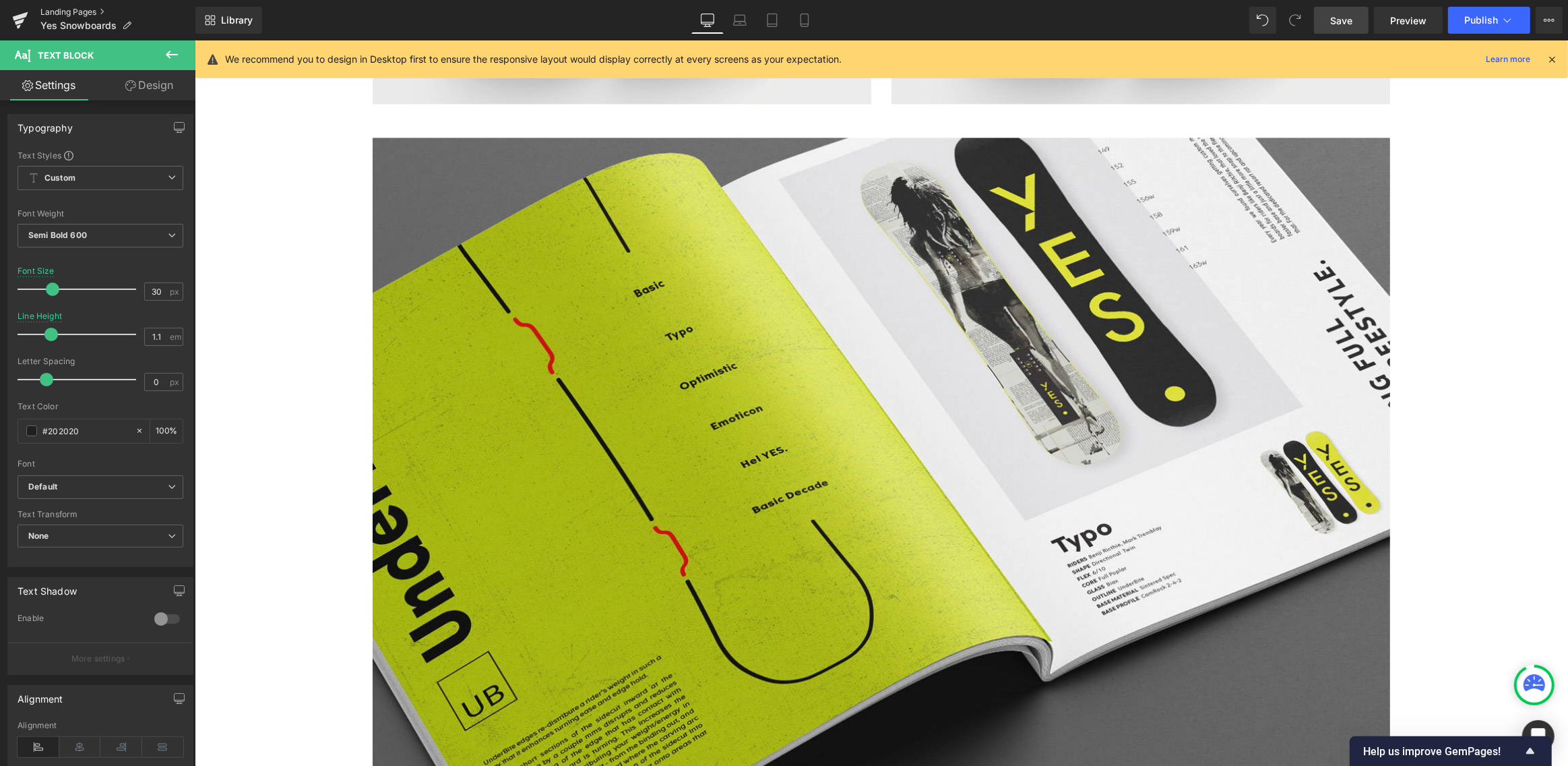
click at [74, 12] on link "Landing Pages" at bounding box center [118, 11] width 155 height 11
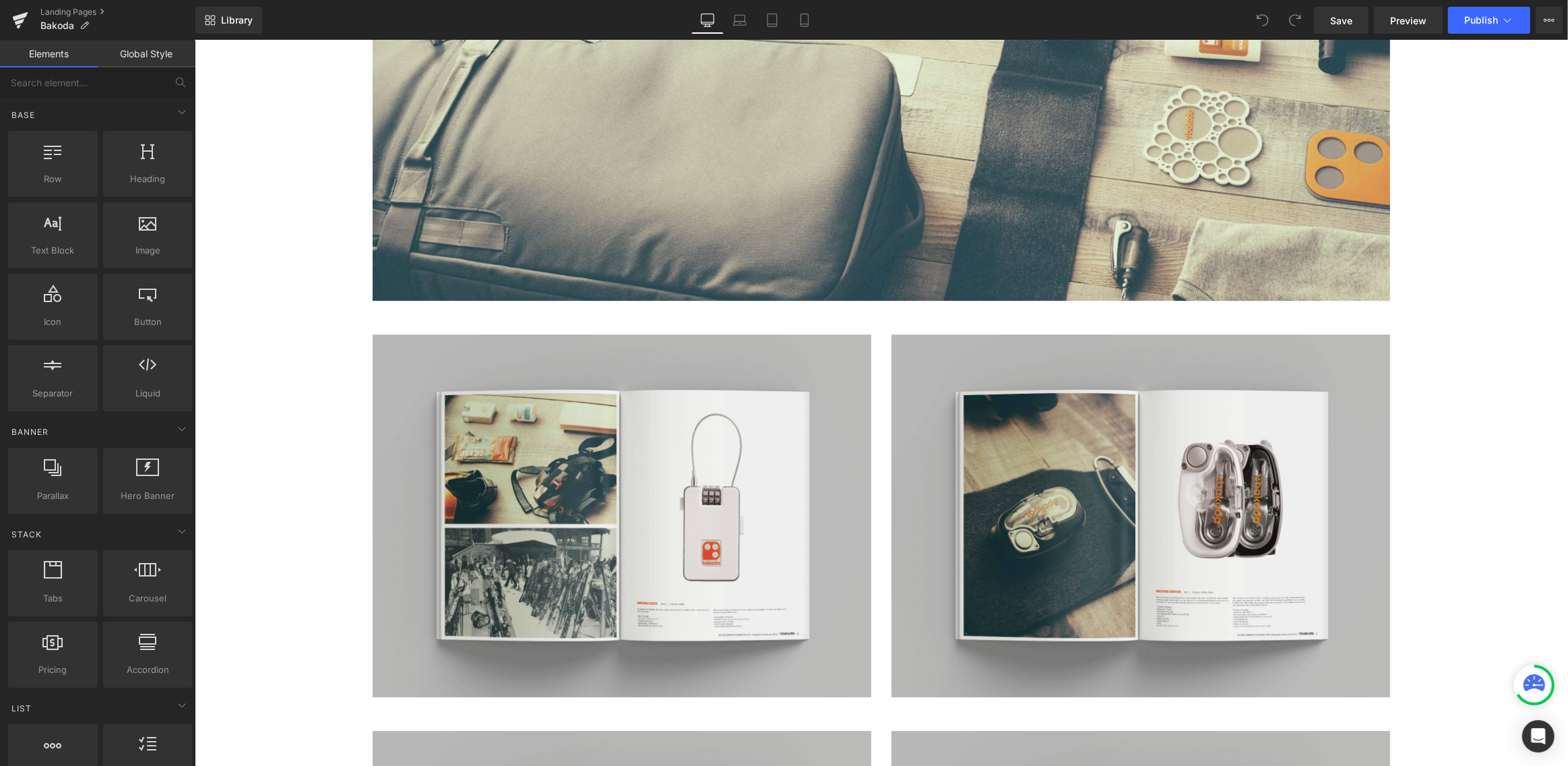
scroll to position [4220, 0]
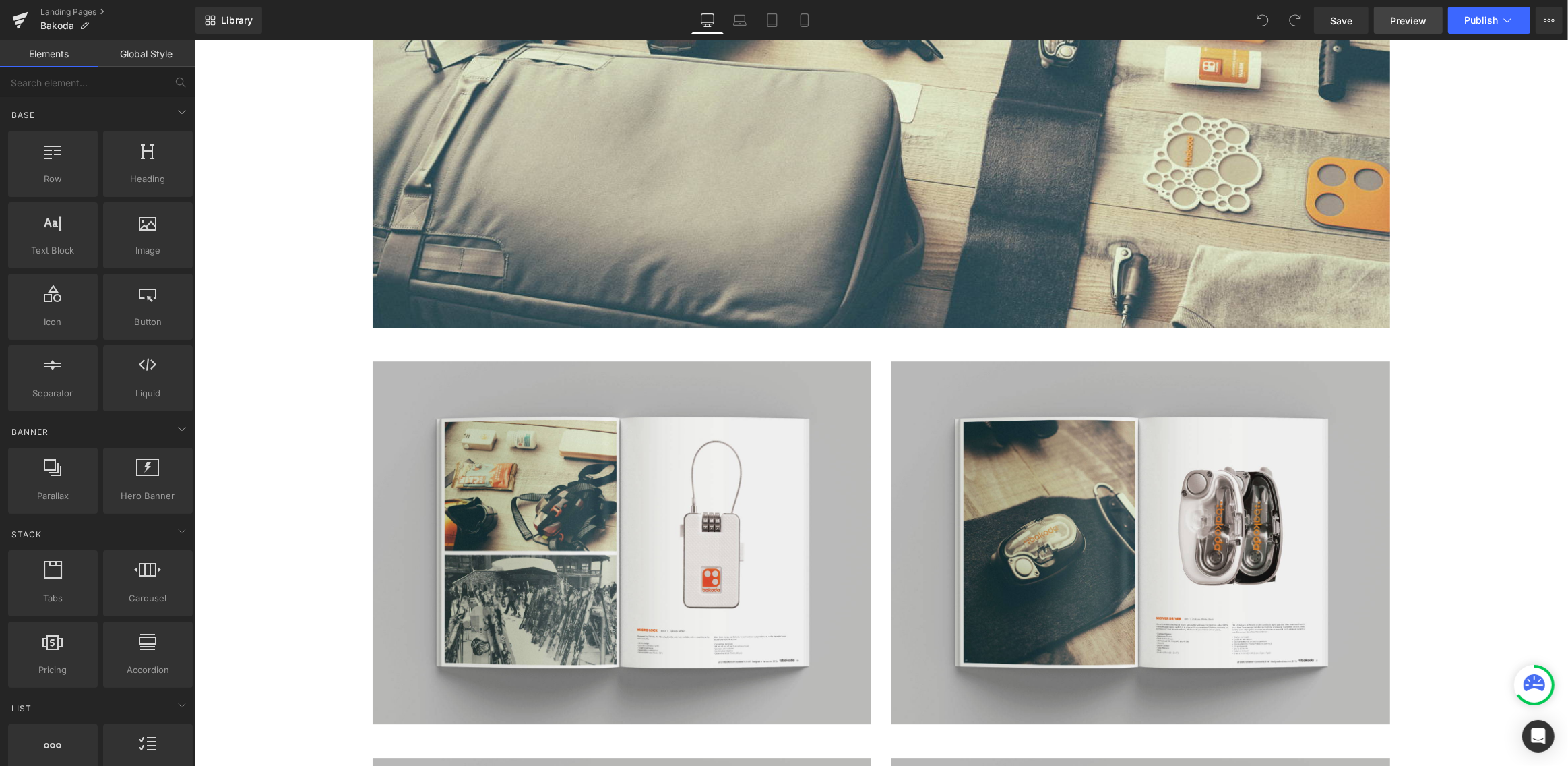
click at [1416, 16] on span "Preview" at bounding box center [1408, 20] width 37 height 14
drag, startPoint x: 1336, startPoint y: 23, endPoint x: 1048, endPoint y: 200, distance: 338.0
click at [1336, 23] on span "Save" at bounding box center [1341, 20] width 22 height 14
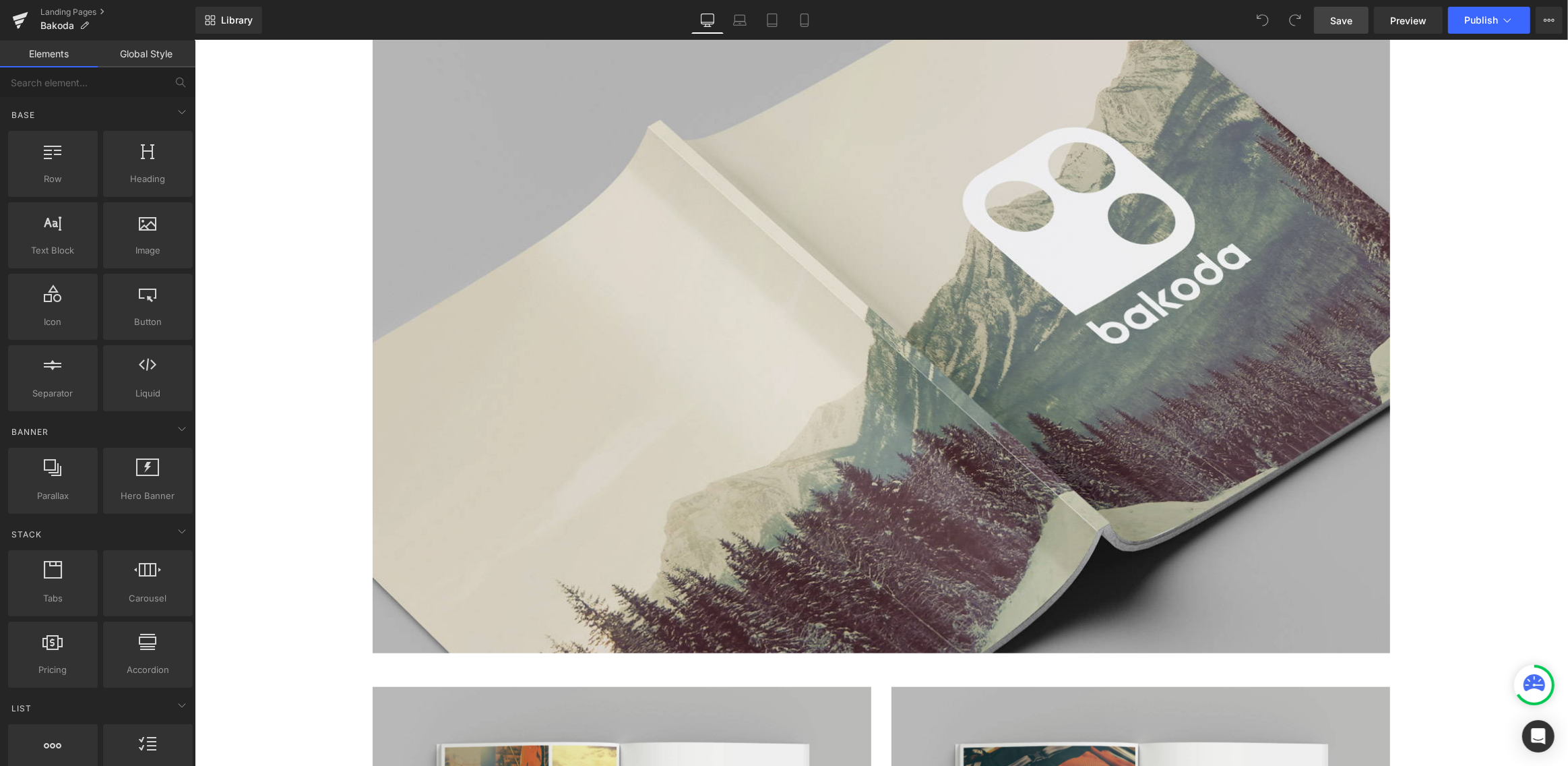
scroll to position [1269, 0]
